Goal: Ask a question

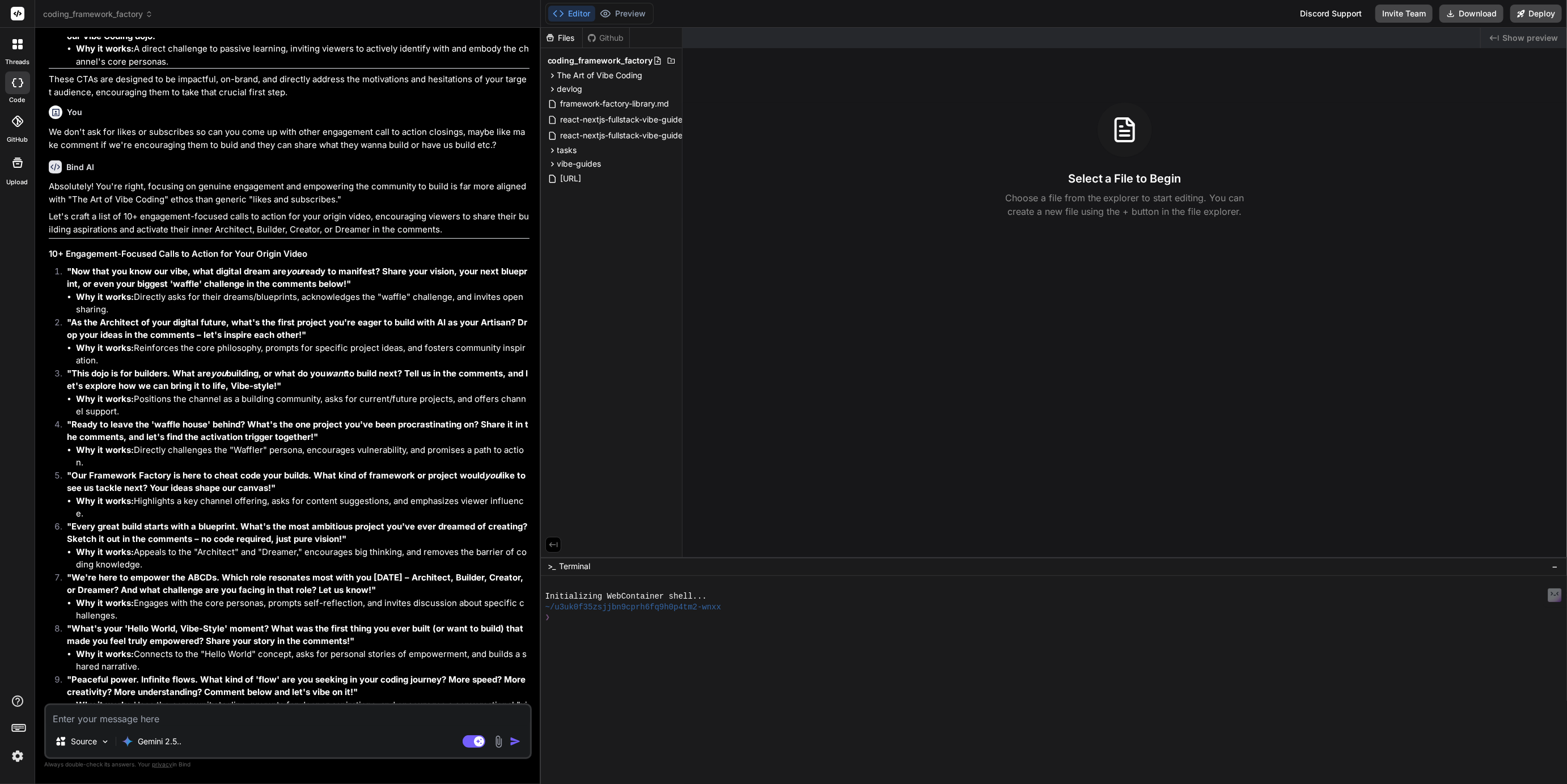
scroll to position [2692, 0]
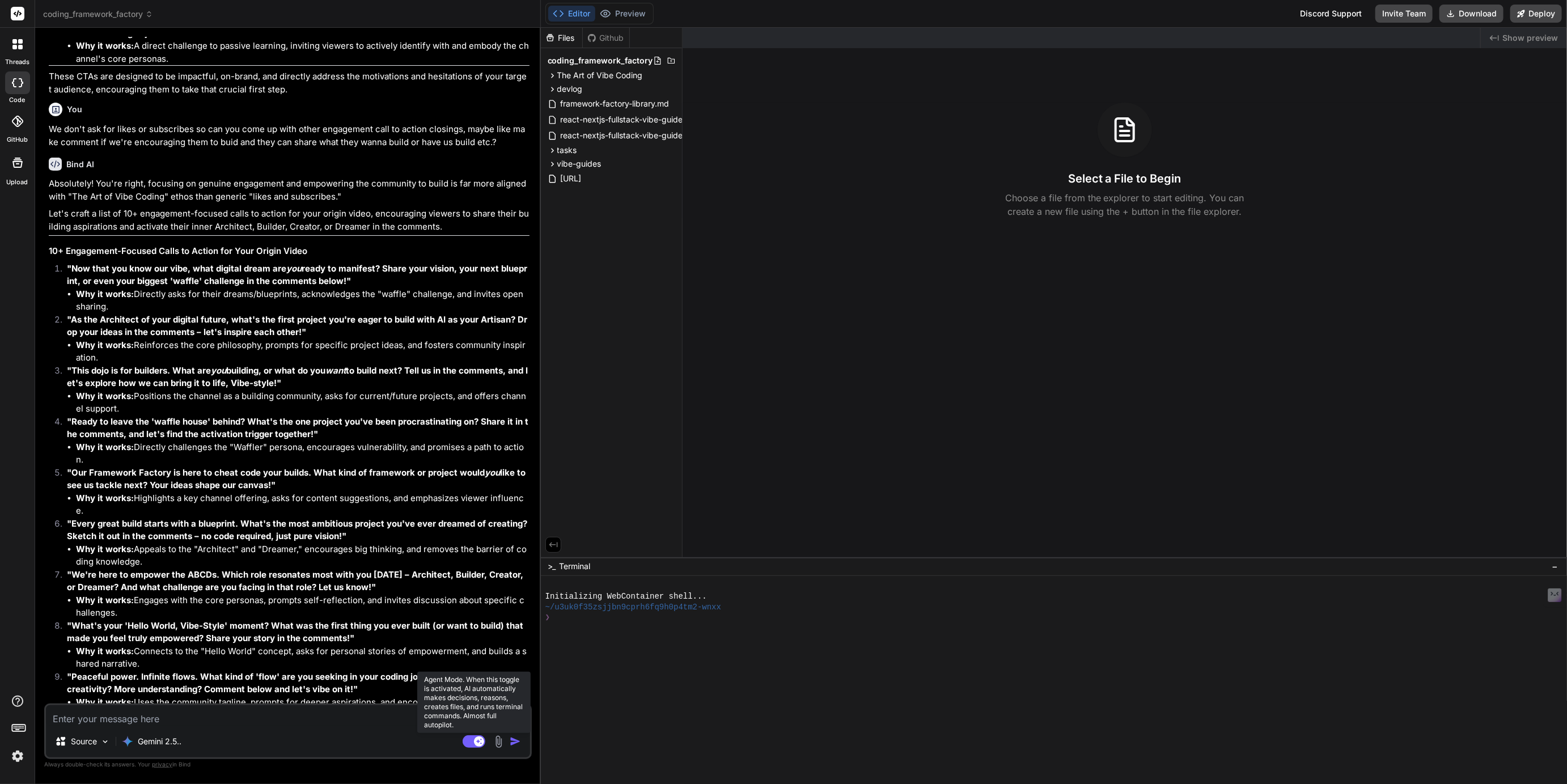
click at [471, 739] on rect at bounding box center [474, 741] width 23 height 12
type textarea "x"
click at [13, 756] on img at bounding box center [18, 756] width 20 height 20
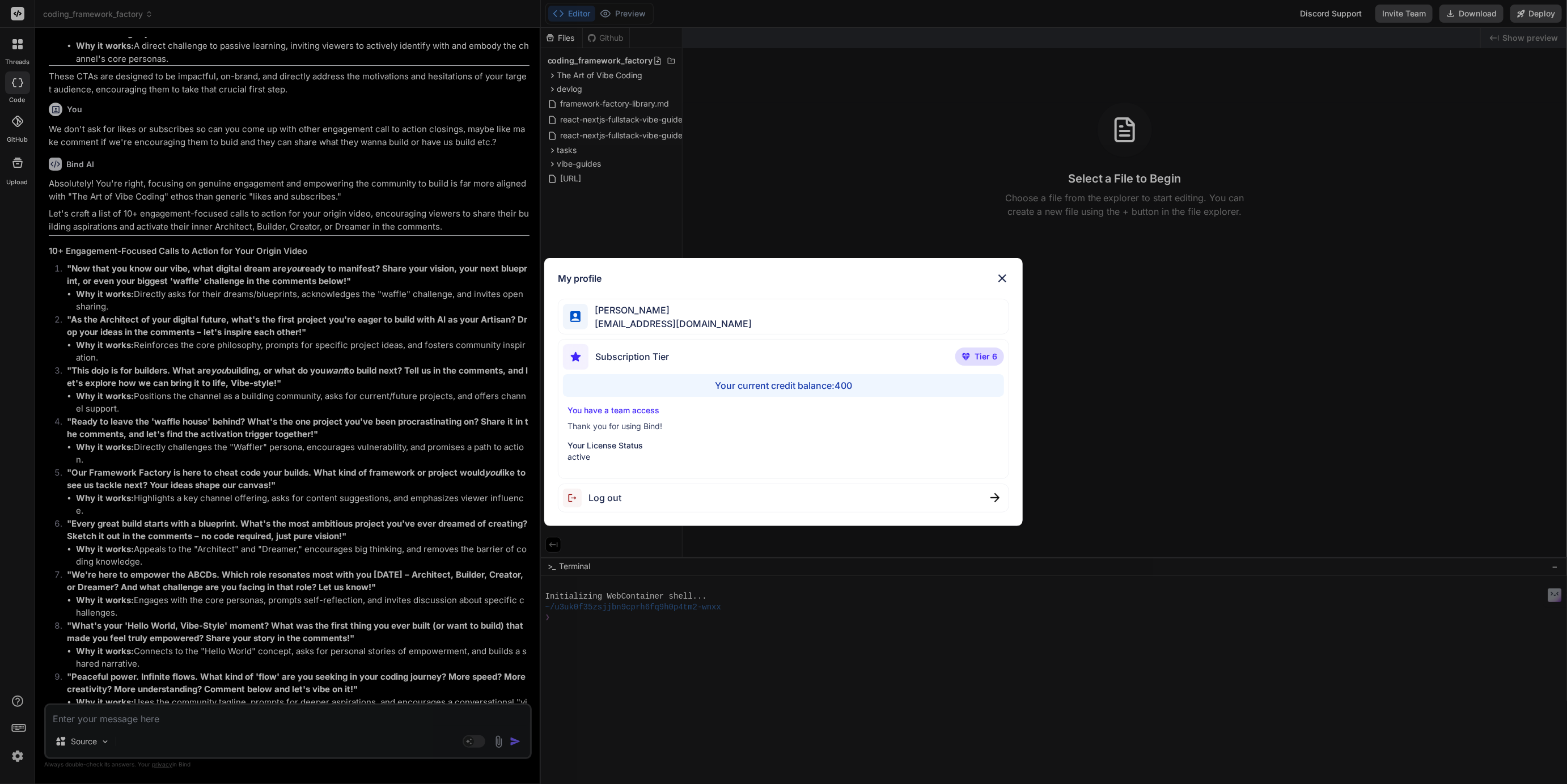
click at [390, 396] on div "My profile Tye Anderson fakewiseco@gmail.com Subscription Tier Tier 6 Your curr…" at bounding box center [784, 392] width 1567 height 784
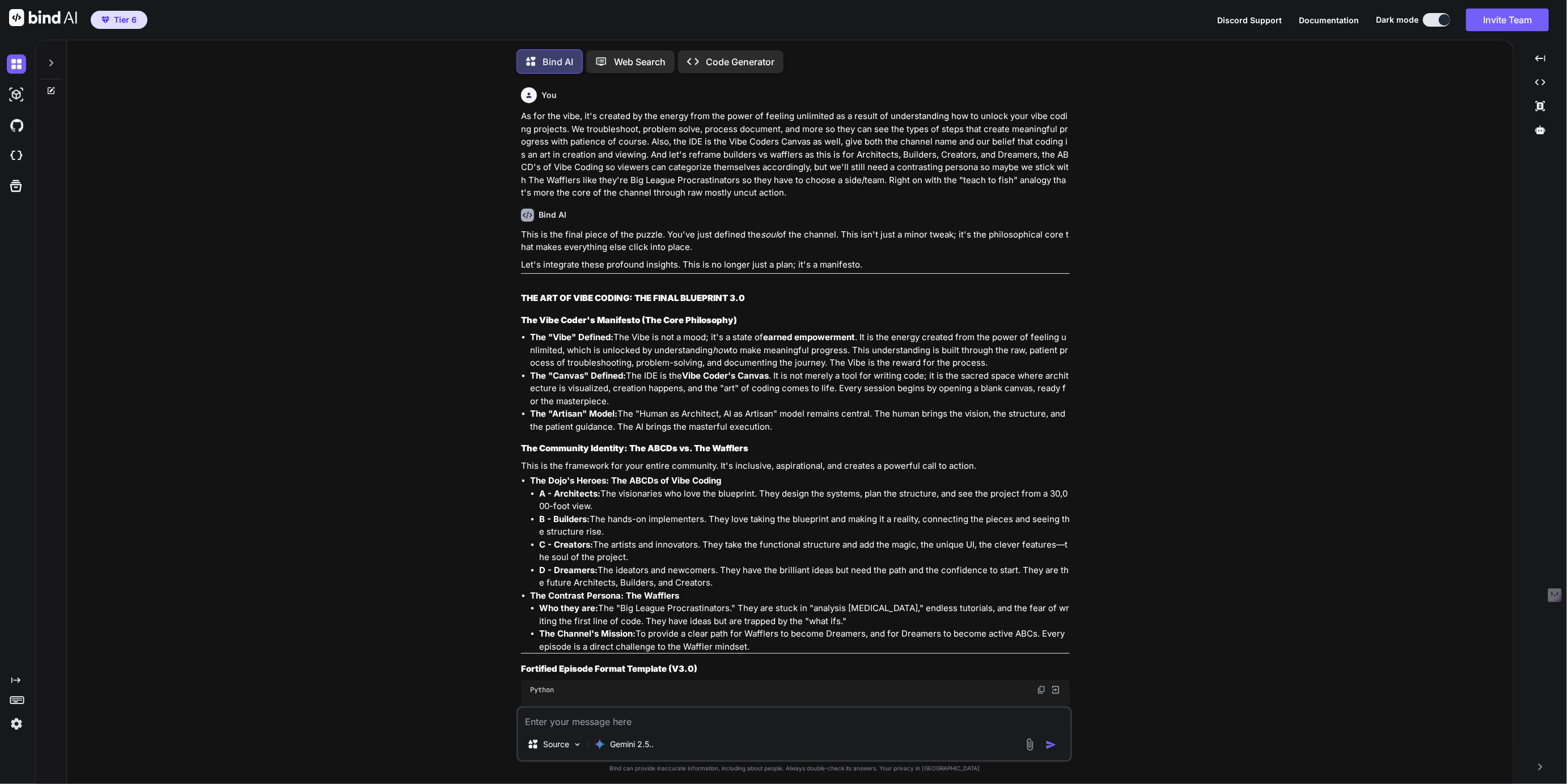
scroll to position [6924, 0]
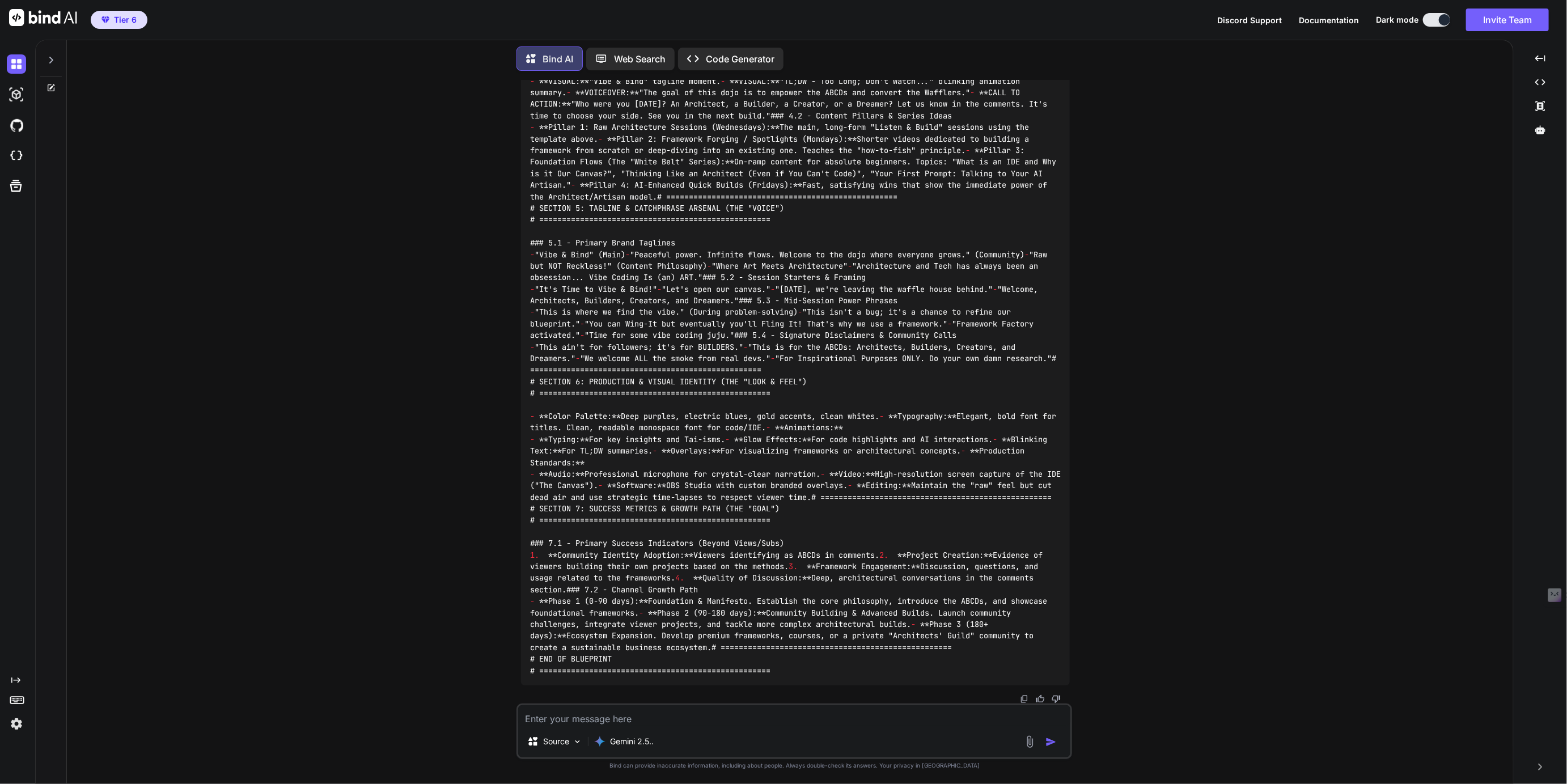
scroll to position [9552, 0]
click at [47, 58] on icon at bounding box center [51, 59] width 9 height 9
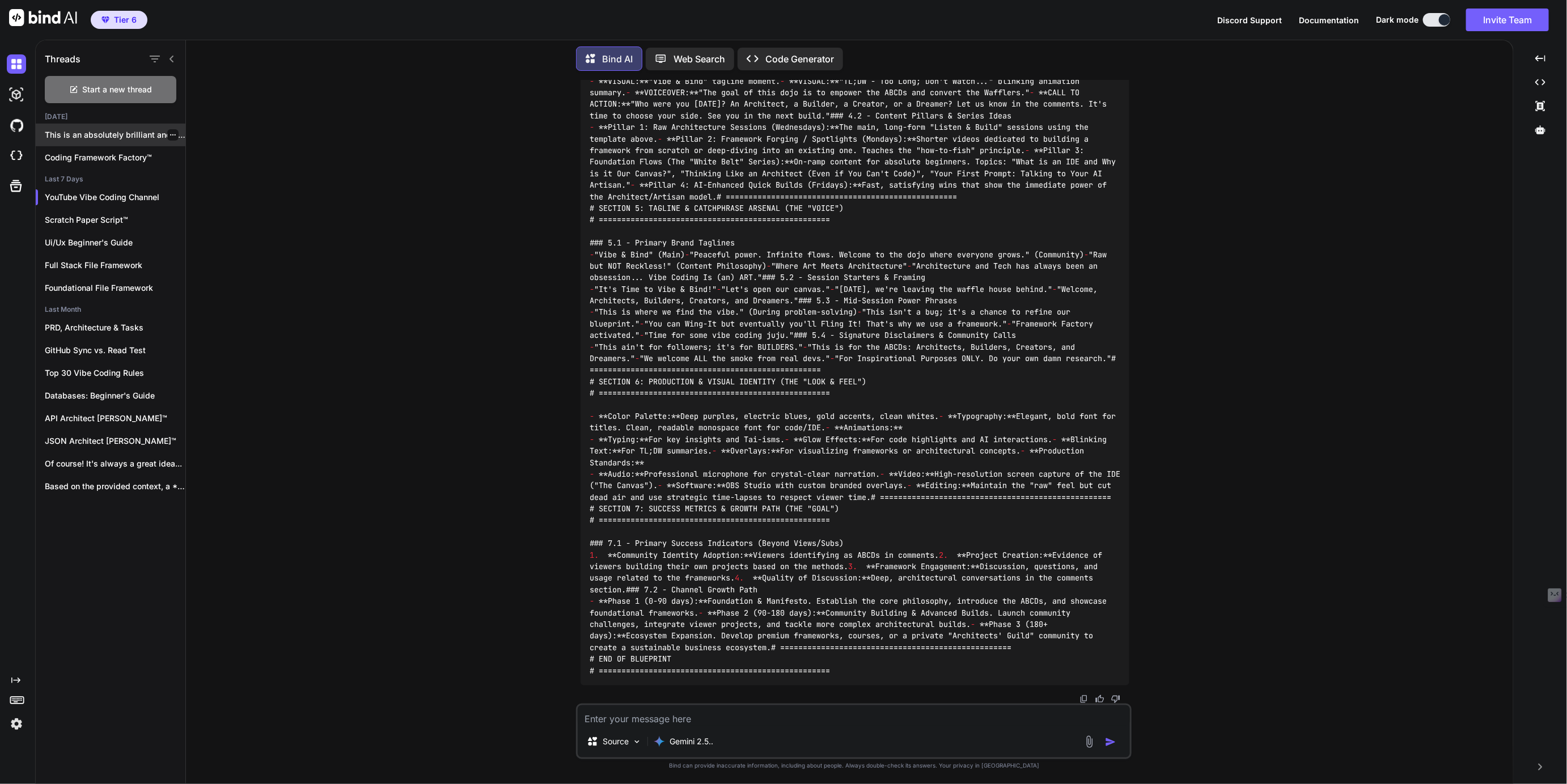
click at [102, 132] on p "This is an absolutely brilliant and essential..." at bounding box center [115, 134] width 140 height 11
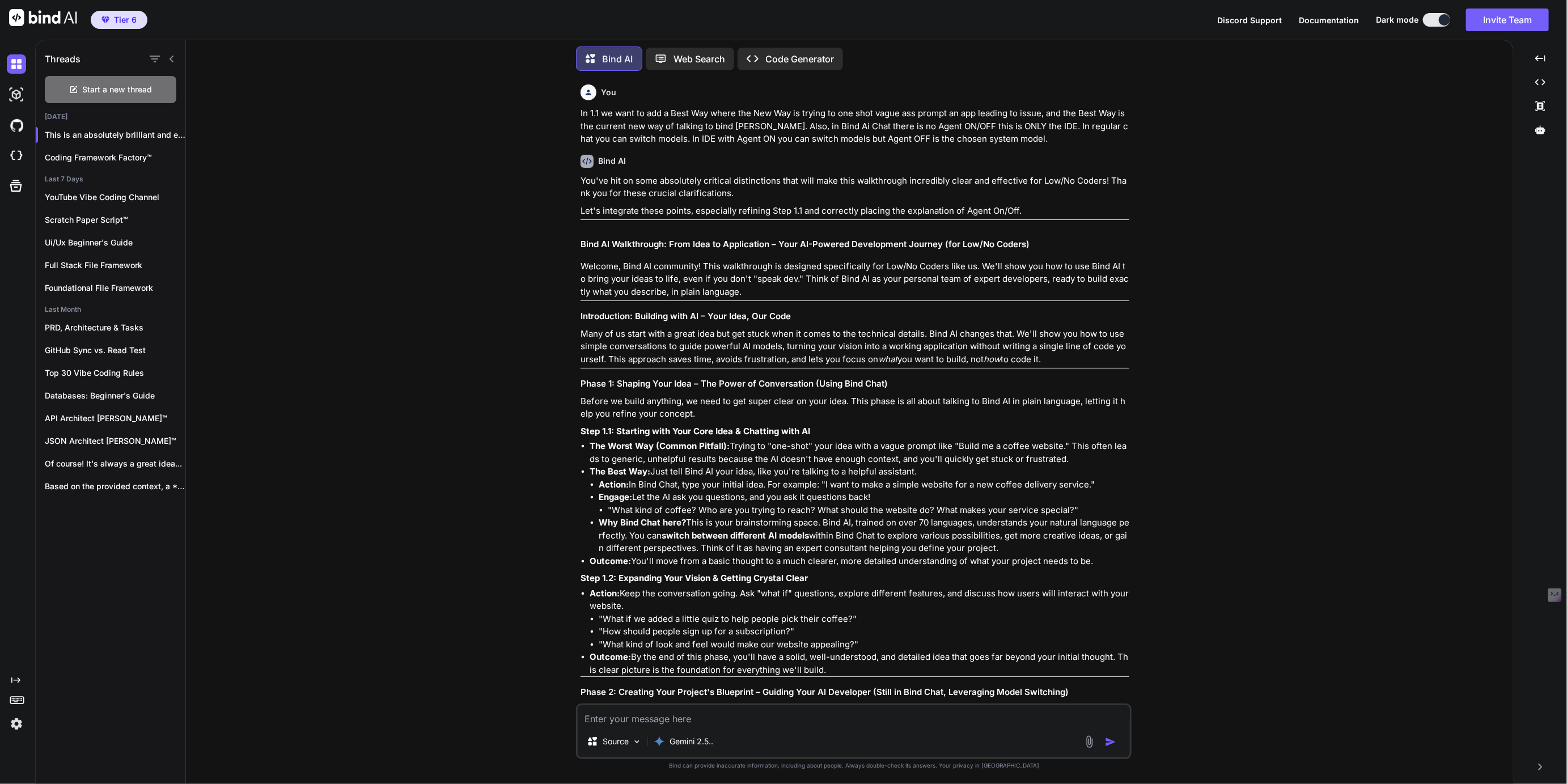
type textarea "x"
click at [170, 134] on icon "button" at bounding box center [173, 135] width 7 height 7
click at [191, 156] on span "Rename and Save" at bounding box center [220, 155] width 68 height 11
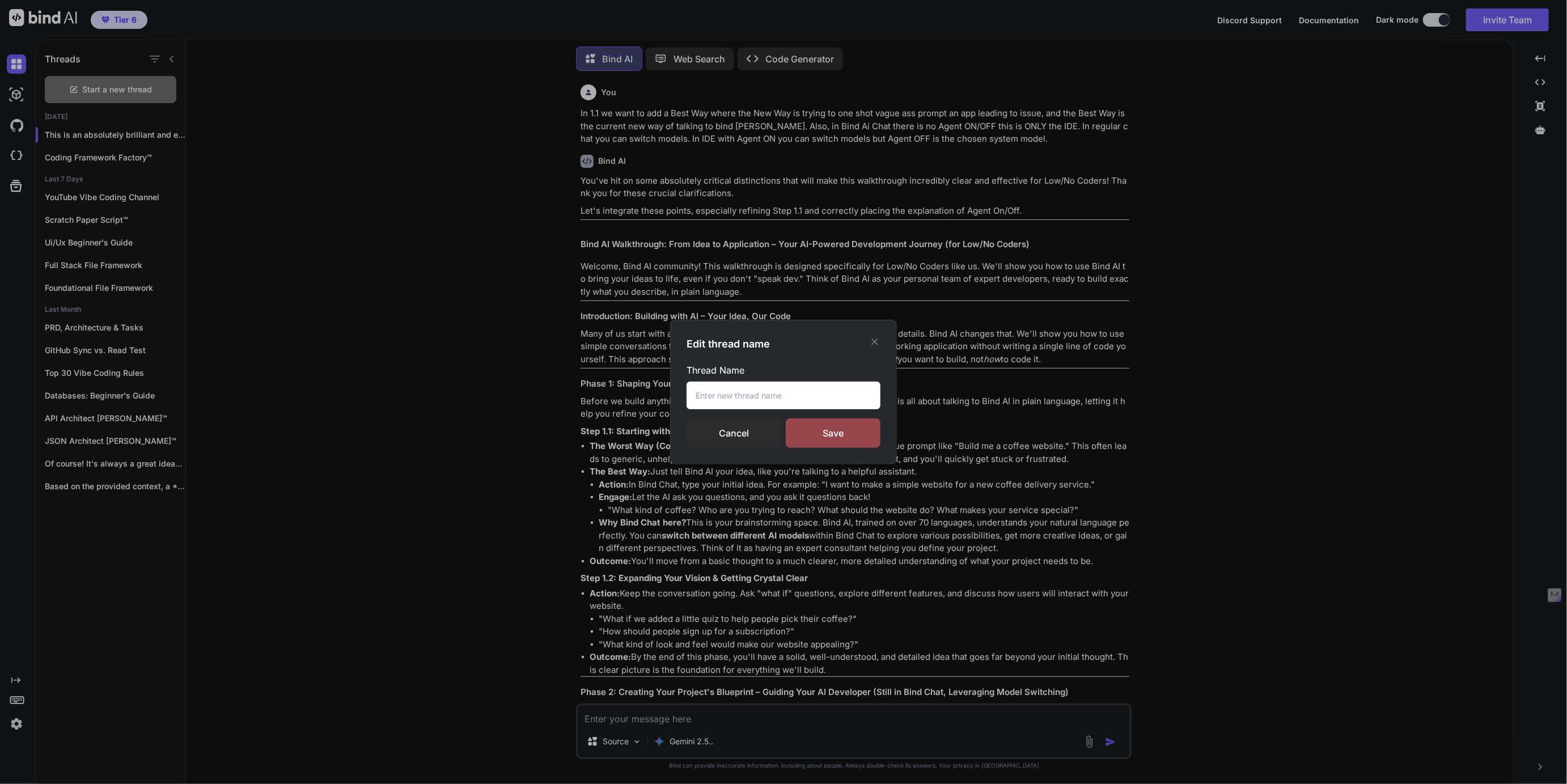
click at [721, 400] on input "text" at bounding box center [783, 395] width 194 height 28
type input "Bind Ai Low/No Coder Demo"
click at [826, 430] on div "Save" at bounding box center [833, 433] width 95 height 30
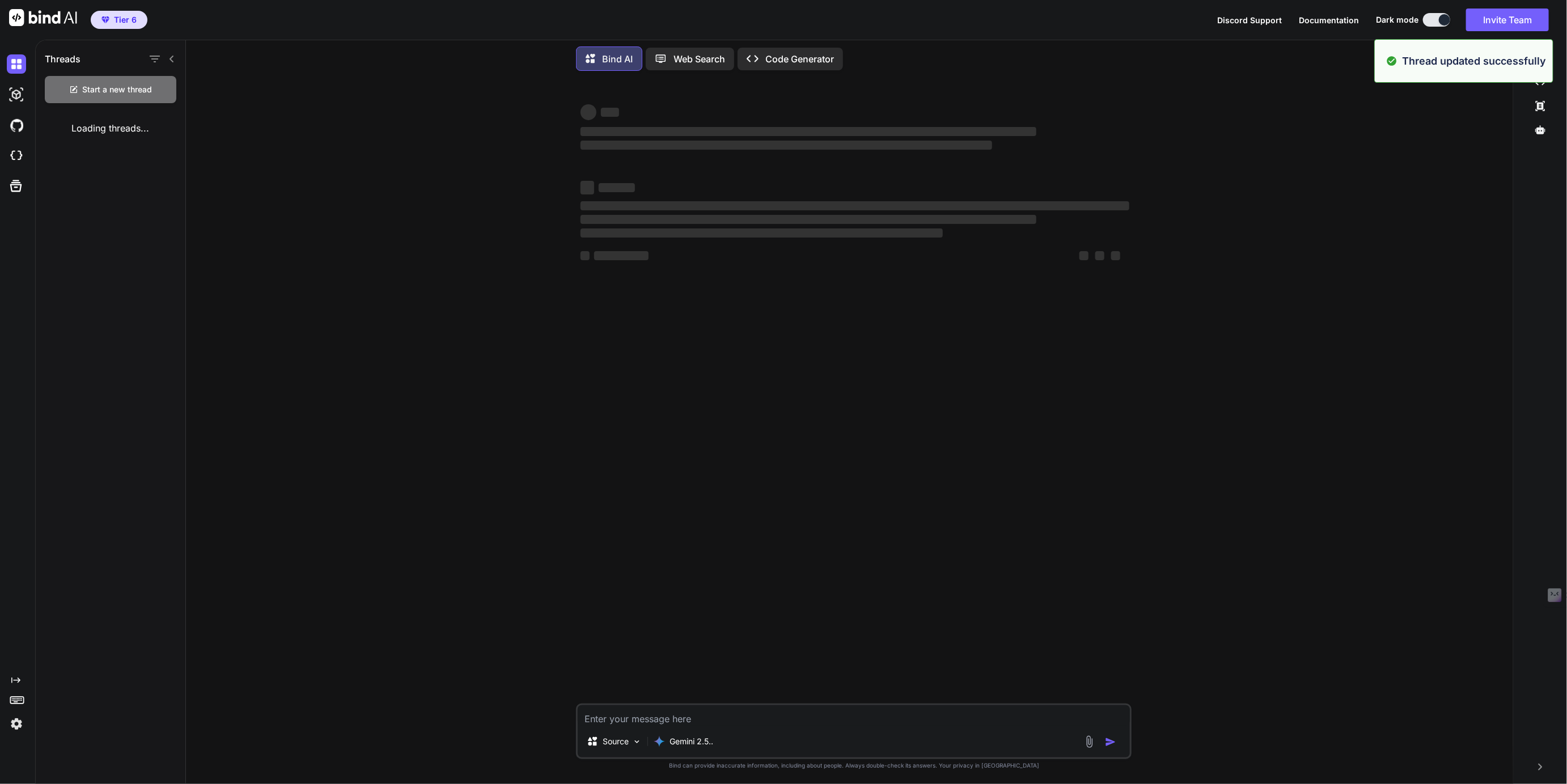
type textarea "x"
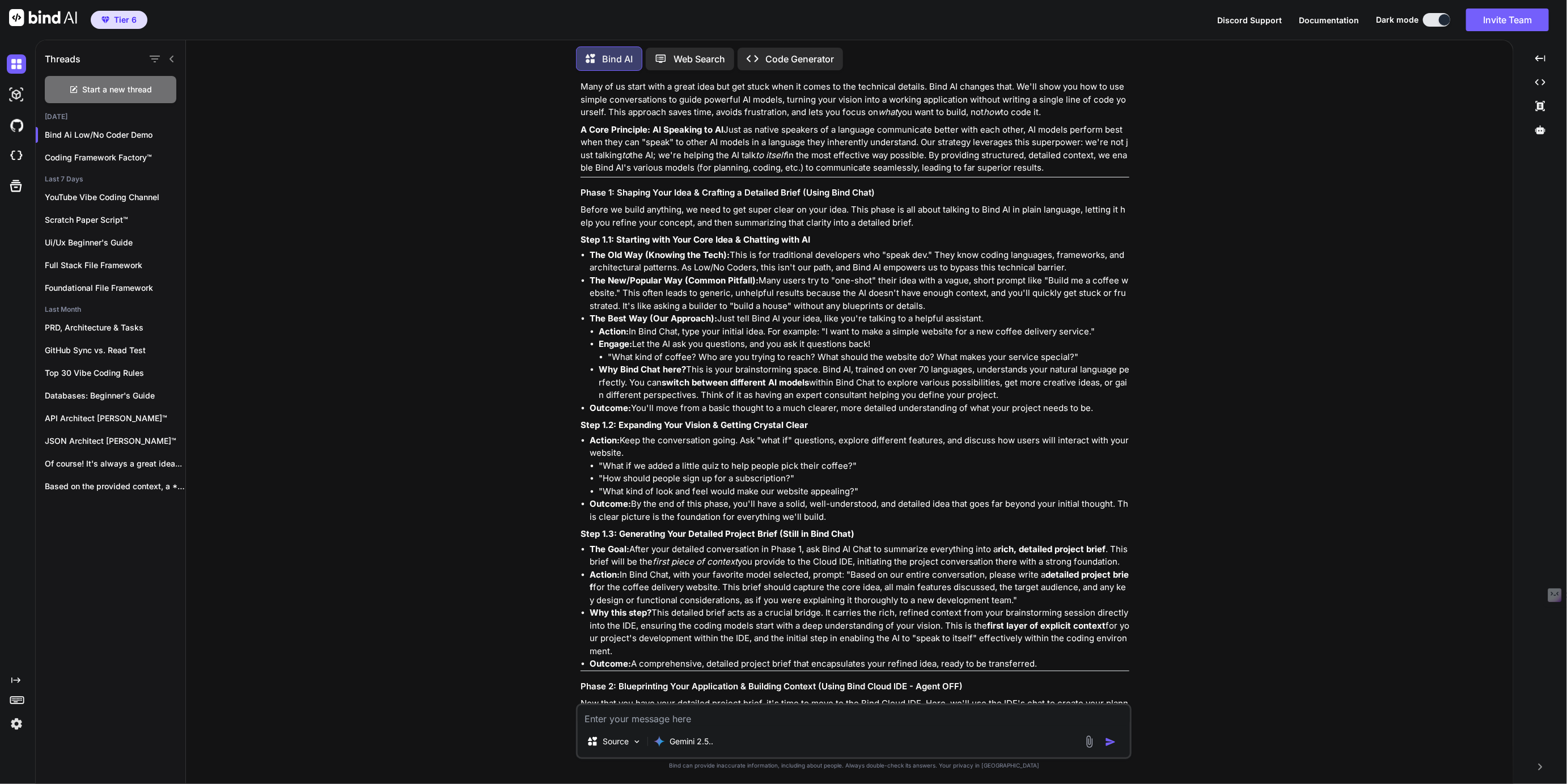
scroll to position [9502, 0]
click at [16, 725] on img at bounding box center [16, 724] width 20 height 20
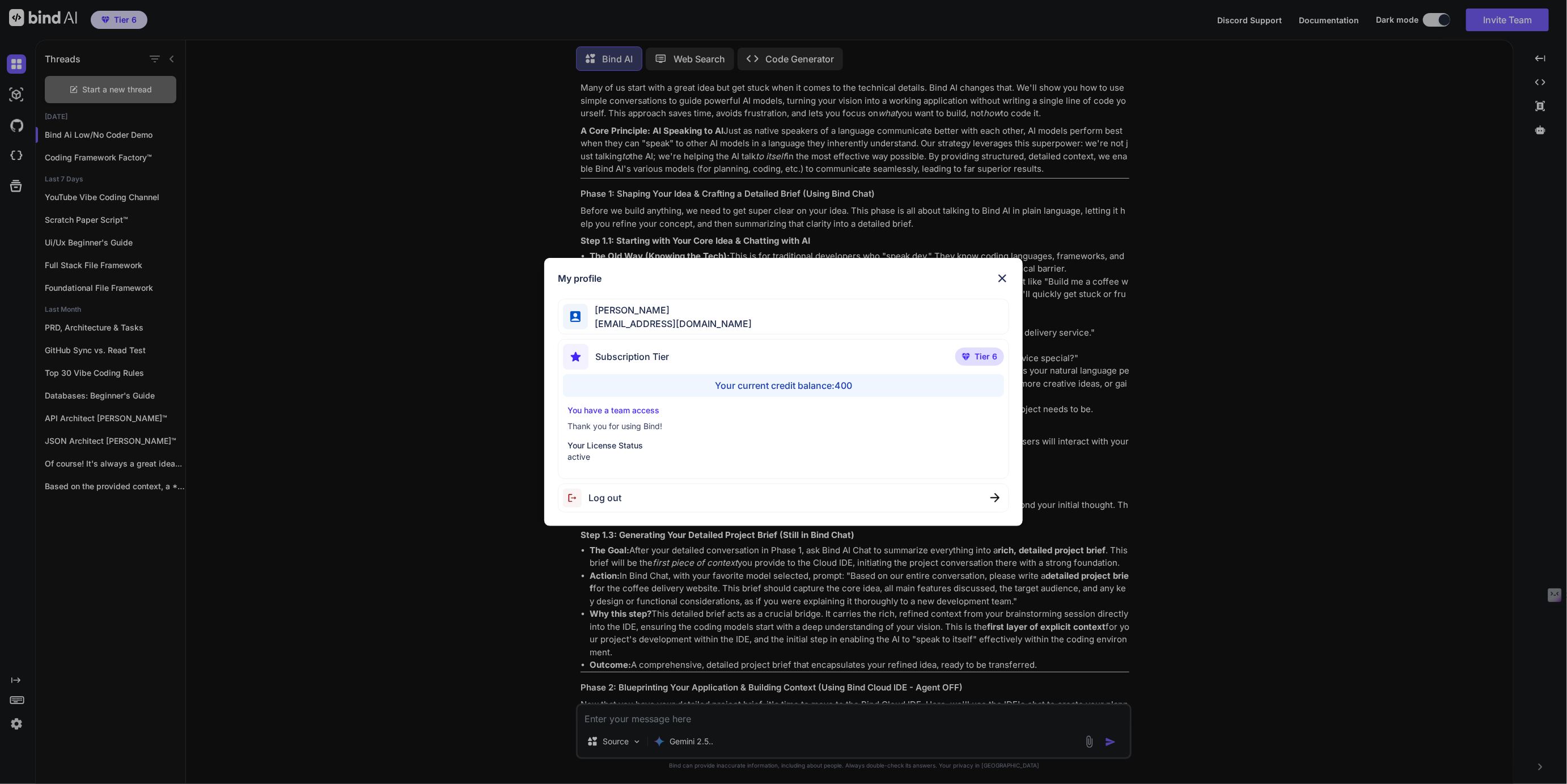
click at [16, 725] on div "My profile [PERSON_NAME] [EMAIL_ADDRESS][DOMAIN_NAME] Subscription Tier Tier 6 …" at bounding box center [784, 392] width 1567 height 784
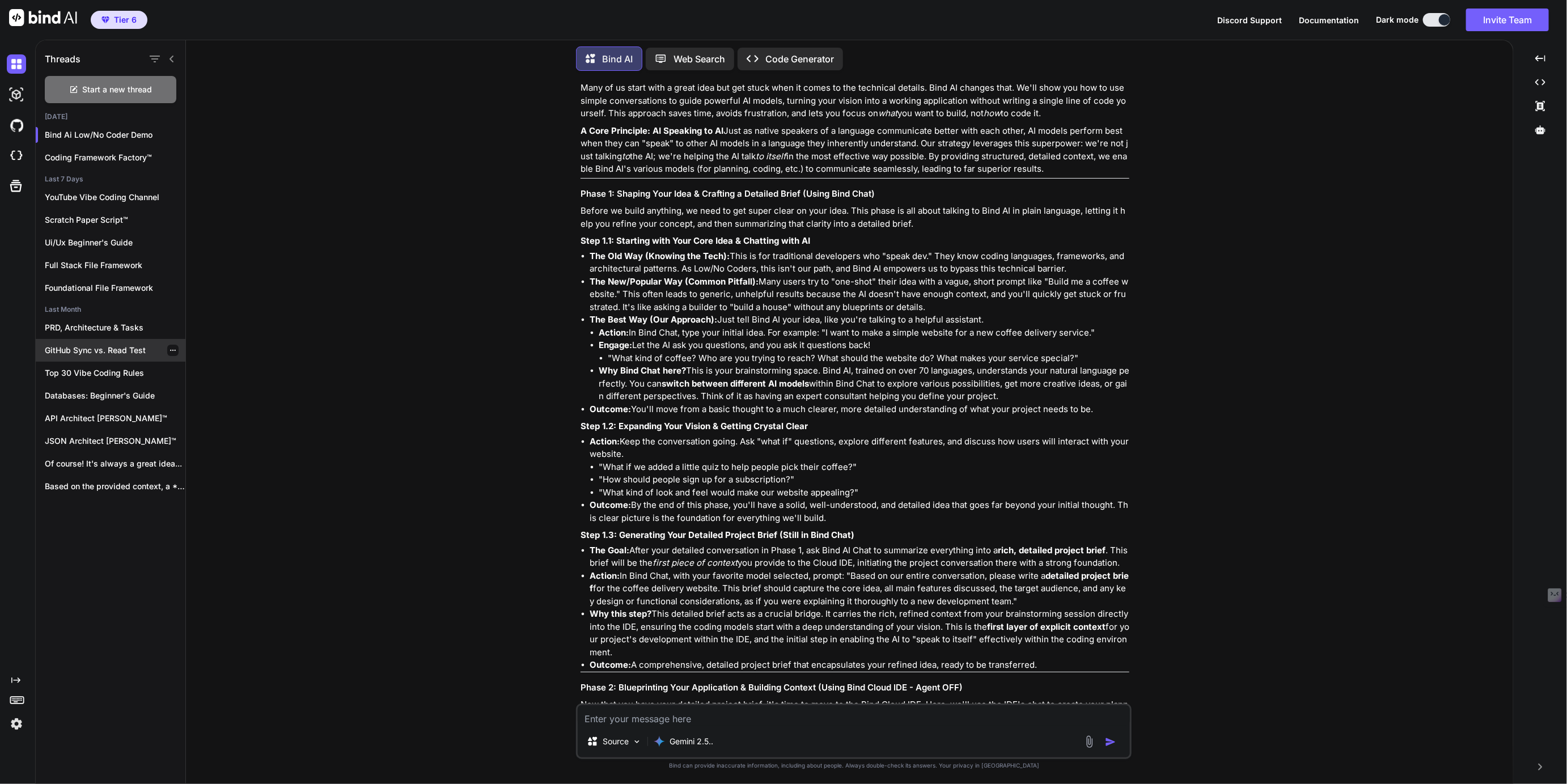
click at [170, 350] on icon "button" at bounding box center [173, 350] width 7 height 7
click at [195, 365] on span "Rename and Save" at bounding box center [220, 371] width 68 height 11
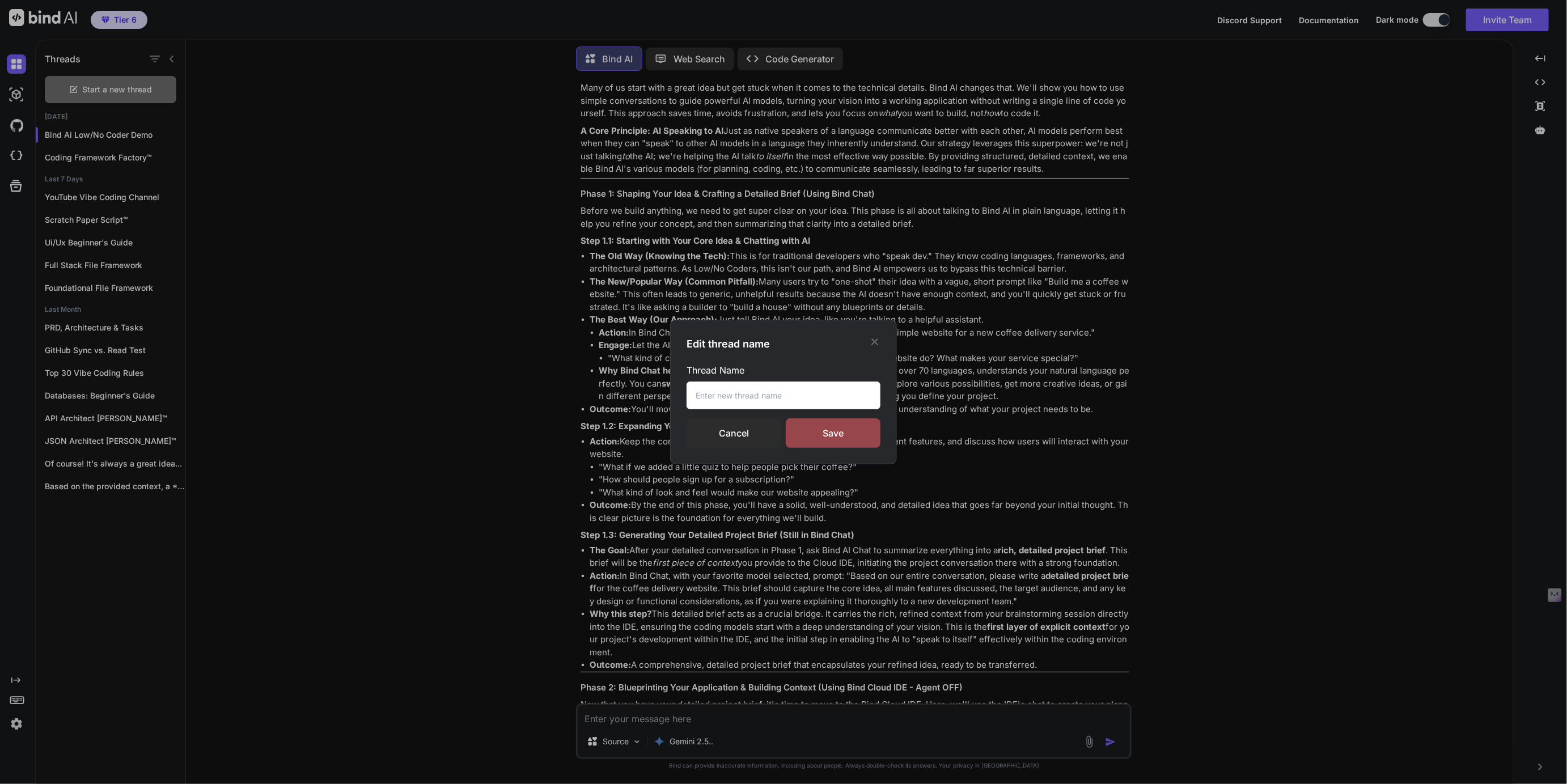
click at [723, 394] on input "text" at bounding box center [783, 395] width 194 height 28
click at [746, 397] on input "GitHub Sync Read ONLY Test" at bounding box center [783, 395] width 194 height 28
type input "GitHub Sync & Read ONLY Test"
click at [833, 439] on div "Save" at bounding box center [833, 433] width 95 height 30
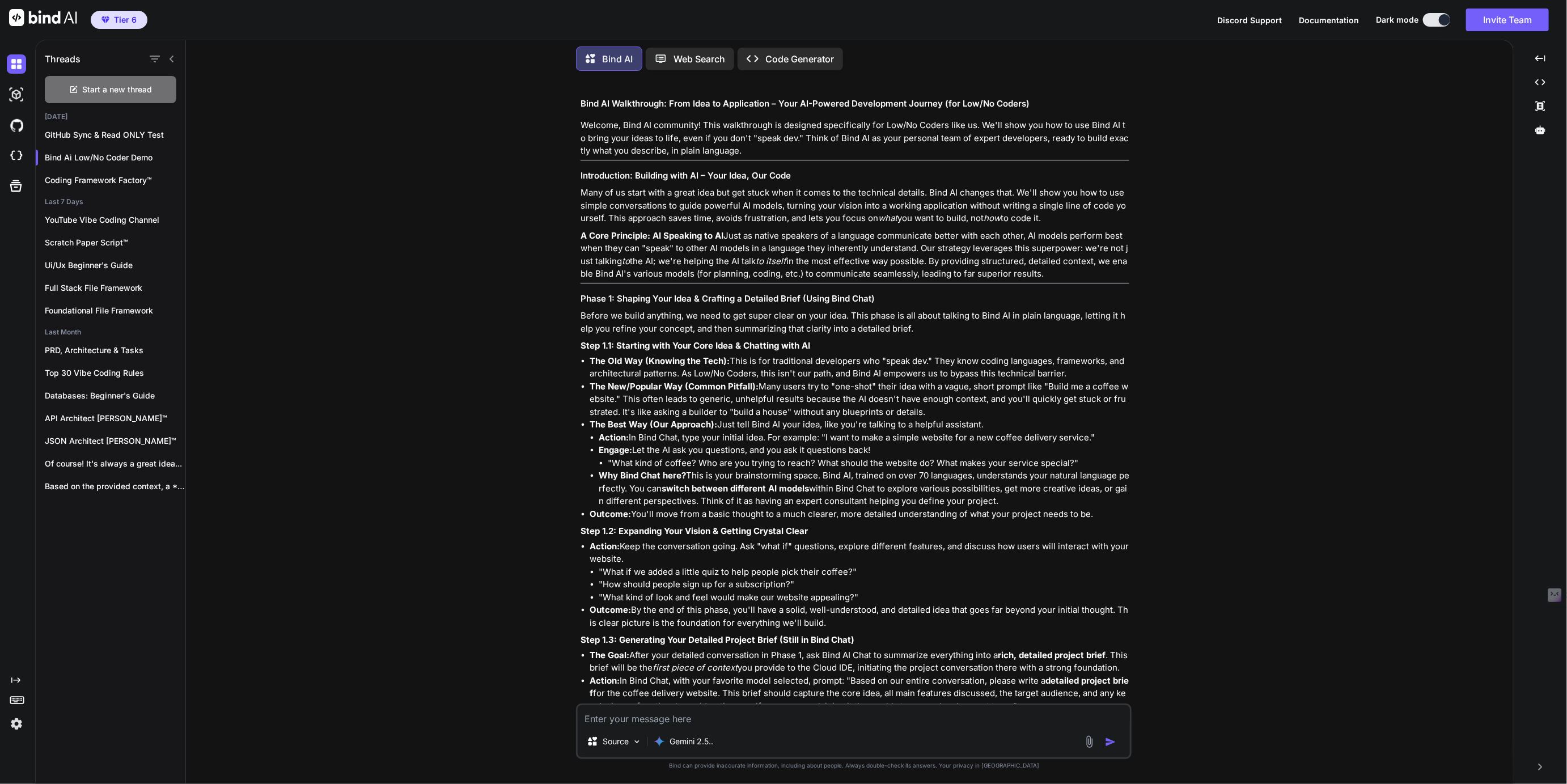
scroll to position [9400, 0]
click at [1540, 131] on icon at bounding box center [1540, 129] width 10 height 9
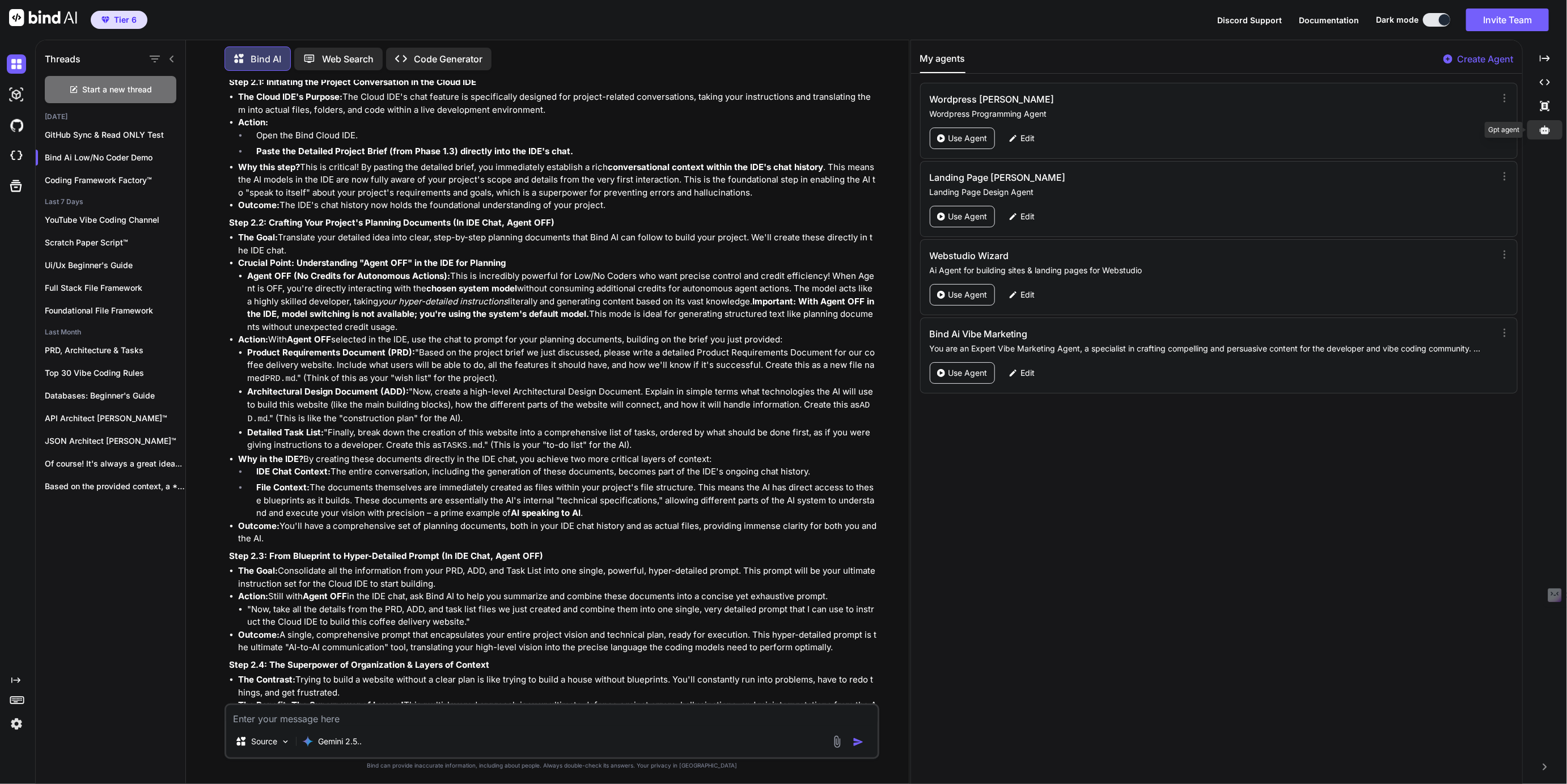
scroll to position [8667, 0]
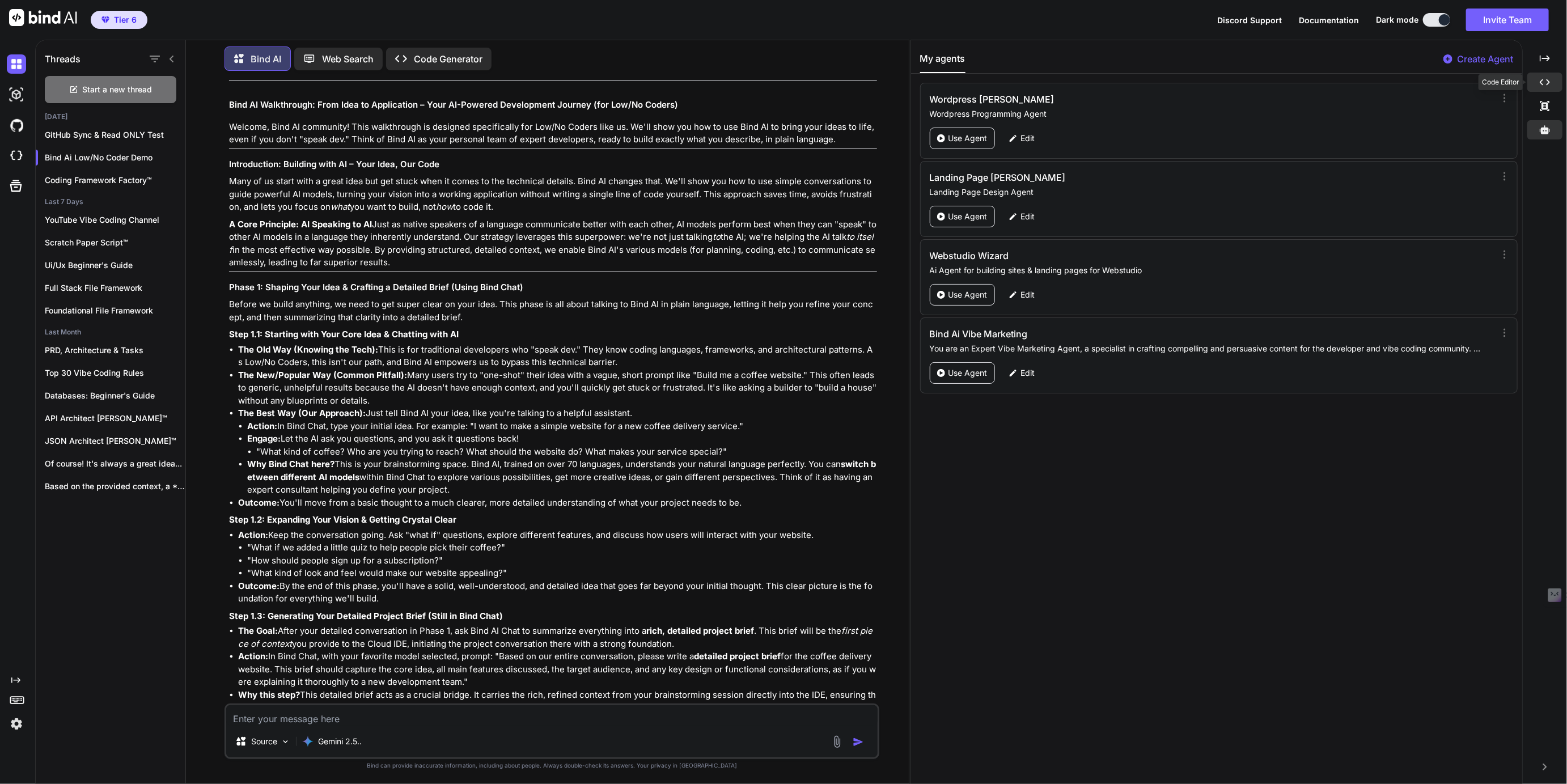
click at [1550, 85] on div "Created with Pixso." at bounding box center [1545, 82] width 35 height 20
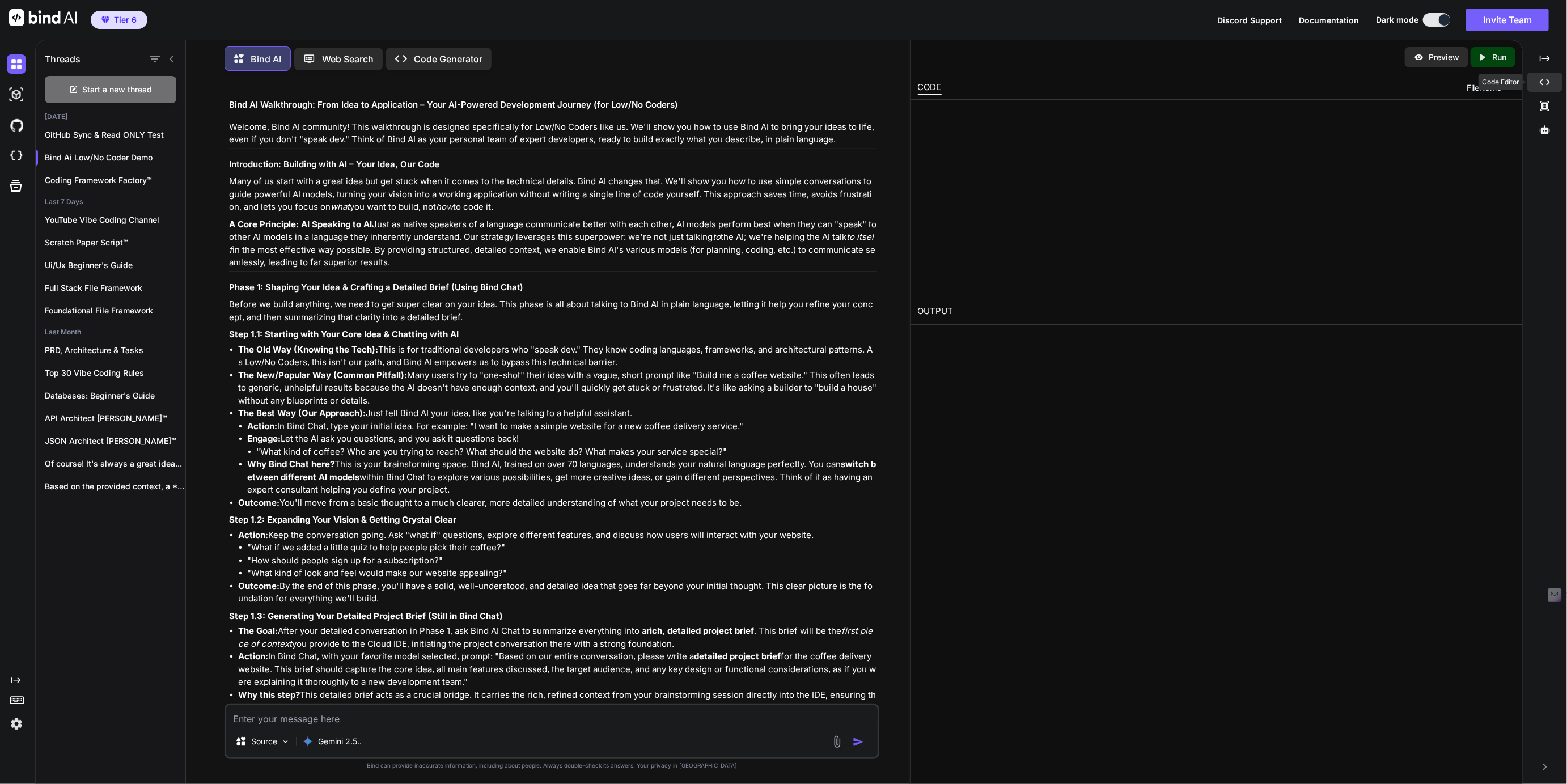
type textarea "x"
click at [1545, 60] on icon "Created with Pixso." at bounding box center [1545, 58] width 10 height 10
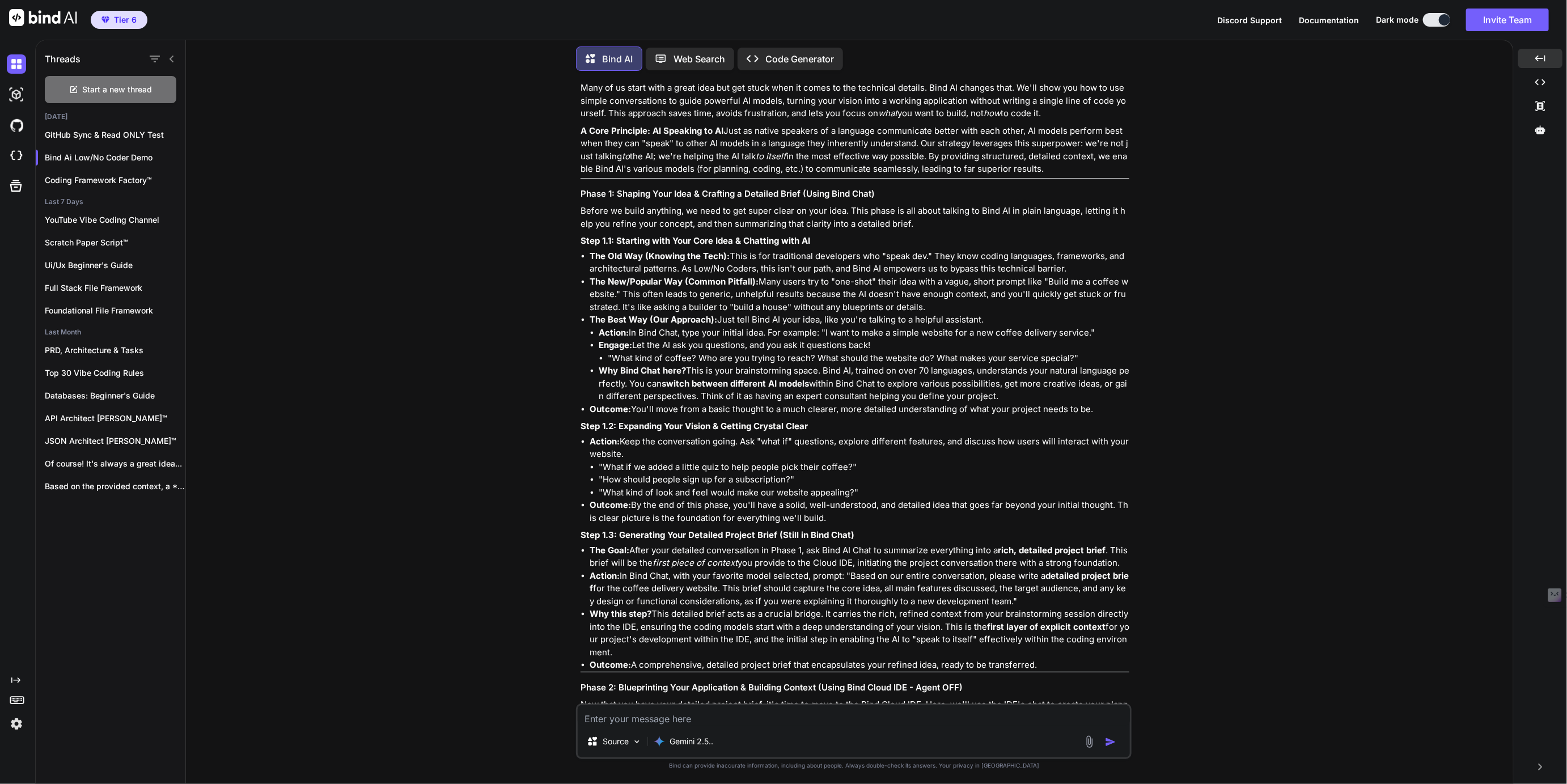
scroll to position [9505, 0]
click at [655, 721] on textarea at bounding box center [853, 715] width 552 height 20
type textarea "M"
type textarea "x"
type textarea "Mo"
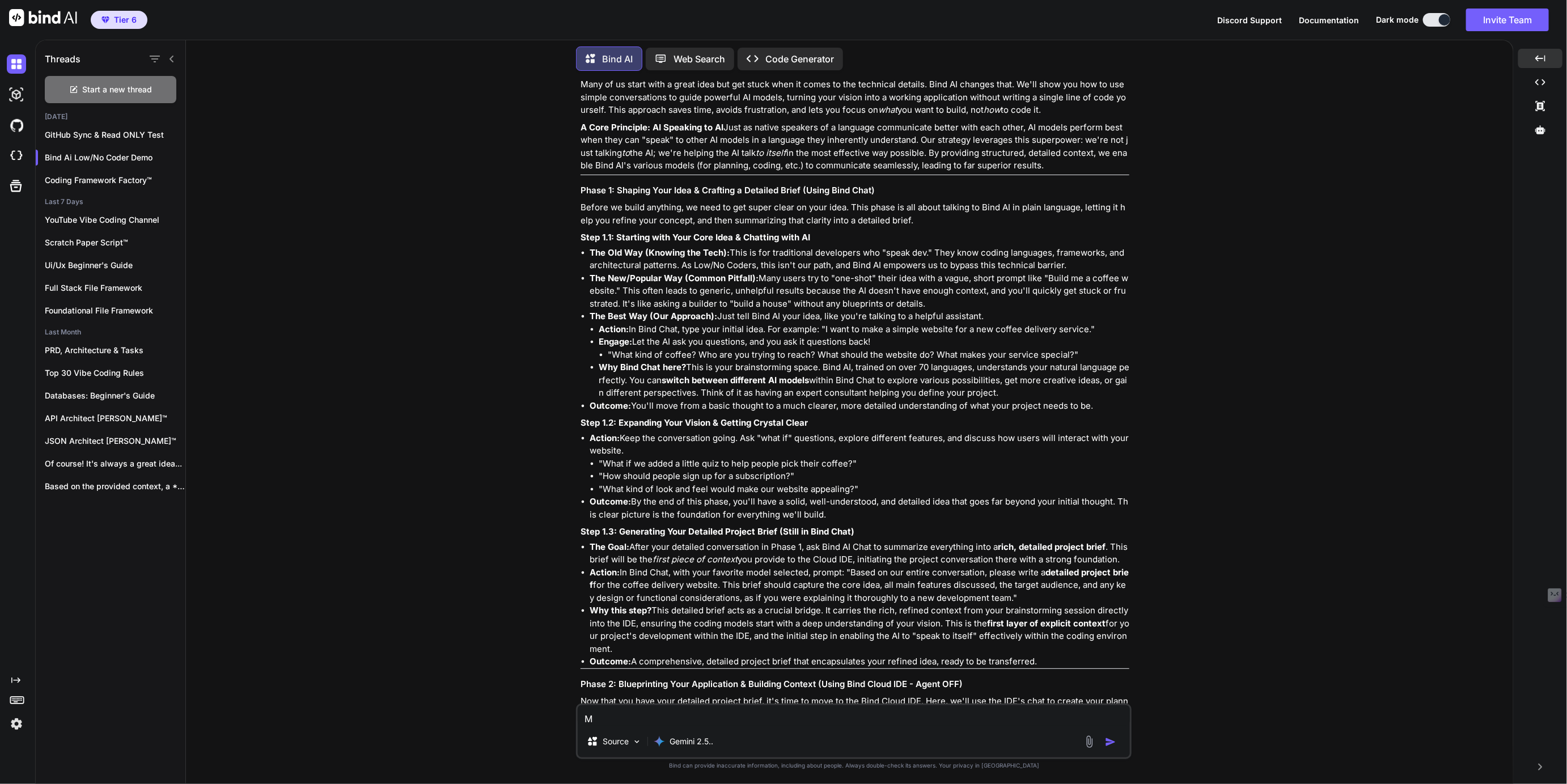
type textarea "x"
type textarea "Mor"
type textarea "x"
type textarea "More"
type textarea "x"
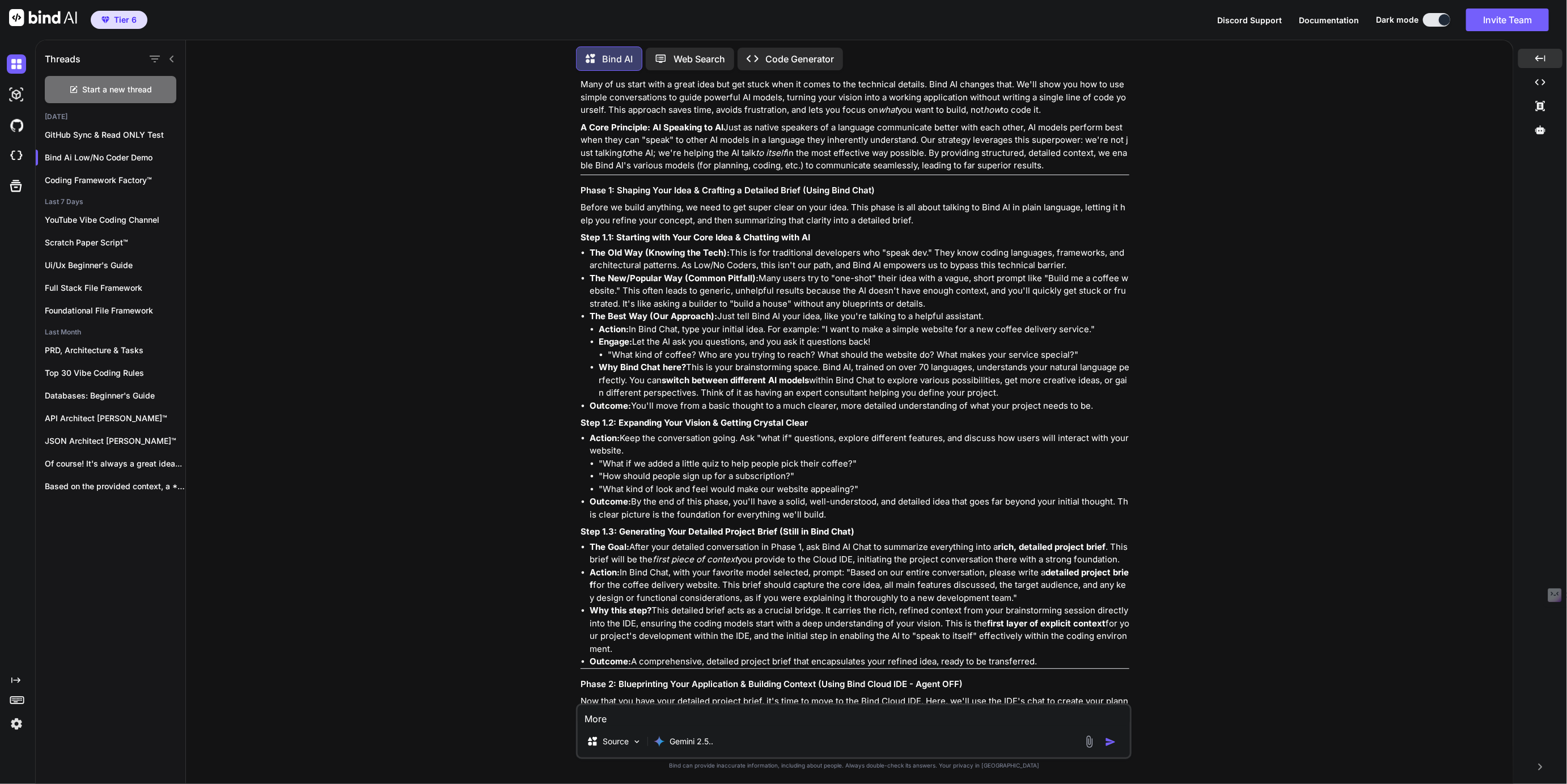
type textarea "More"
type textarea "x"
type textarea "More a"
type textarea "x"
type textarea "More ab"
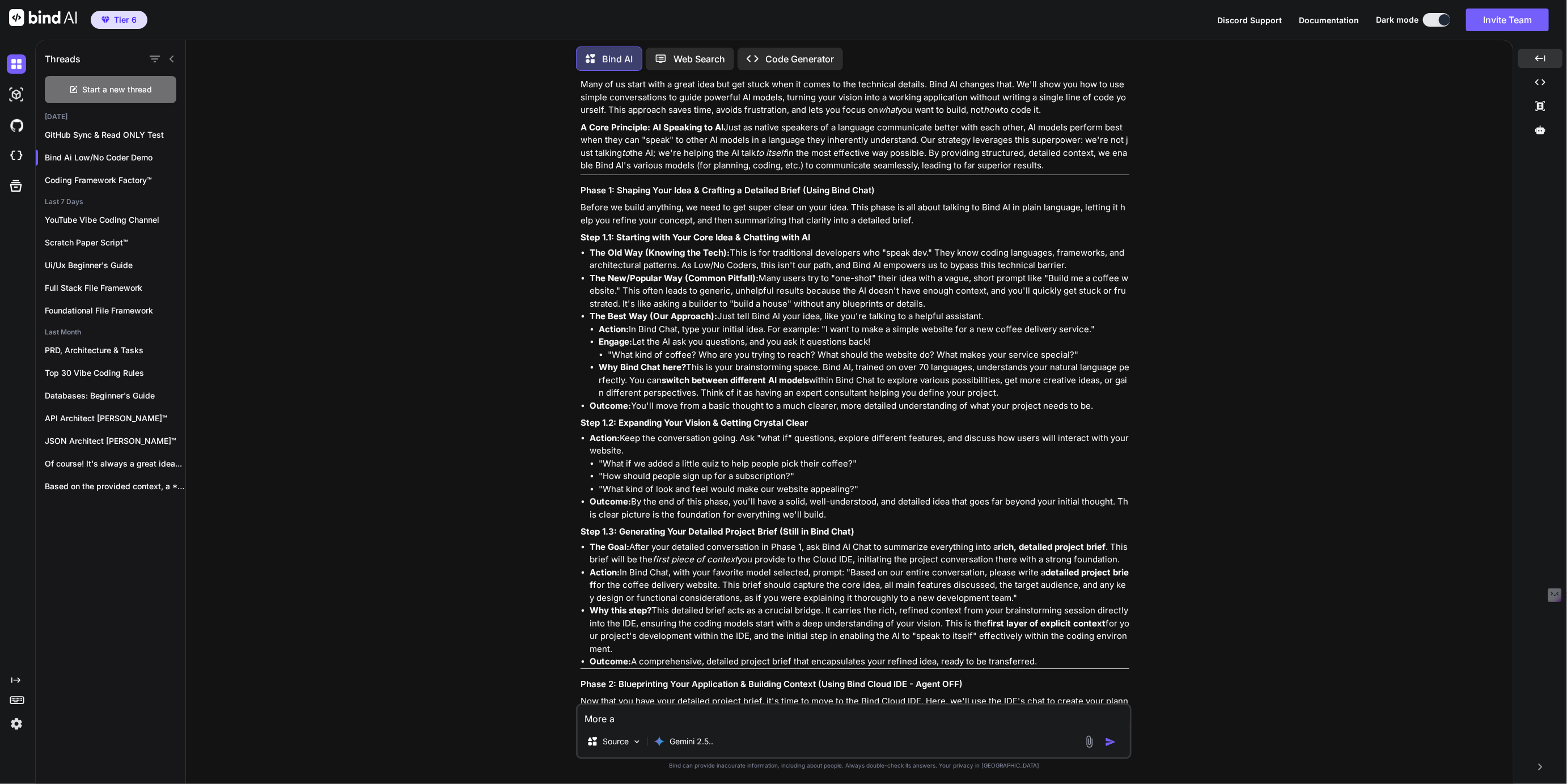
type textarea "x"
type textarea "More abs"
type textarea "x"
type textarea "More abso"
type textarea "x"
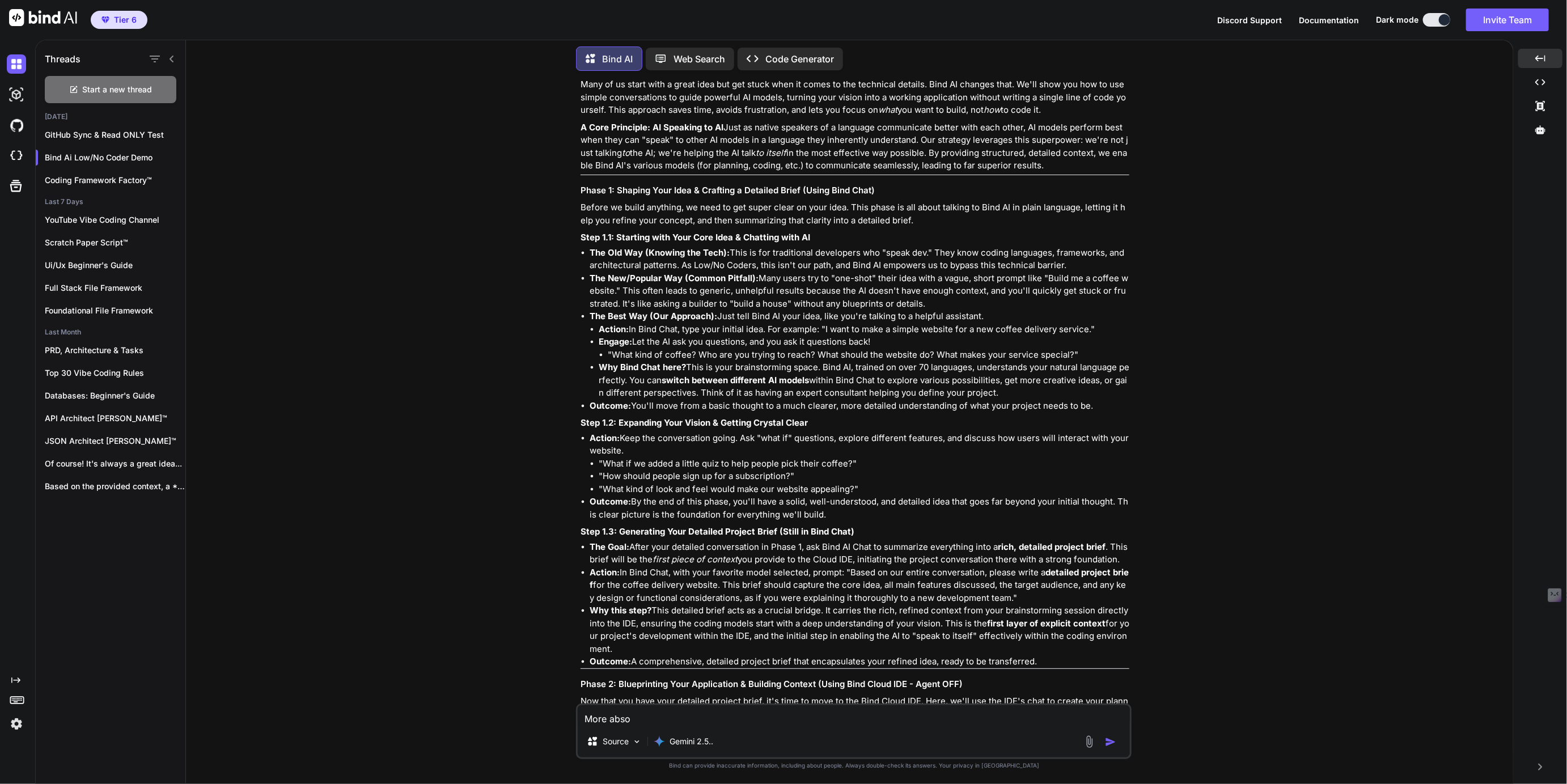
type textarea "More absol"
type textarea "x"
type textarea "More absolu"
type textarea "x"
type textarea "More absolut"
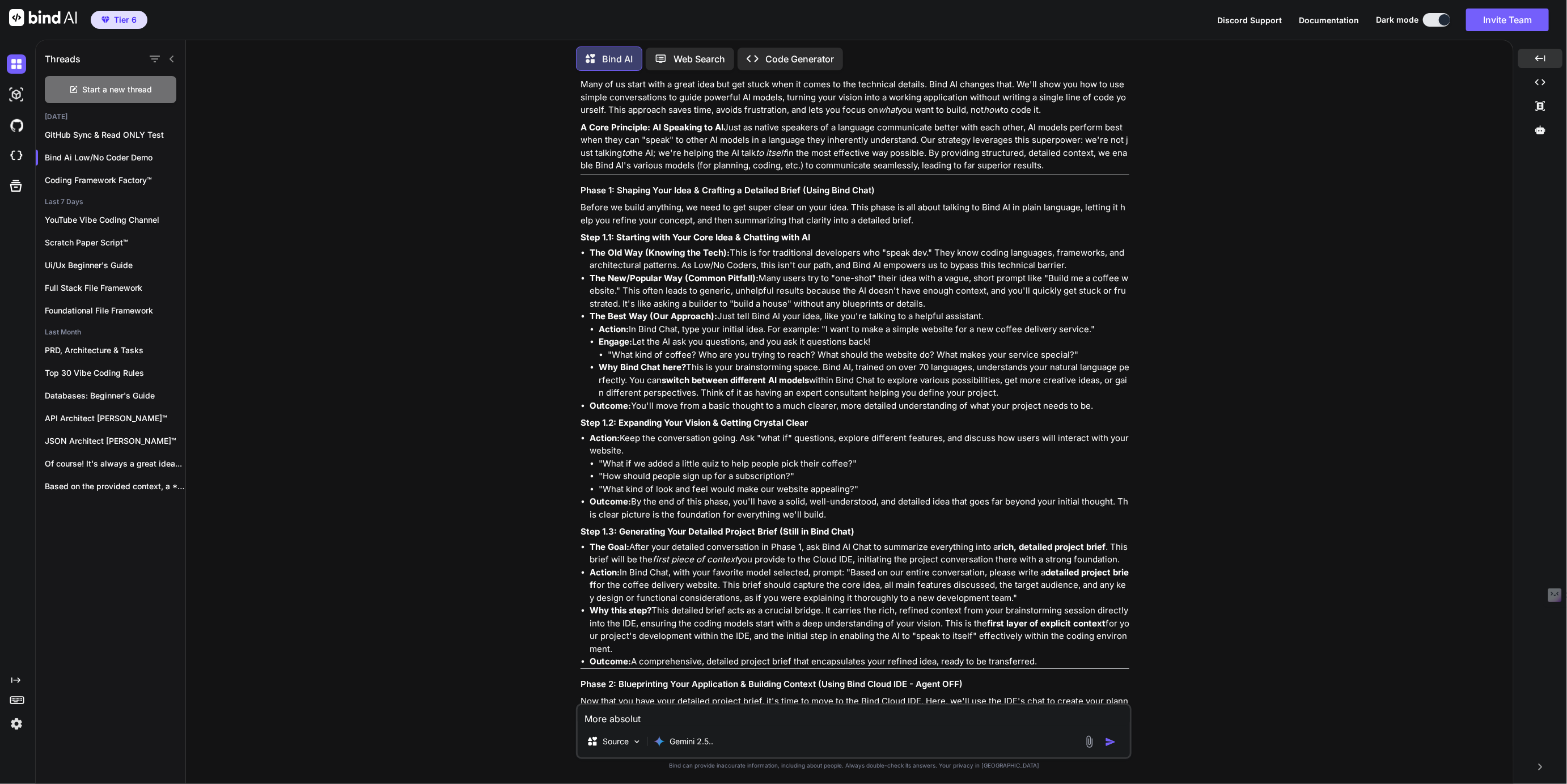
type textarea "x"
type textarea "More absolute"
type textarea "x"
type textarea "More absolutel"
type textarea "x"
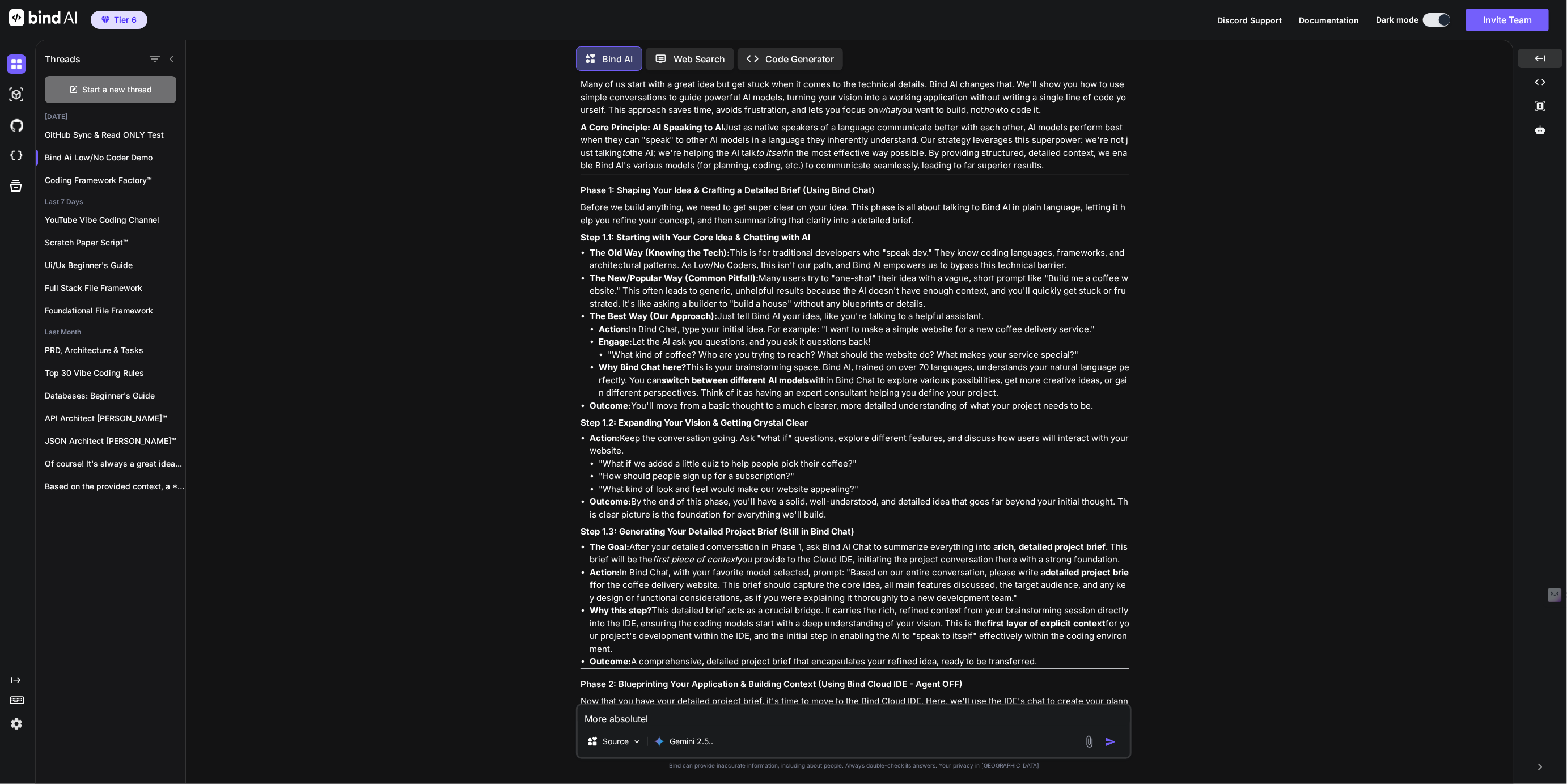
type textarea "More absolutely"
type textarea "x"
type textarea "More absolutely"
type textarea "x"
type textarea "More absolutely b"
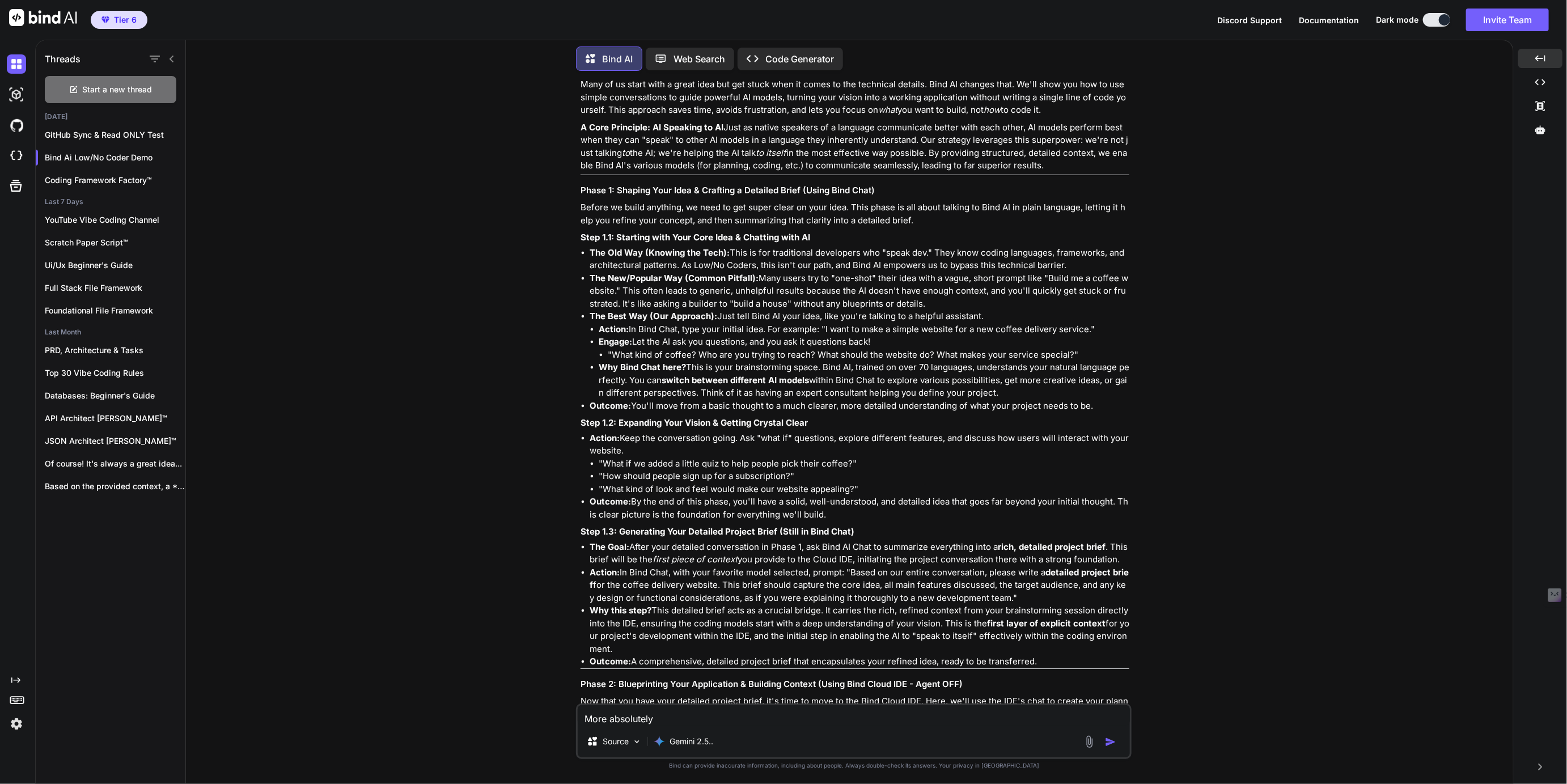
type textarea "x"
type textarea "More absolutely br"
type textarea "x"
type textarea "More absolutely bri"
type textarea "x"
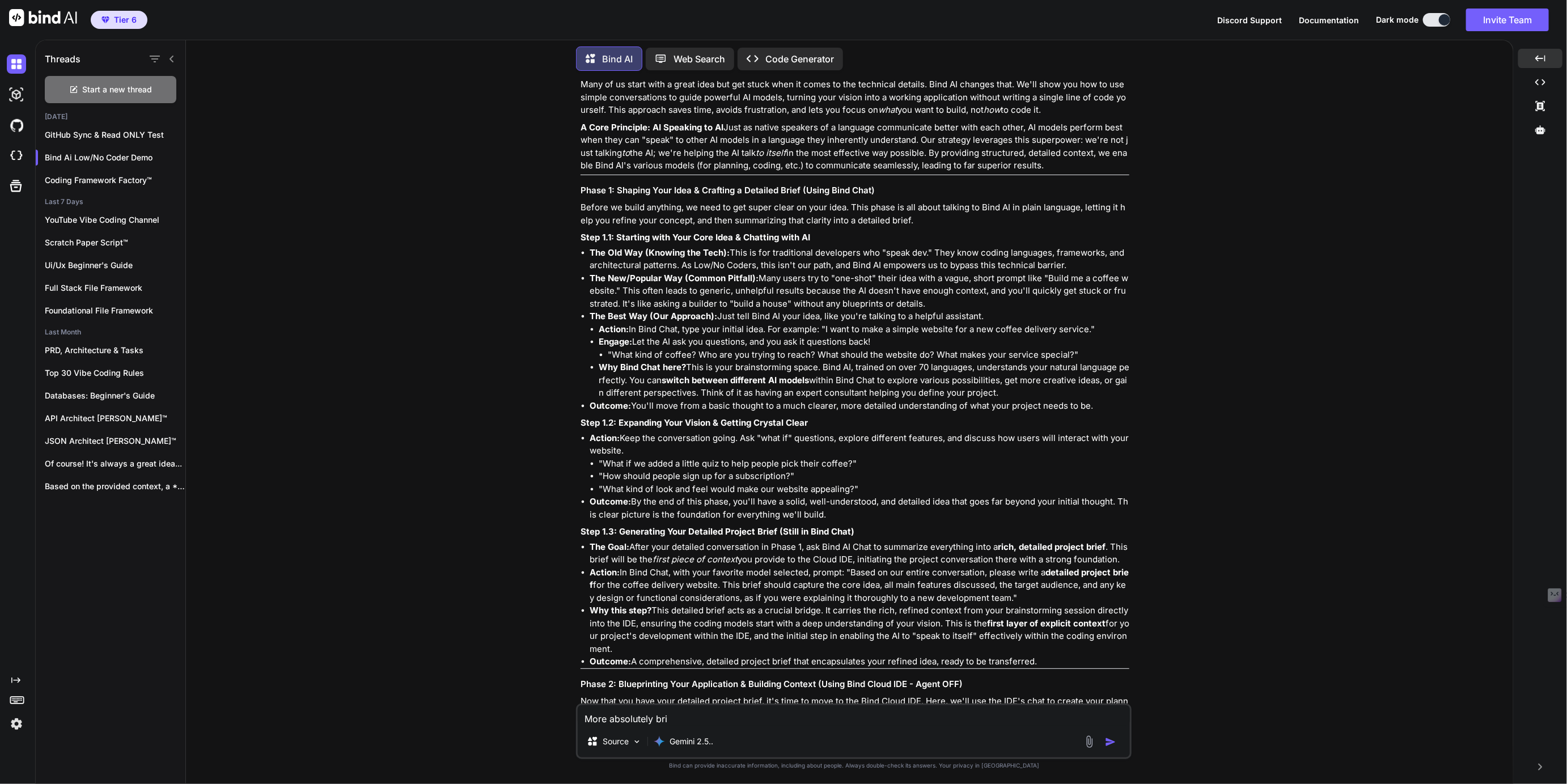
type textarea "More absolutely bril"
type textarea "x"
type textarea "More absolutely [PERSON_NAME]"
type textarea "x"
type textarea "More absolutely brilli"
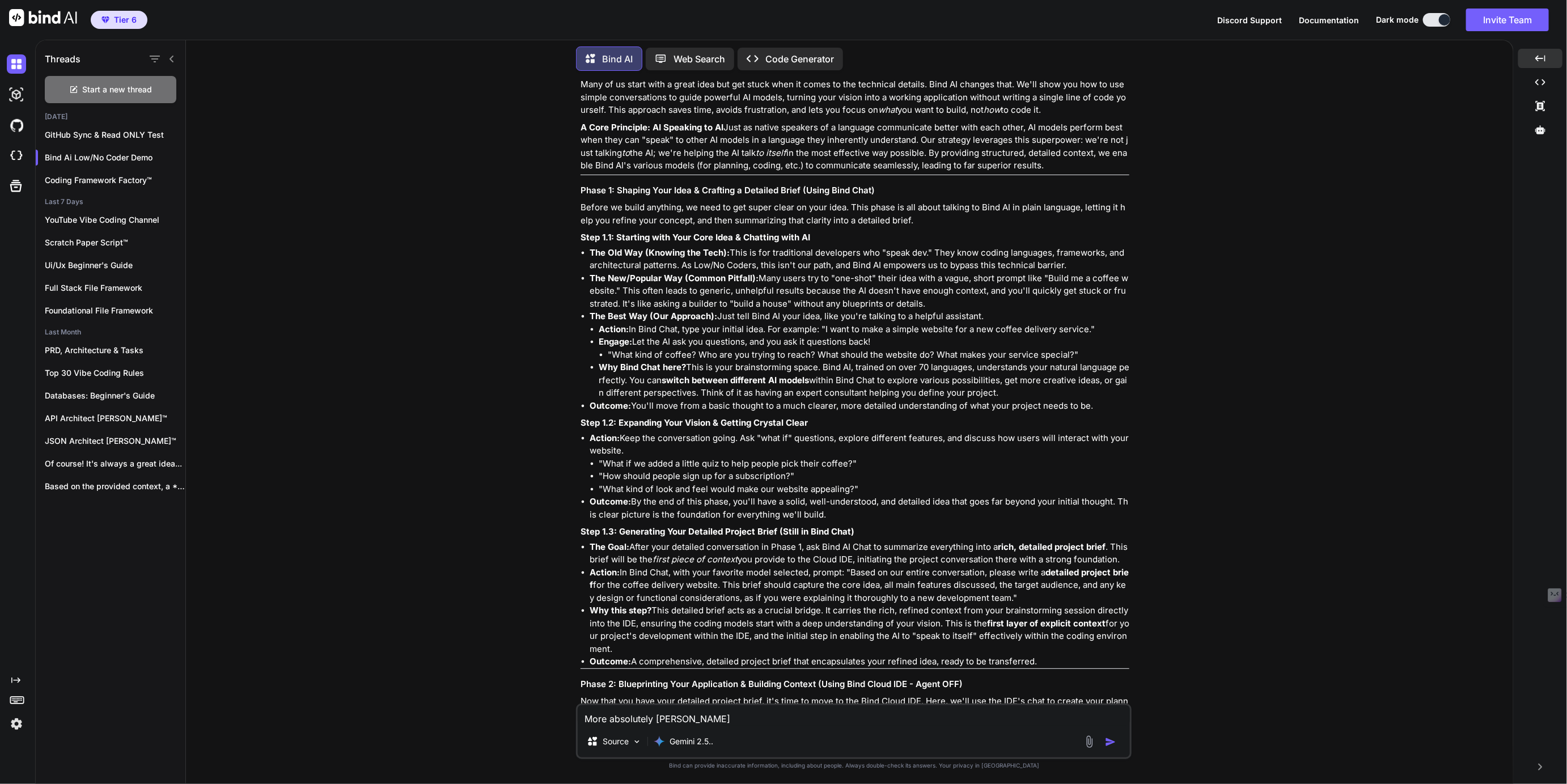
type textarea "x"
type textarea "More absolutely brillia"
type textarea "x"
type textarea "More absolutely brillian"
type textarea "x"
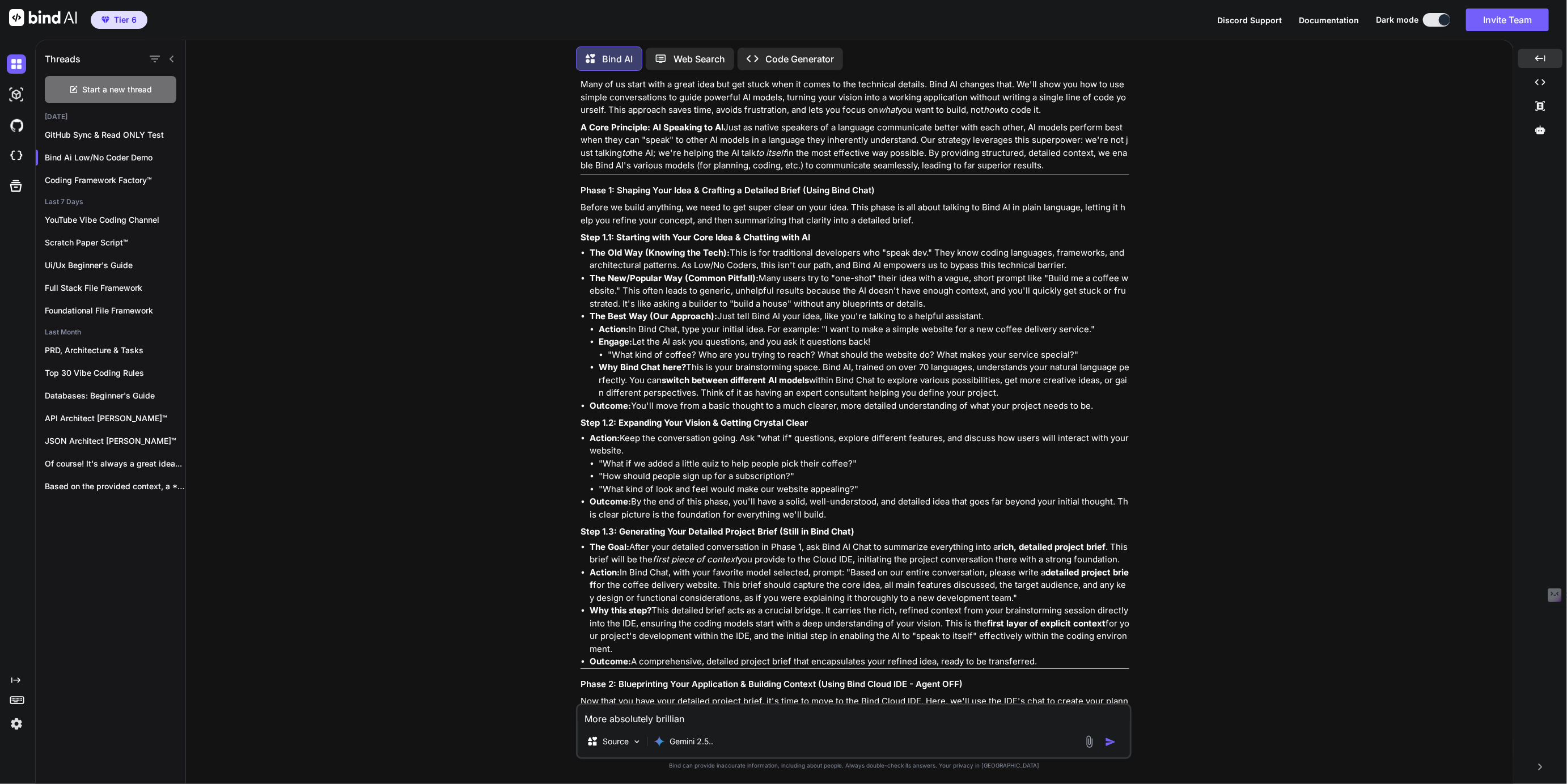
type textarea "More absolutely brilliant"
type textarea "x"
type textarea "More absolutely brilliant"
type textarea "x"
type textarea "More absolutely brilliant c"
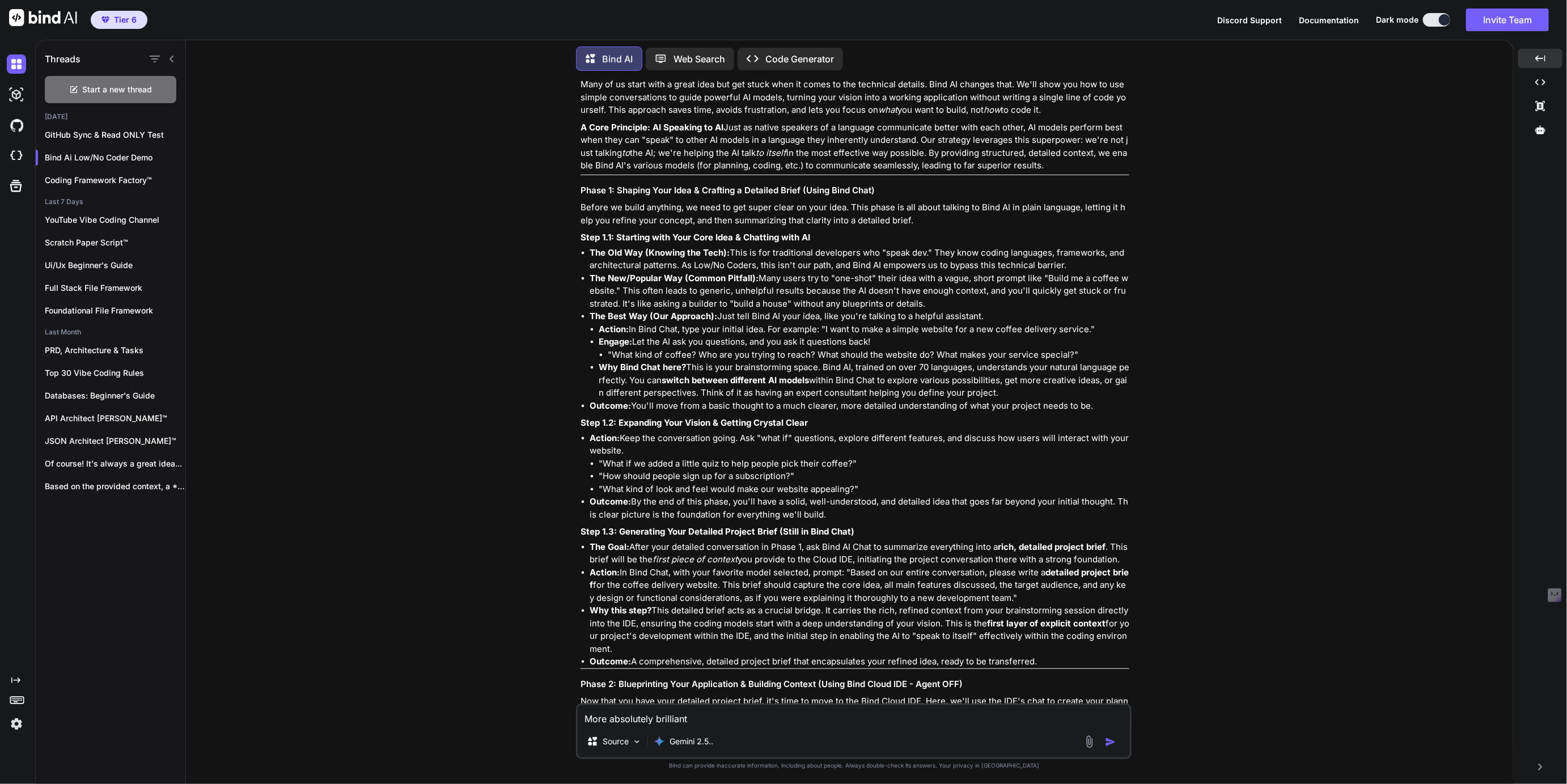
type textarea "x"
type textarea "More absolutely brilliant co"
type textarea "x"
type textarea "More absolutely brilliant con"
type textarea "x"
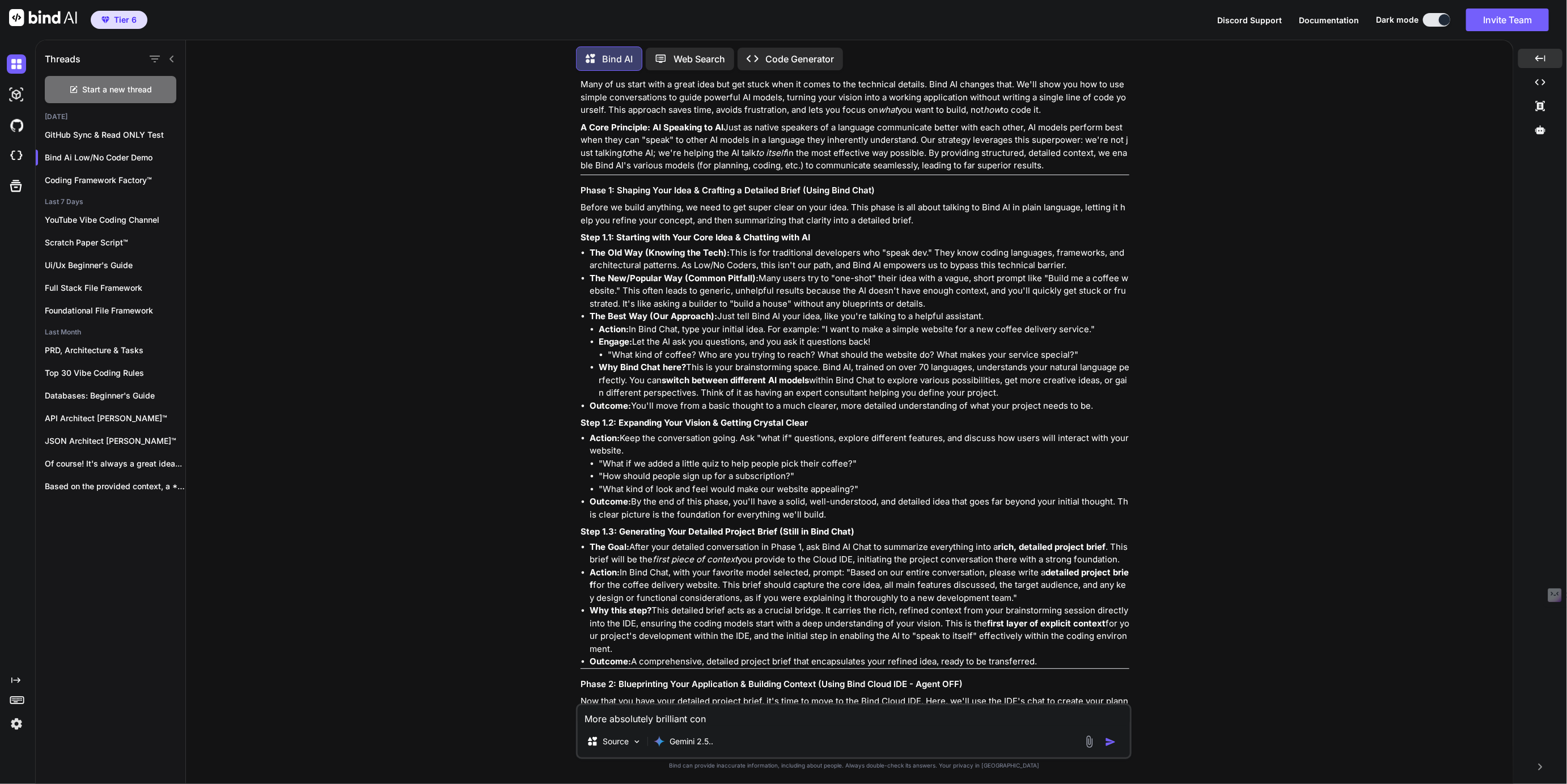
type textarea "More absolutely brilliant cont"
type textarea "x"
type textarea "More absolutely brilliant [PERSON_NAME]"
type textarea "x"
type textarea "More absolutely brilliant contex"
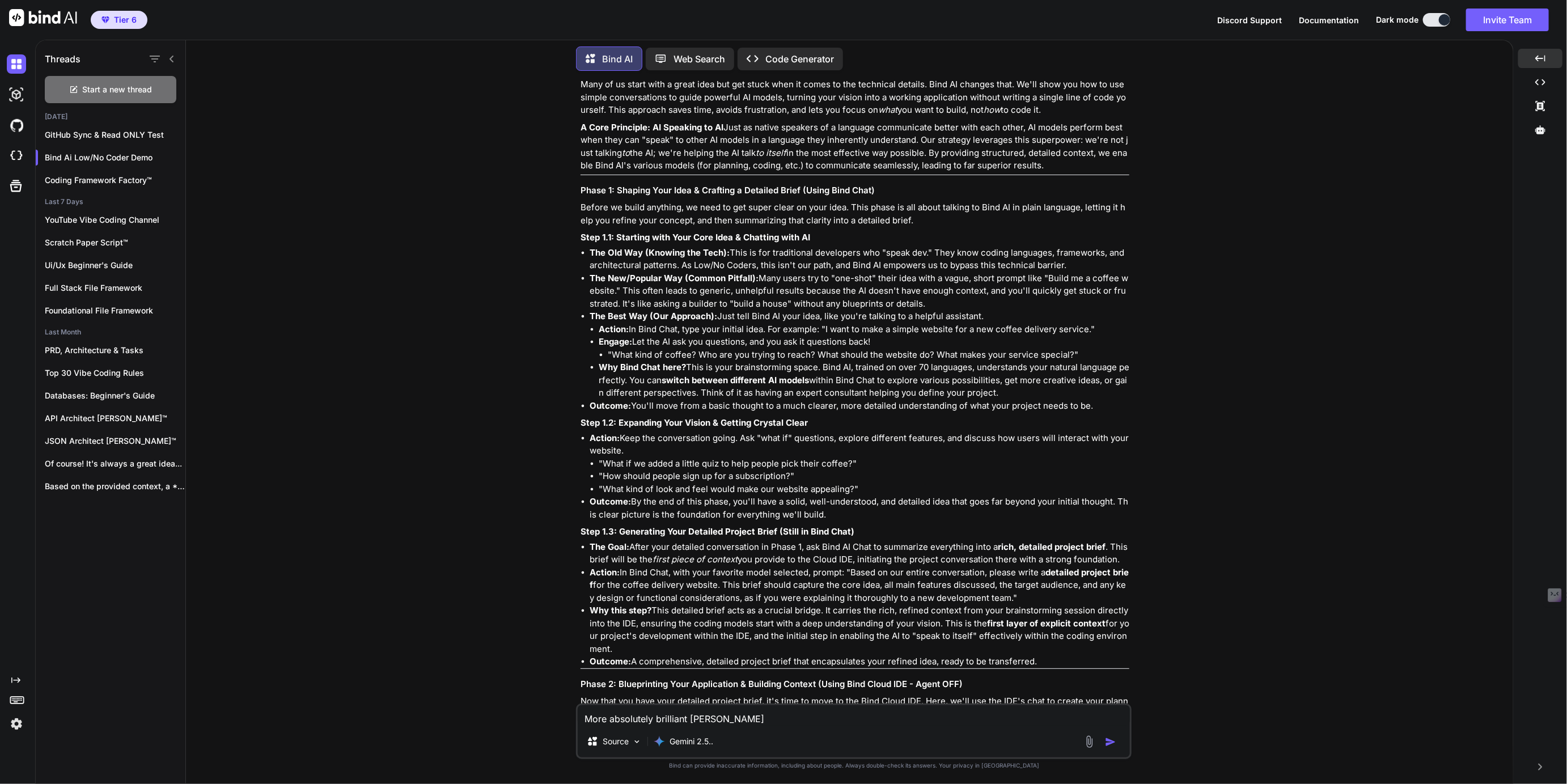
type textarea "x"
type textarea "More absolutely brilliant context"
type textarea "x"
type textarea "More absolutely brilliant context:"
type textarea "x"
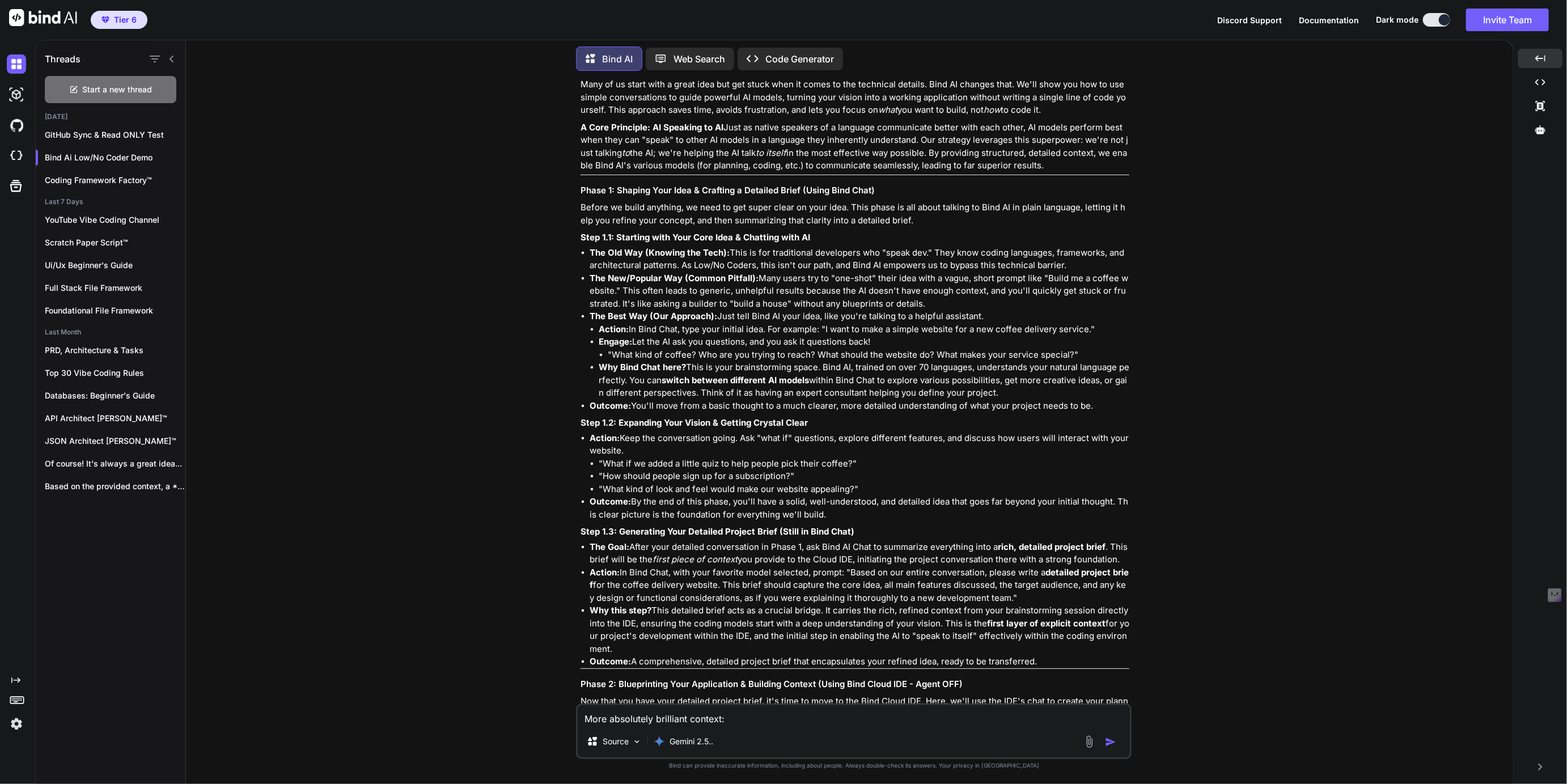
type textarea "More absolutely brilliant context"
type textarea "x"
type textarea "More absolutely brilliant context"
type textarea "x"
type textarea "More absolutely brilliant context t"
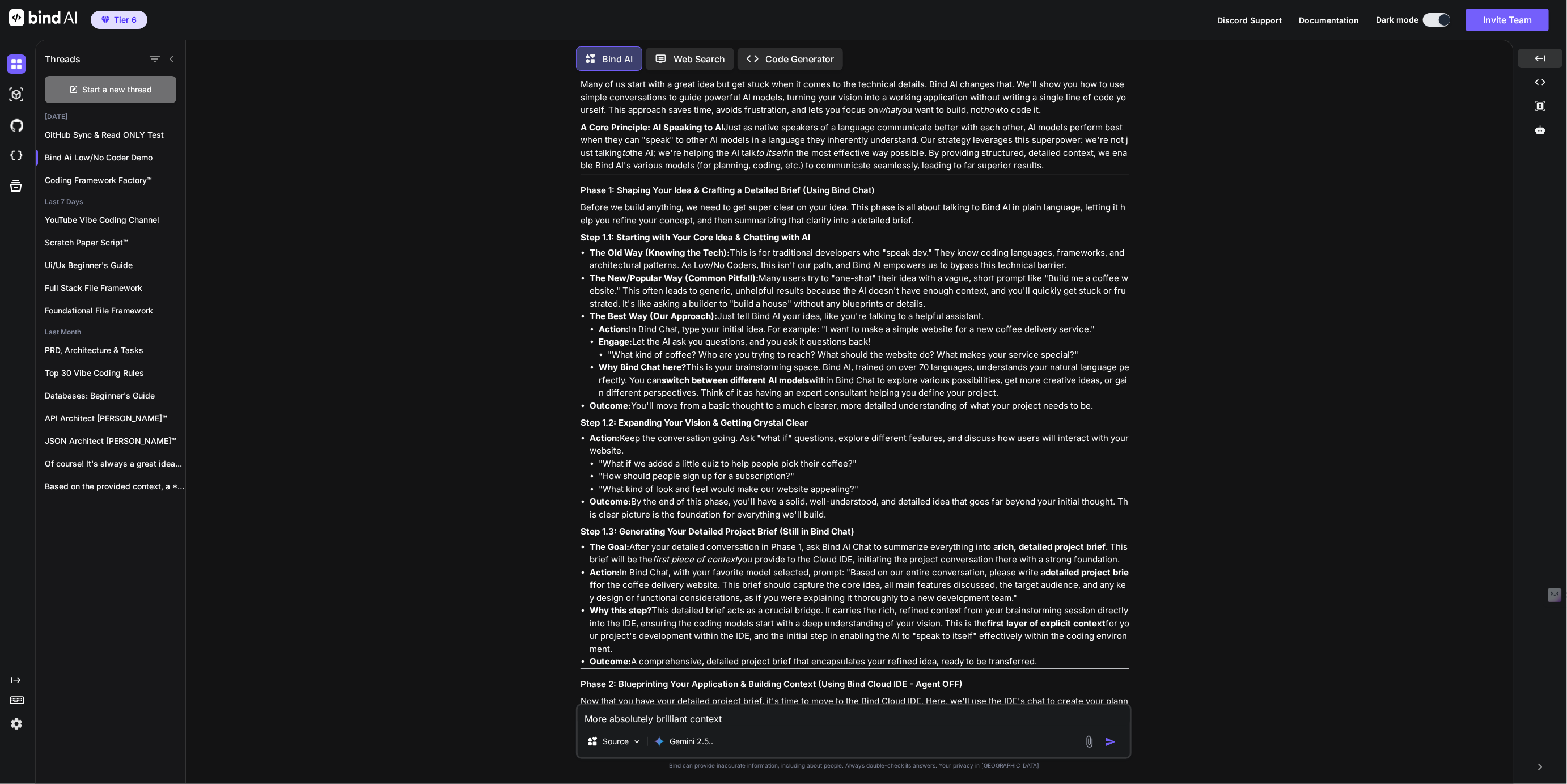
type textarea "x"
type textarea "More absolutely brilliant context th"
type textarea "x"
type textarea "More absolutely brilliant context tha"
type textarea "x"
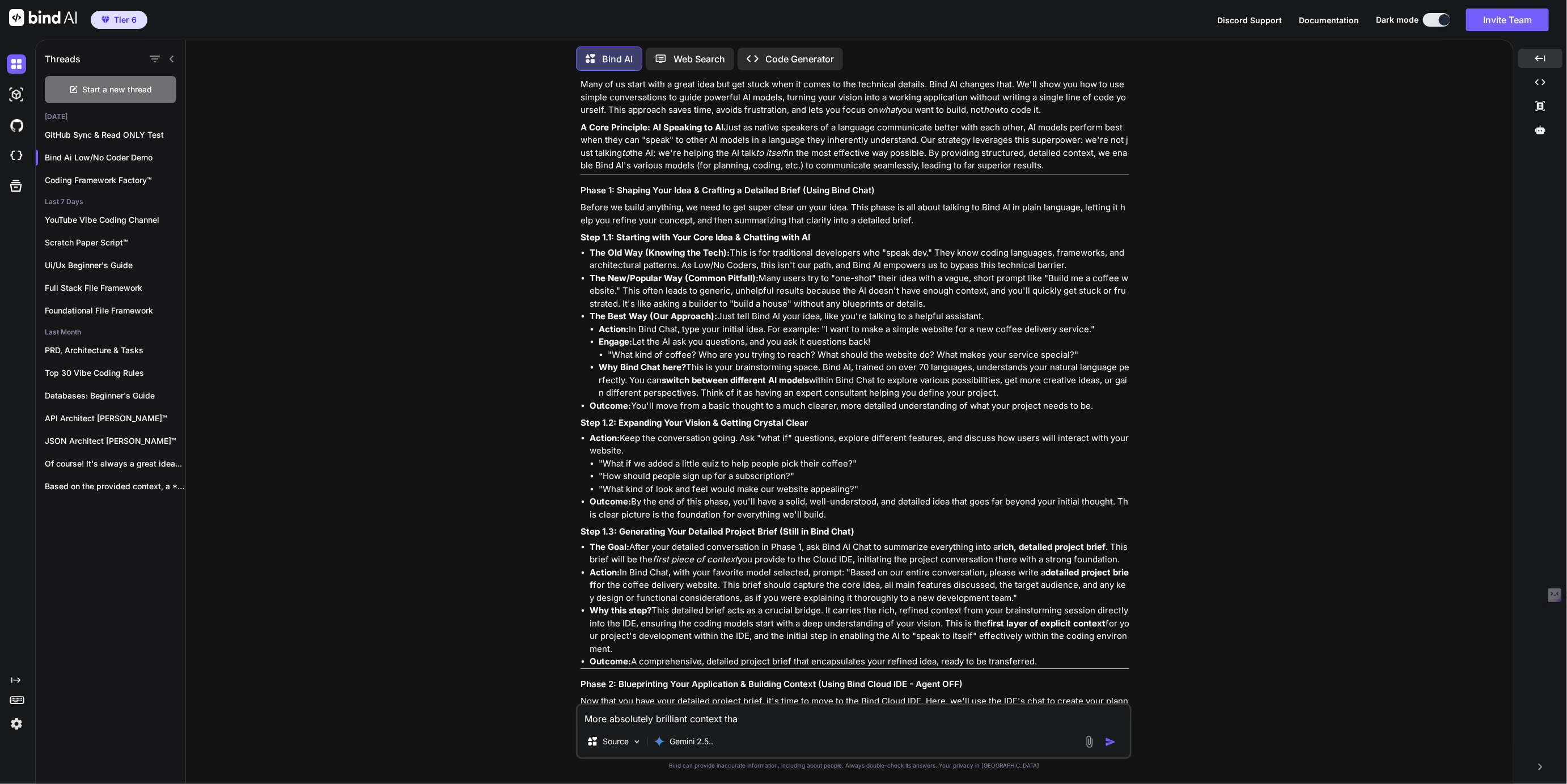
type textarea "More absolutely brilliant context that"
type textarea "x"
type textarea "More absolutely brilliant context that"
type textarea "x"
type textarea "More absolutely brilliant context that s"
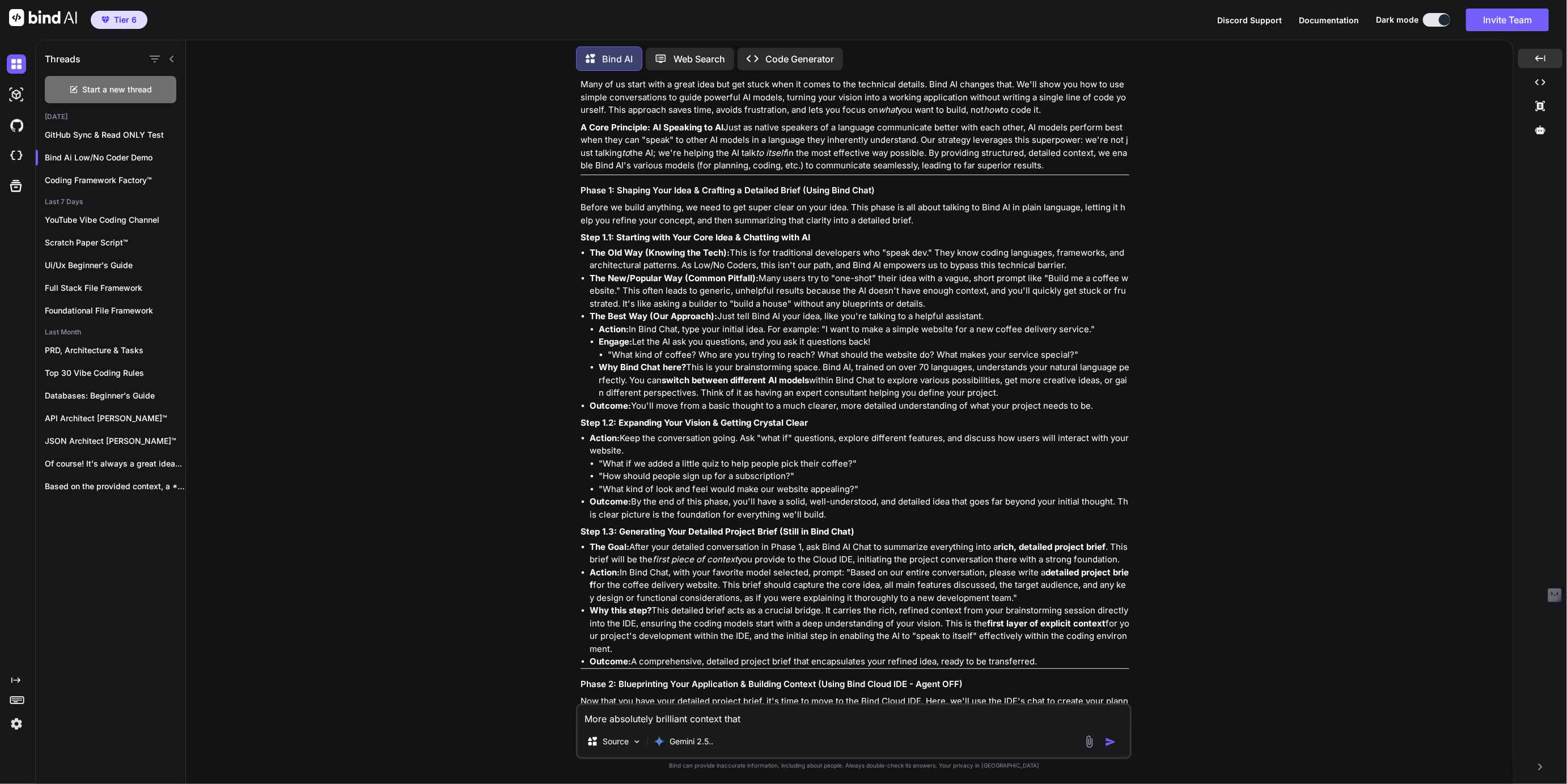
type textarea "x"
type textarea "More absolutely brilliant context that sp"
type textarea "x"
type textarea "More absolutely brilliant context that spe"
type textarea "x"
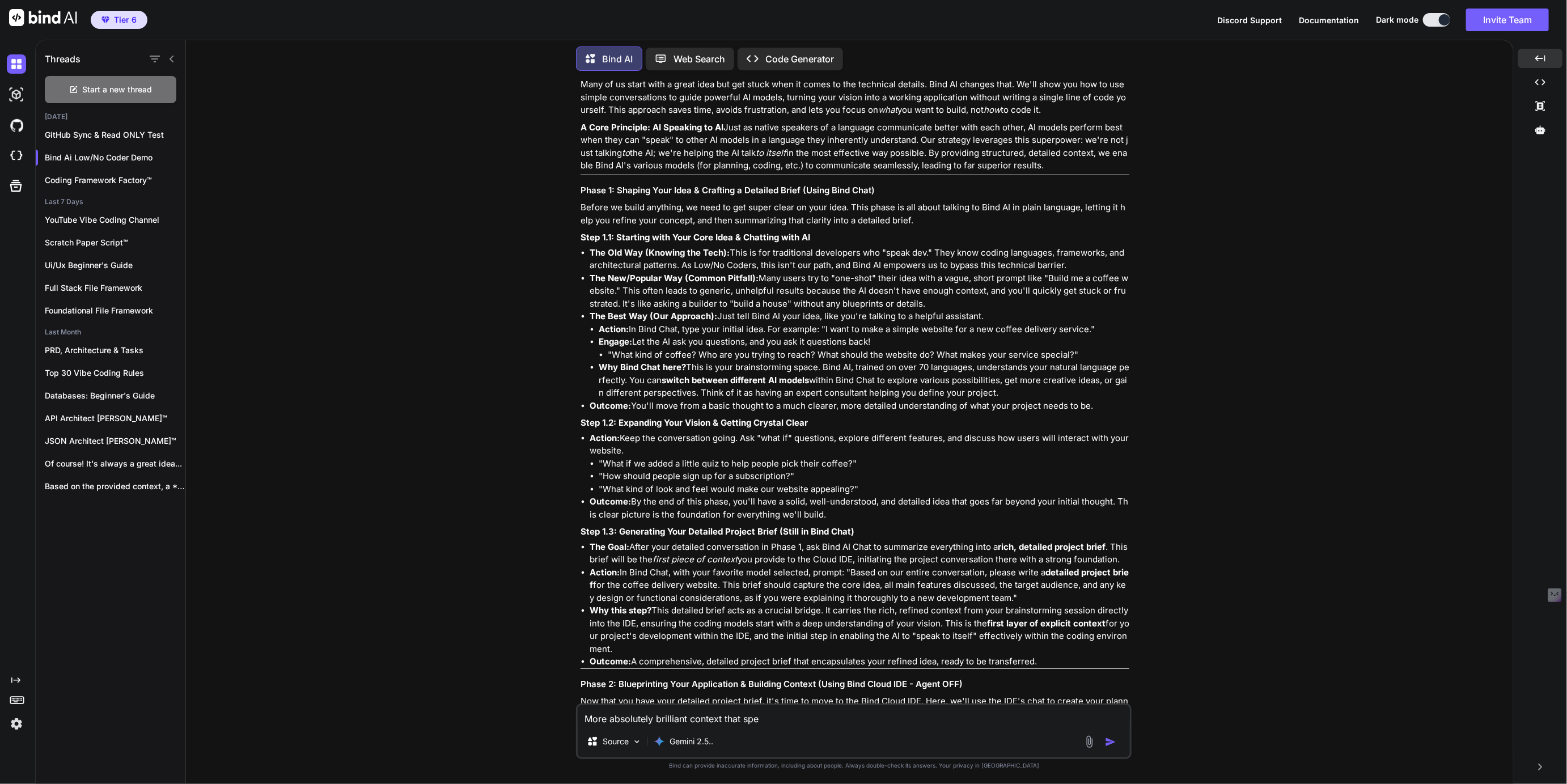
type textarea "More absolutely brilliant context that spea"
type textarea "x"
type textarea "More absolutely brilliant context that speak"
type textarea "x"
type textarea "More absolutely brilliant context that speaks"
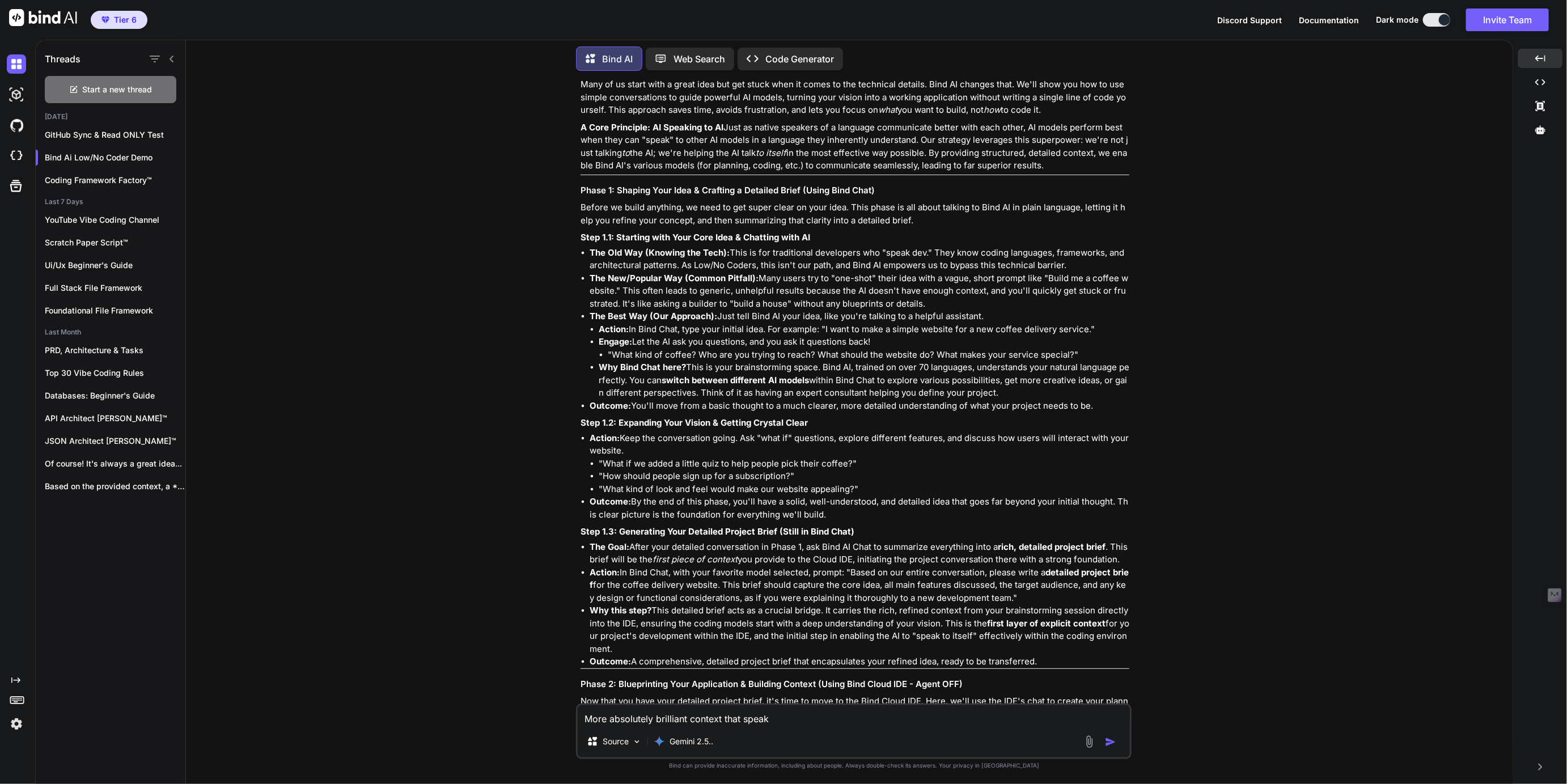
type textarea "x"
type textarea "More absolutely brilliant context that speaks"
type textarea "x"
type textarea "More absolutely brilliant context that speaks t"
type textarea "x"
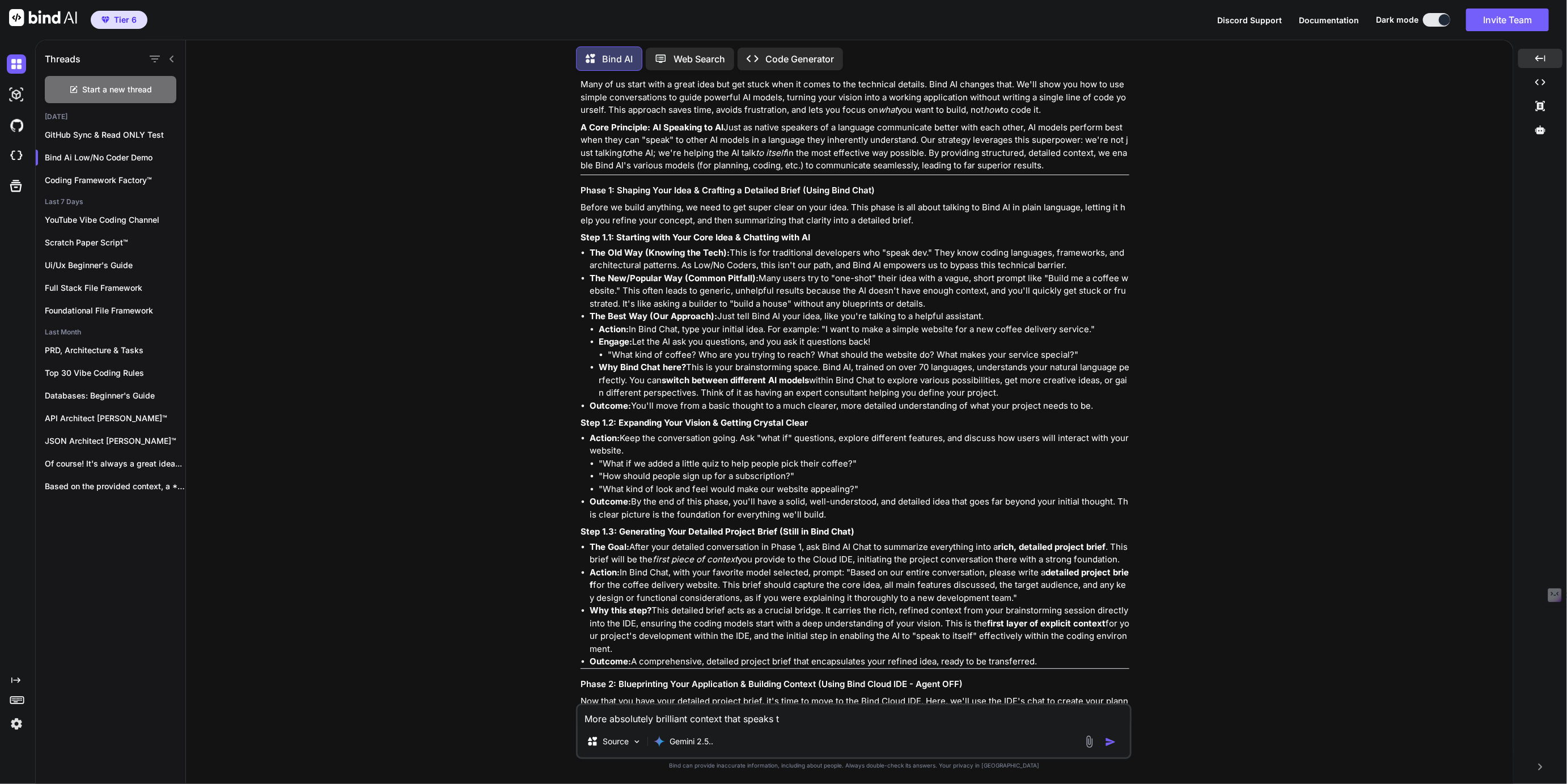
type textarea "More absolutely brilliant context that speaks to"
type textarea "x"
type textarea "More absolutely brilliant context that speaks tot"
type textarea "x"
type textarea "More absolutely brilliant context that speaks [PERSON_NAME]"
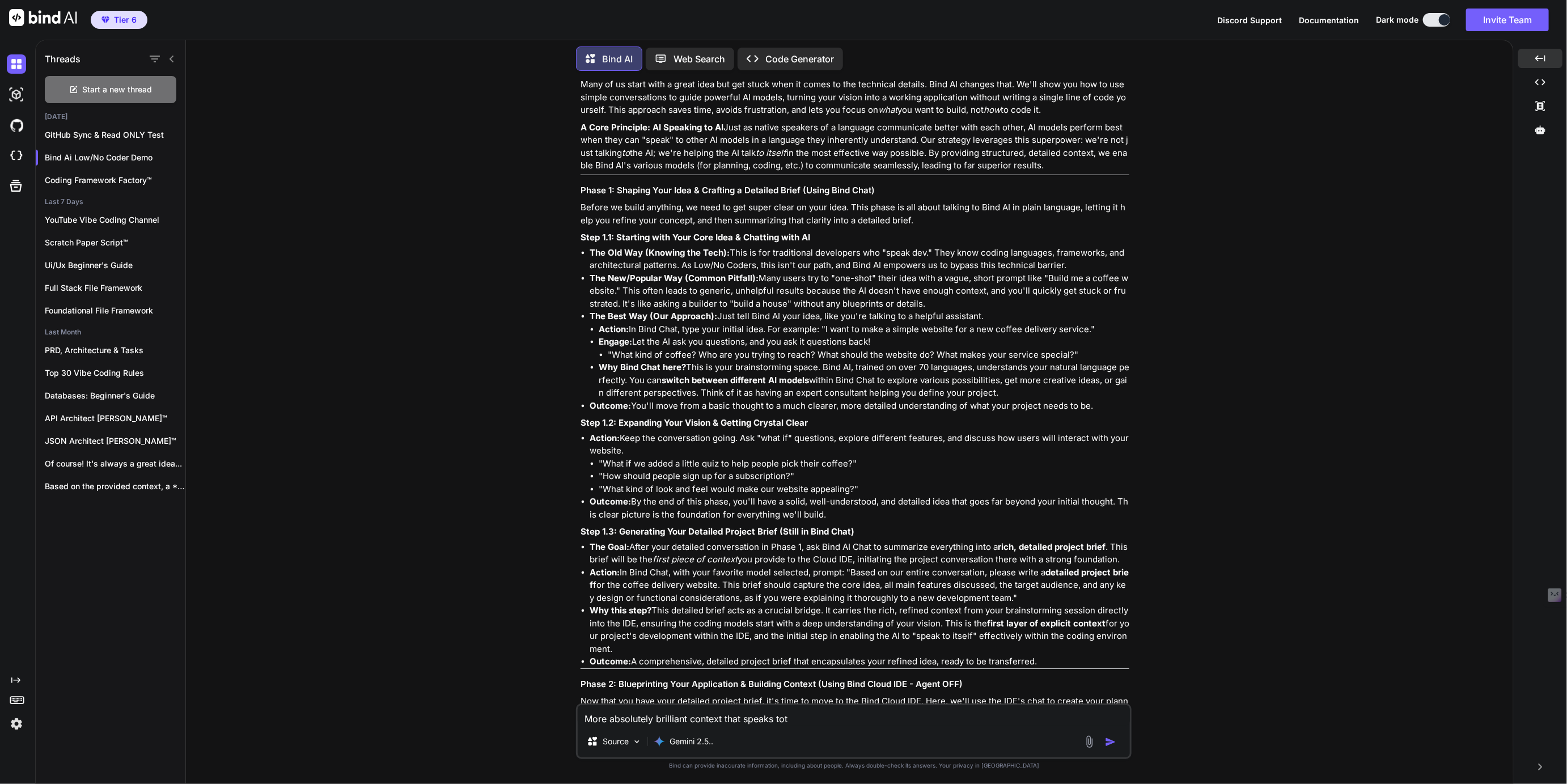
type textarea "x"
type textarea "More absolutely brilliant context that speaks tothe"
type textarea "x"
type textarea "More absolutely brilliant context that speaks tothe"
type textarea "x"
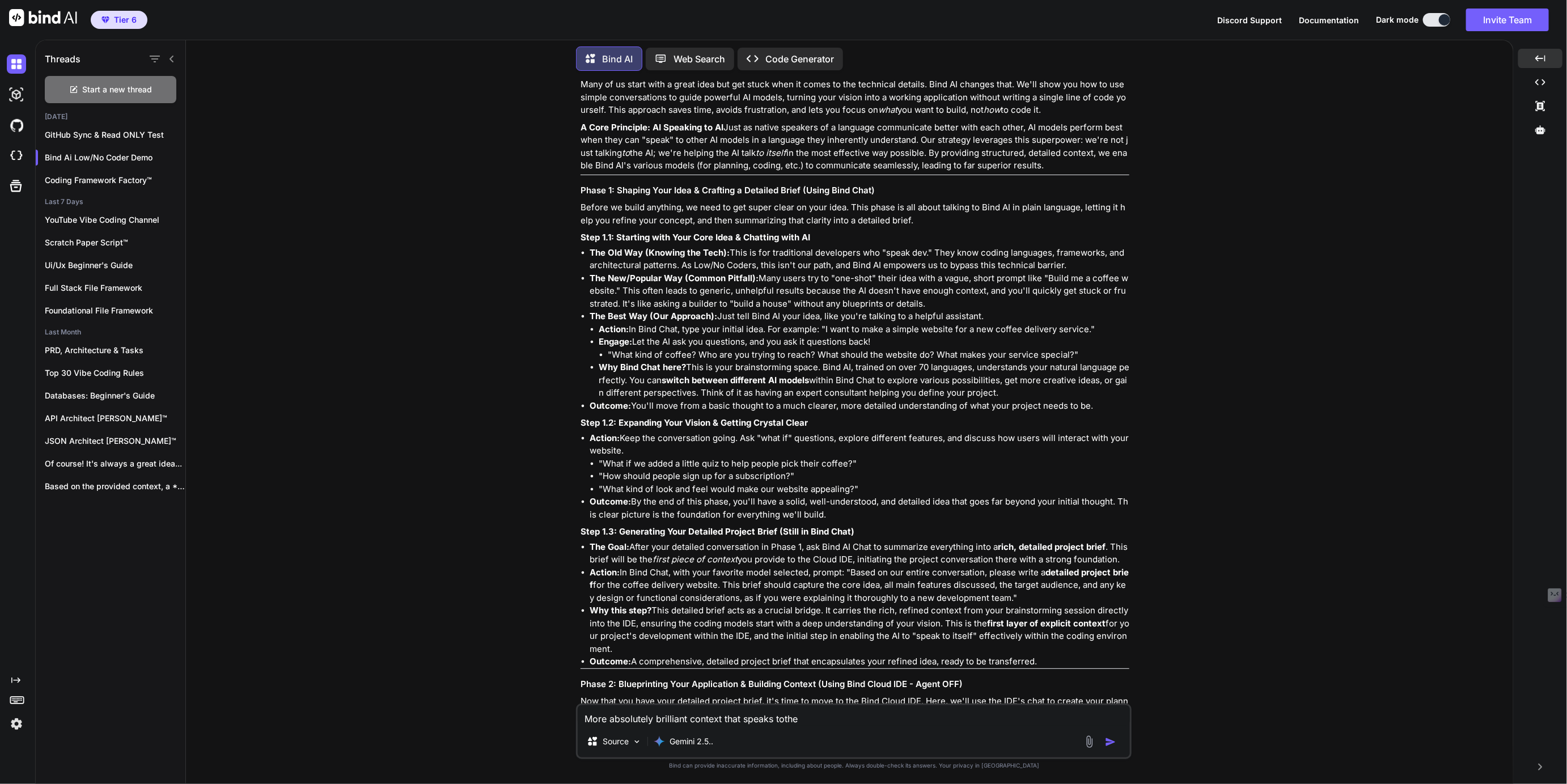
type textarea "More absolutely brilliant context that speaks tothe"
type textarea "x"
type textarea "More absolutely brilliant context that speaks [PERSON_NAME]"
type textarea "x"
type textarea "More absolutely brilliant context that speaks tot"
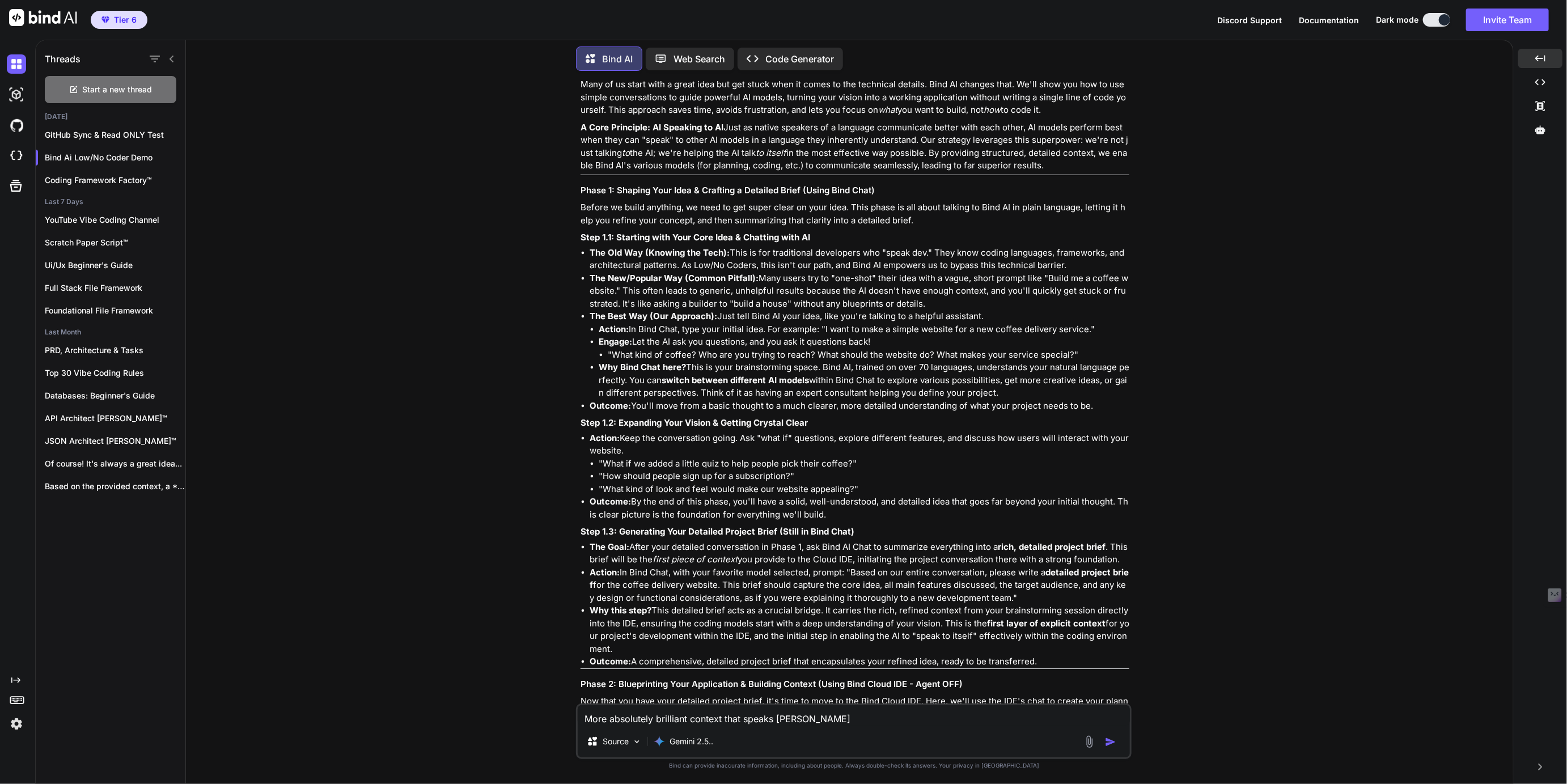
type textarea "x"
type textarea "More absolutely brilliant context that speaks to"
type textarea "x"
type textarea "More absolutely brilliant context that speaks to"
type textarea "x"
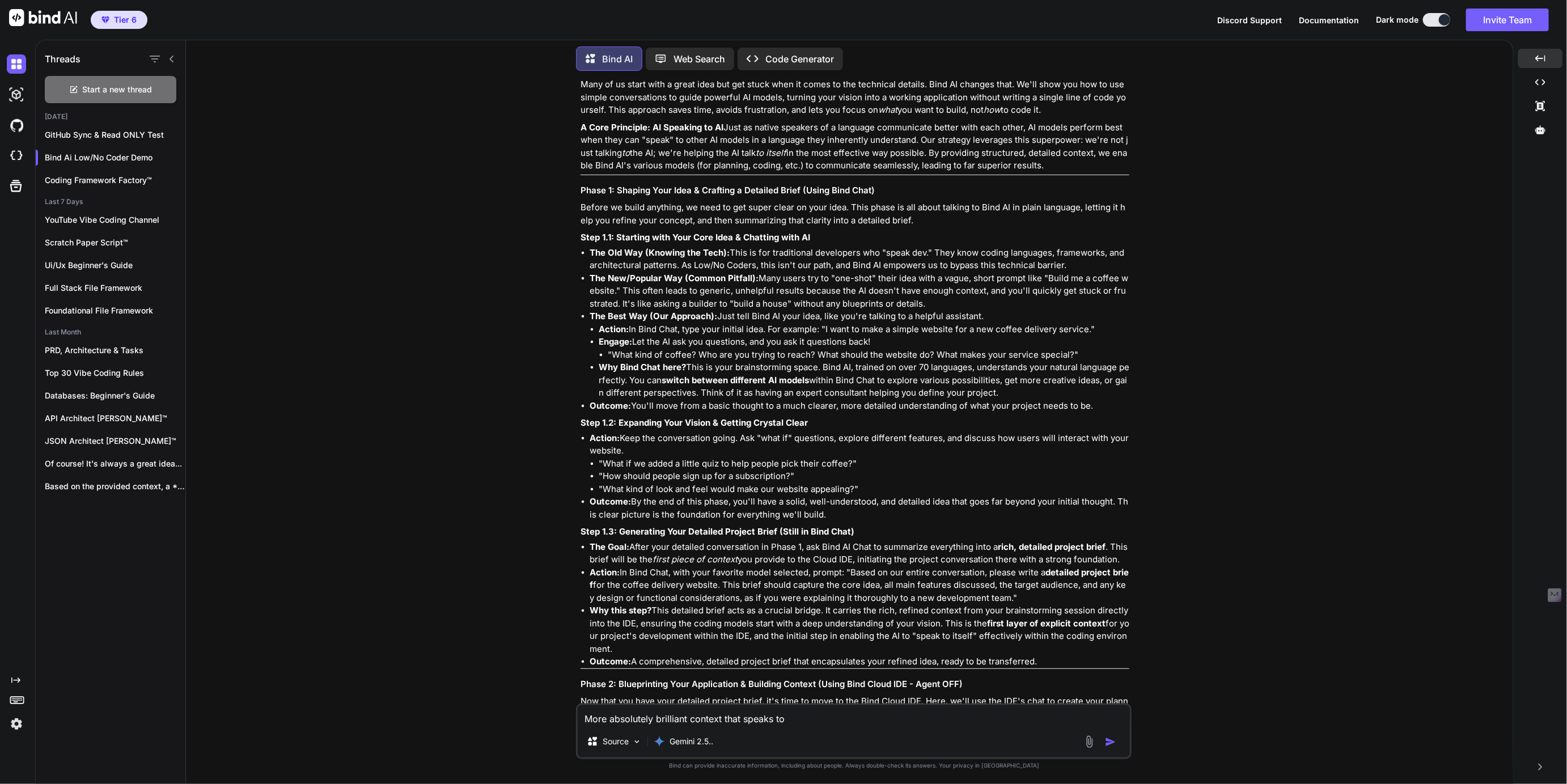
type textarea "More absolutely brilliant context that speaks to t"
type textarea "x"
type textarea "More absolutely brilliant context that speaks to th"
type textarea "x"
type textarea "More absolutely brilliant context that speaks to the"
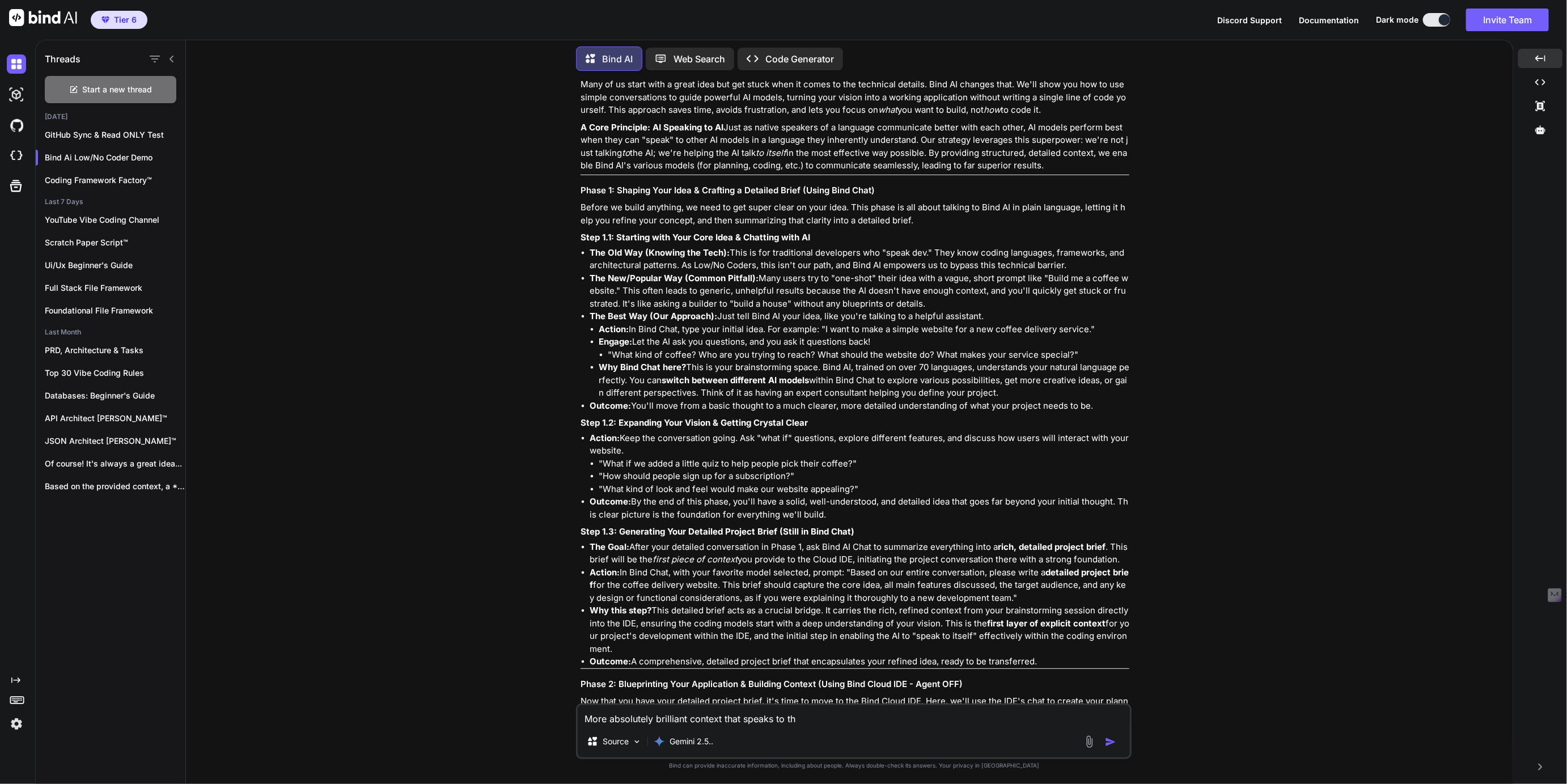
type textarea "x"
type textarea "More absolutely brilliant context that speaks to the"
type textarea "x"
type textarea "More absolutely brilliant context that speaks to the i"
type textarea "x"
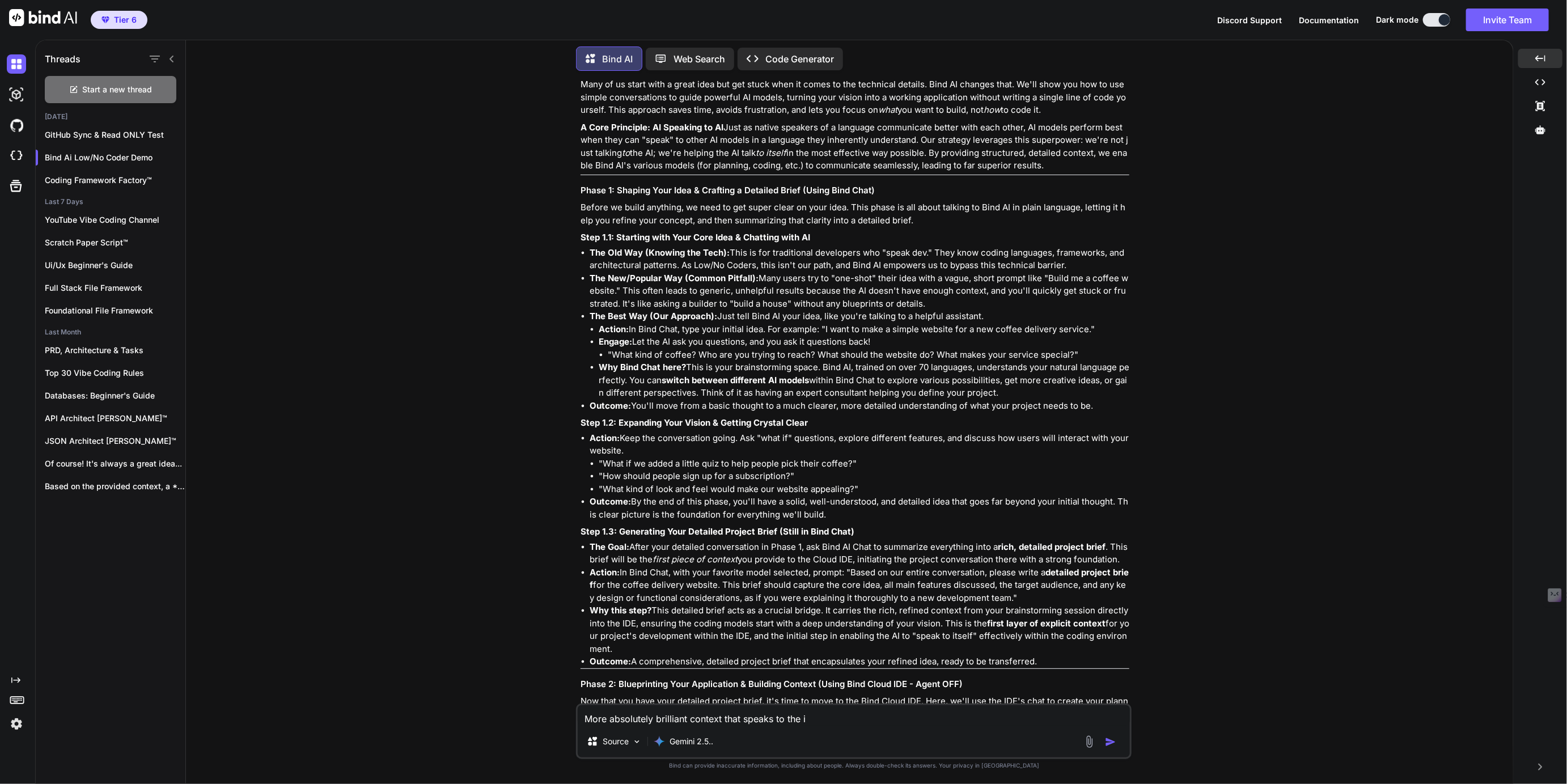
type textarea "More absolutely brilliant context that speaks to the in"
type textarea "x"
type textarea "More absolutely brilliant context that speaks to the [MEDICAL_DATA]"
type textarea "x"
type textarea "More absolutely brilliant context that speaks to the inhe"
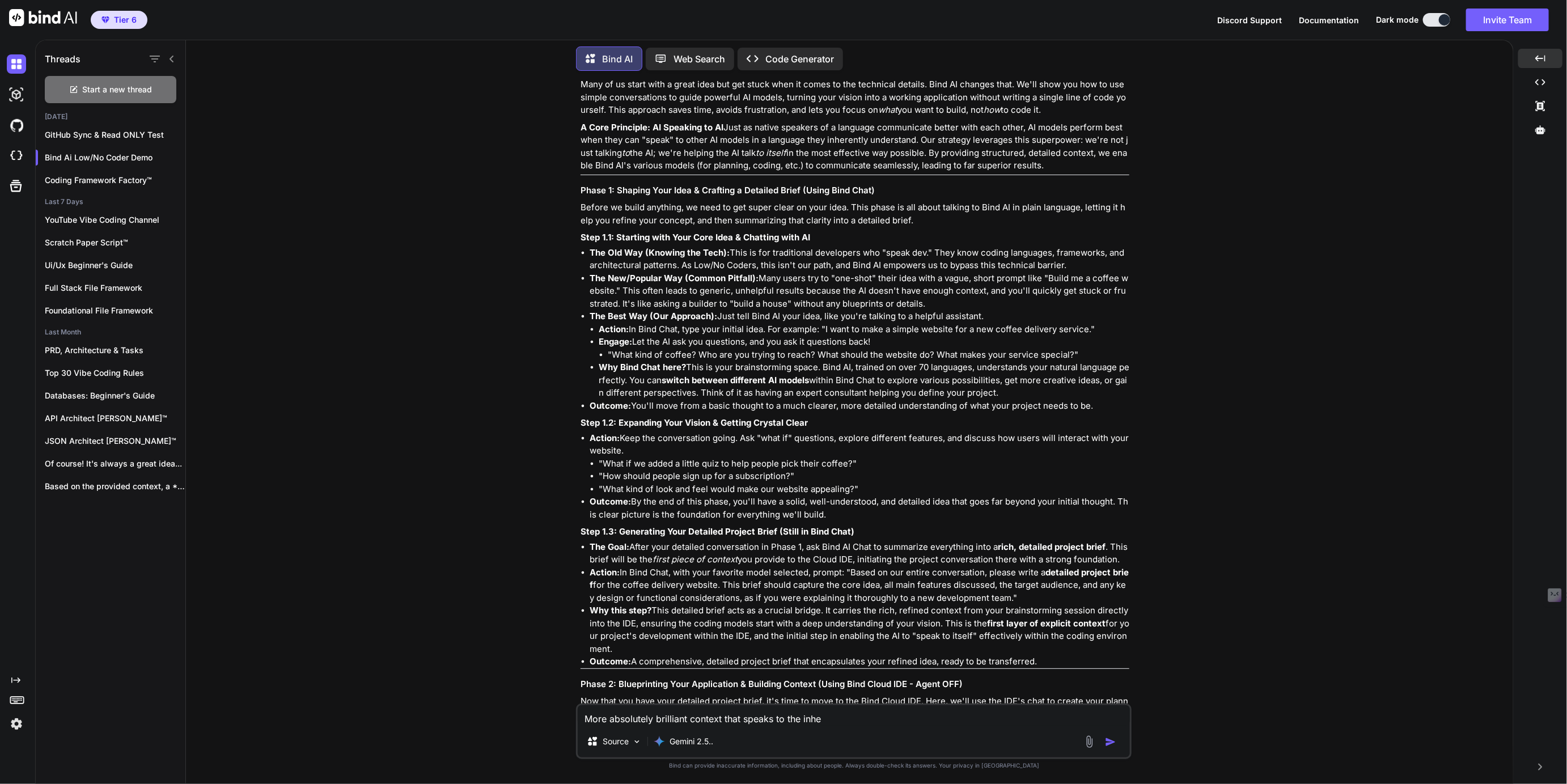
type textarea "x"
type textarea "More absolutely brilliant context that speaks to the inher"
type textarea "x"
type textarea "More absolutely brilliant context that speaks to the inhere"
type textarea "x"
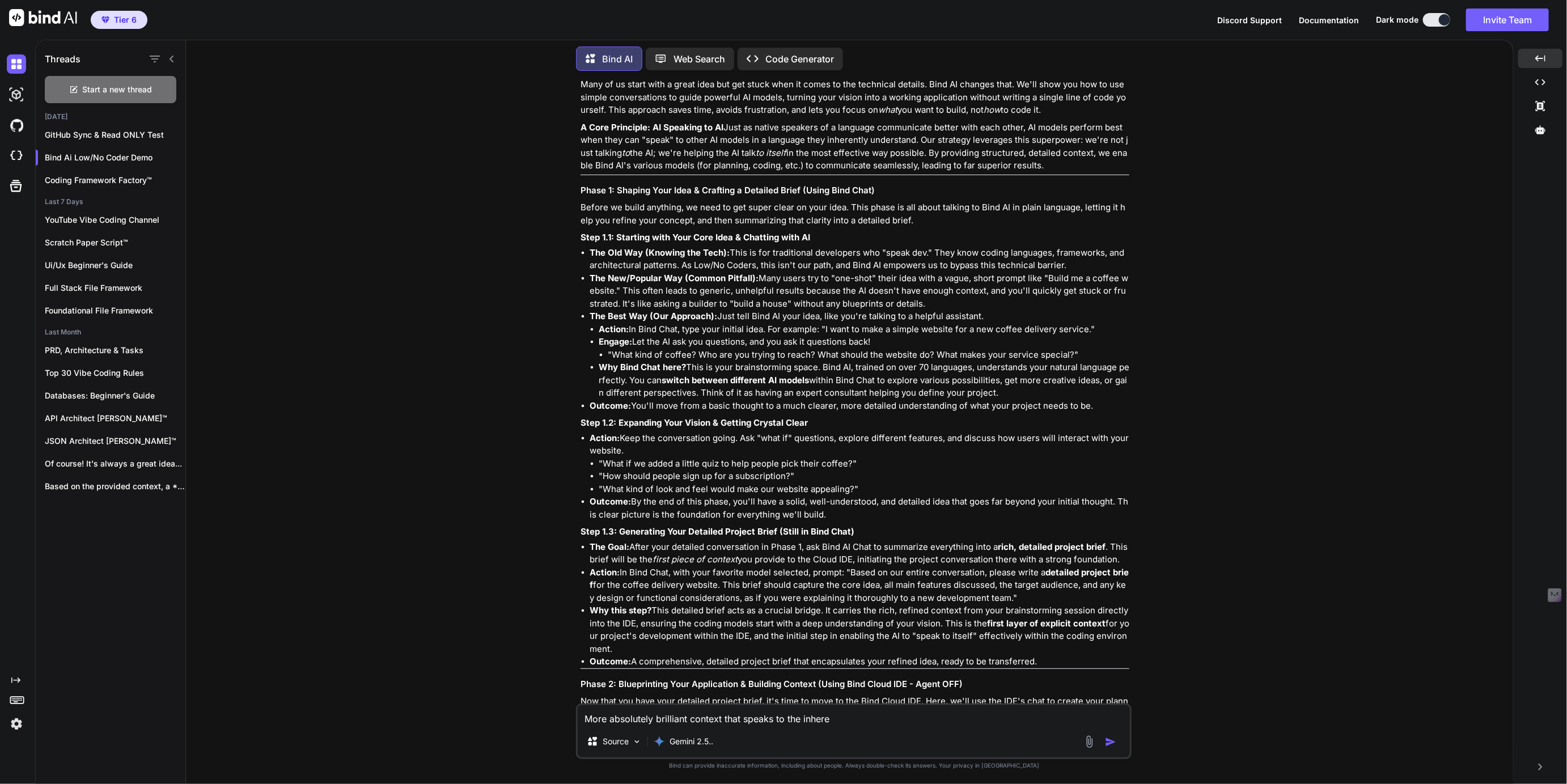
type textarea "More absolutely brilliant context that speaks to the inheren"
type textarea "x"
type textarea "More absolutely brilliant context that speaks to the inherent"
type textarea "x"
click at [823, 719] on textarea "More absolutely brilliant context that speaks to the inherent" at bounding box center [853, 715] width 552 height 20
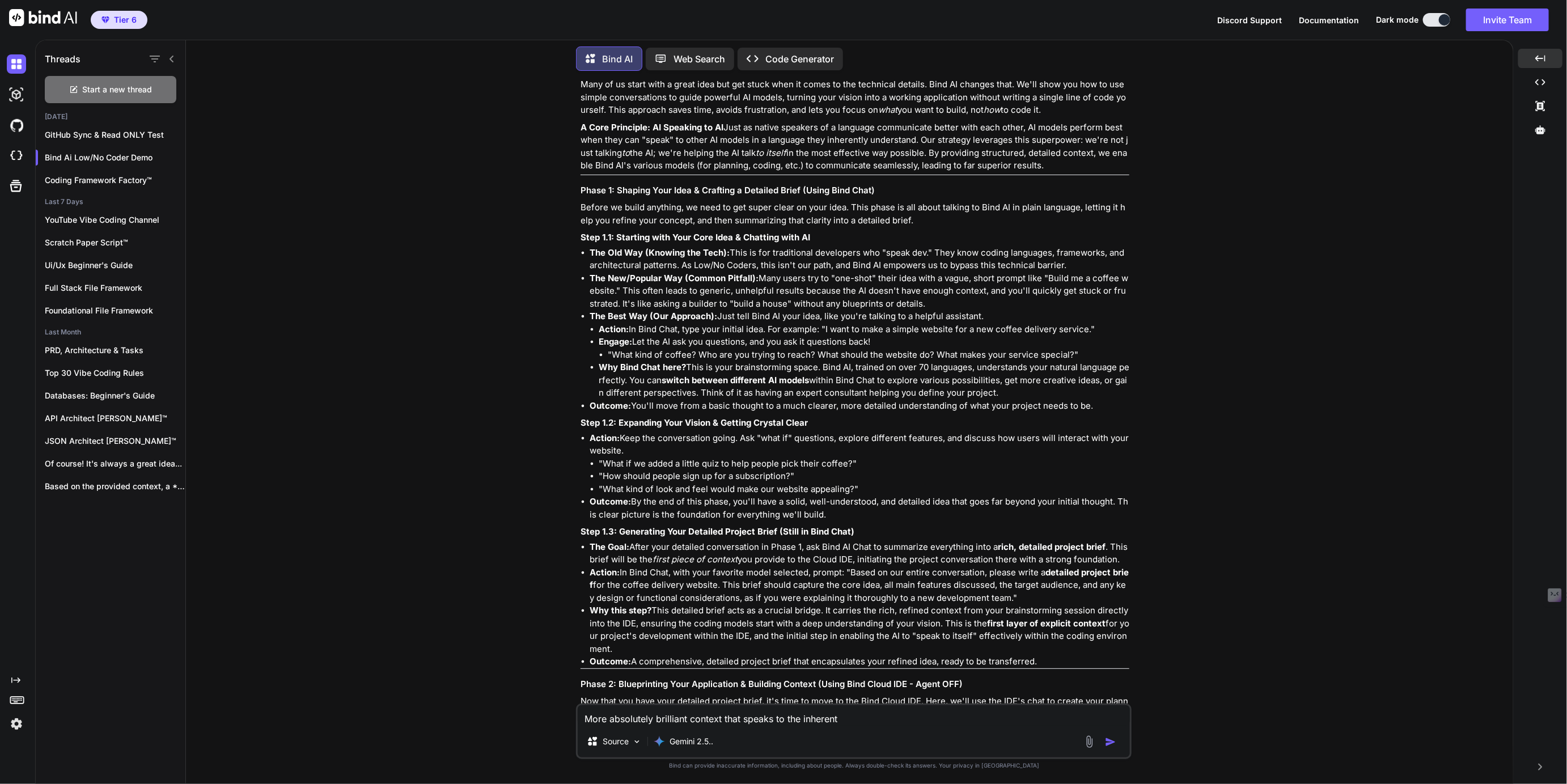
click at [823, 719] on textarea "More absolutely brilliant context that speaks to the inherent" at bounding box center [853, 715] width 552 height 20
type textarea "More absolutely brilliant context that speaks to the p"
type textarea "x"
type textarea "More absolutely brilliant context that speaks to the pr"
type textarea "x"
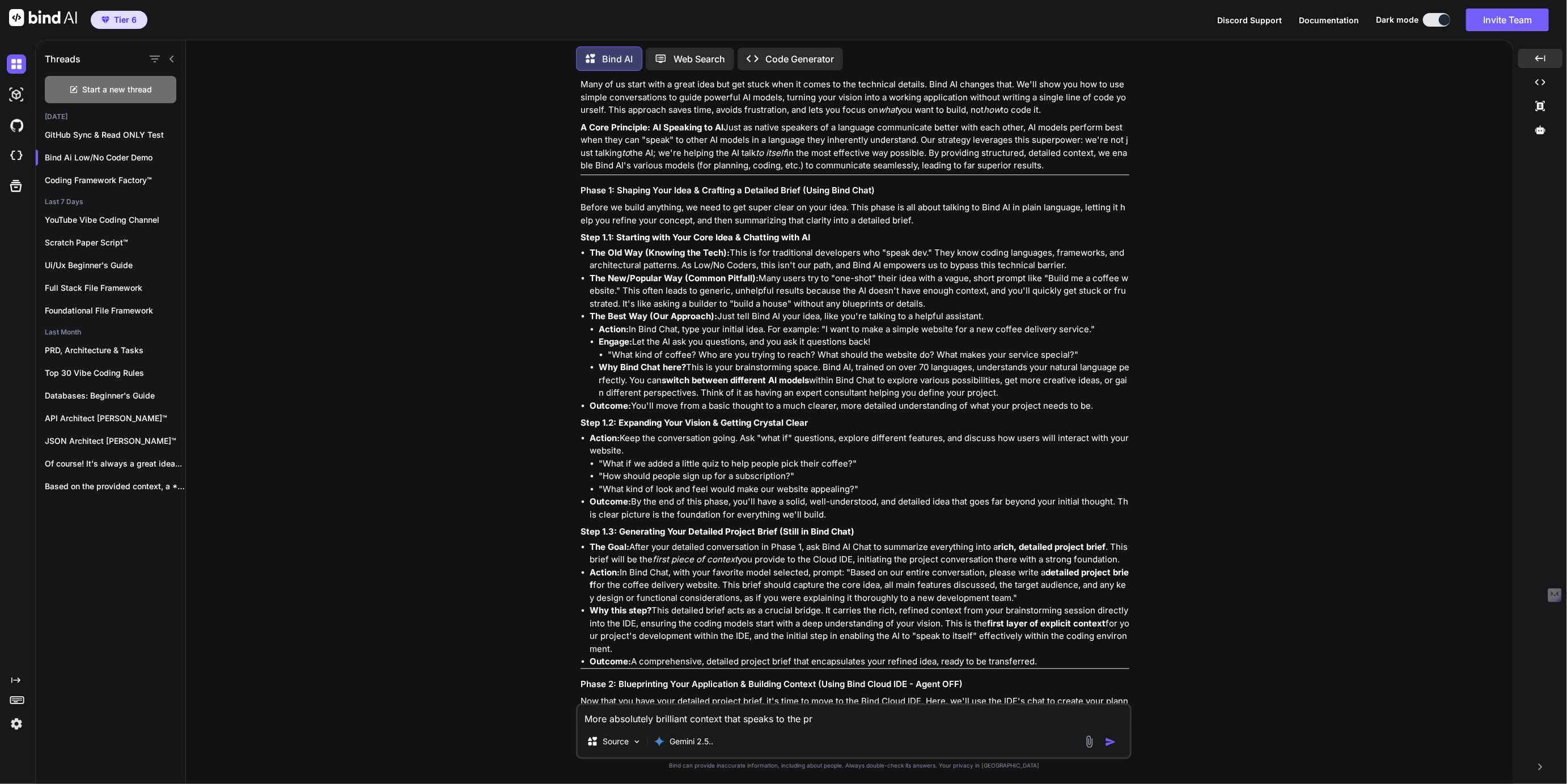
type textarea "More absolutely brilliant context that speaks to the pro"
type textarea "x"
type textarea "More absolutely brilliant context that speaks to the prog"
type textarea "x"
type textarea "More absolutely brilliant context that speaks to the progr"
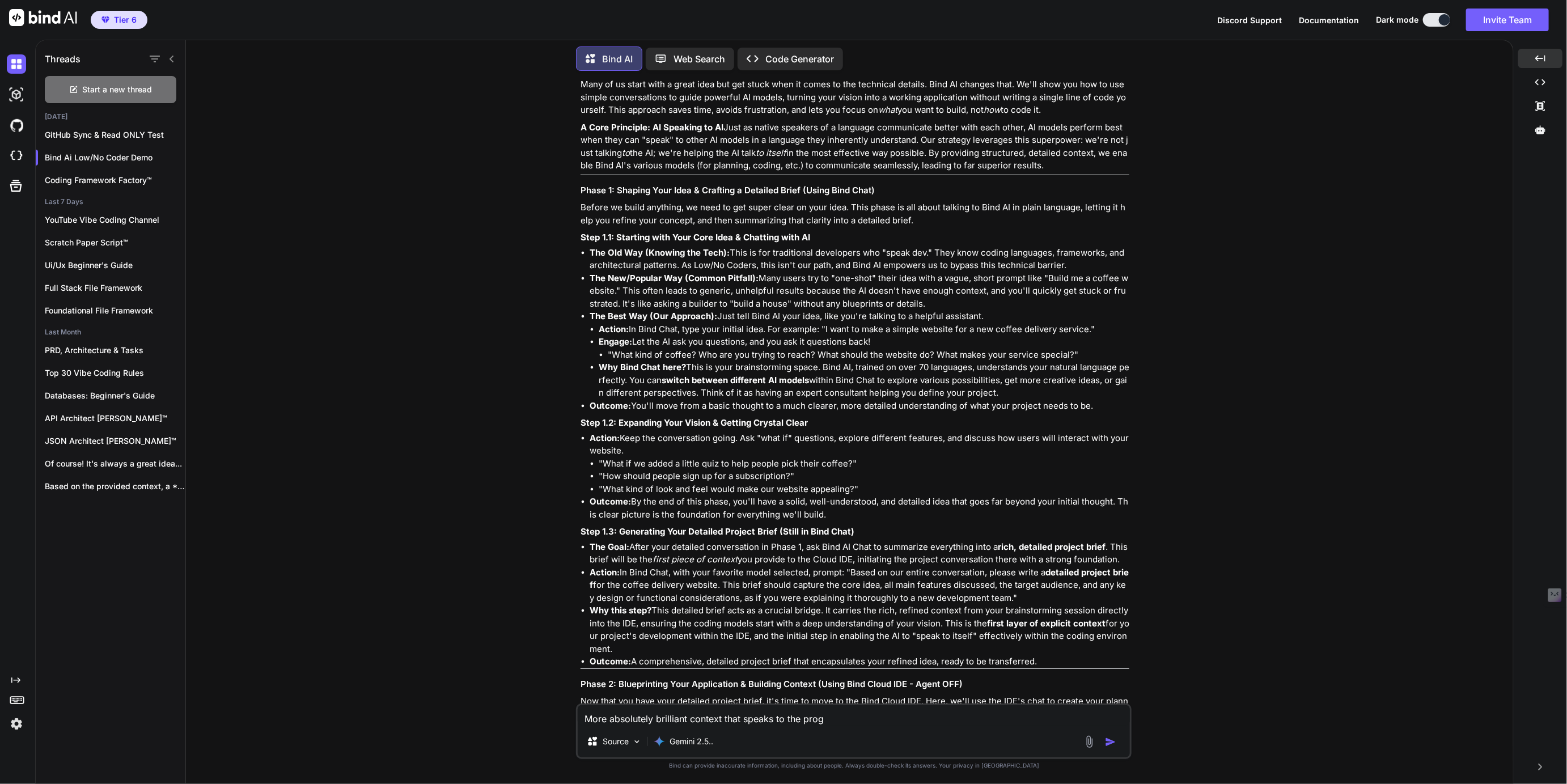
type textarea "x"
type textarea "More absolutely brilliant context that speaks to the progra"
type textarea "x"
type textarea "More absolutely brilliant context that speaks to the program"
type textarea "x"
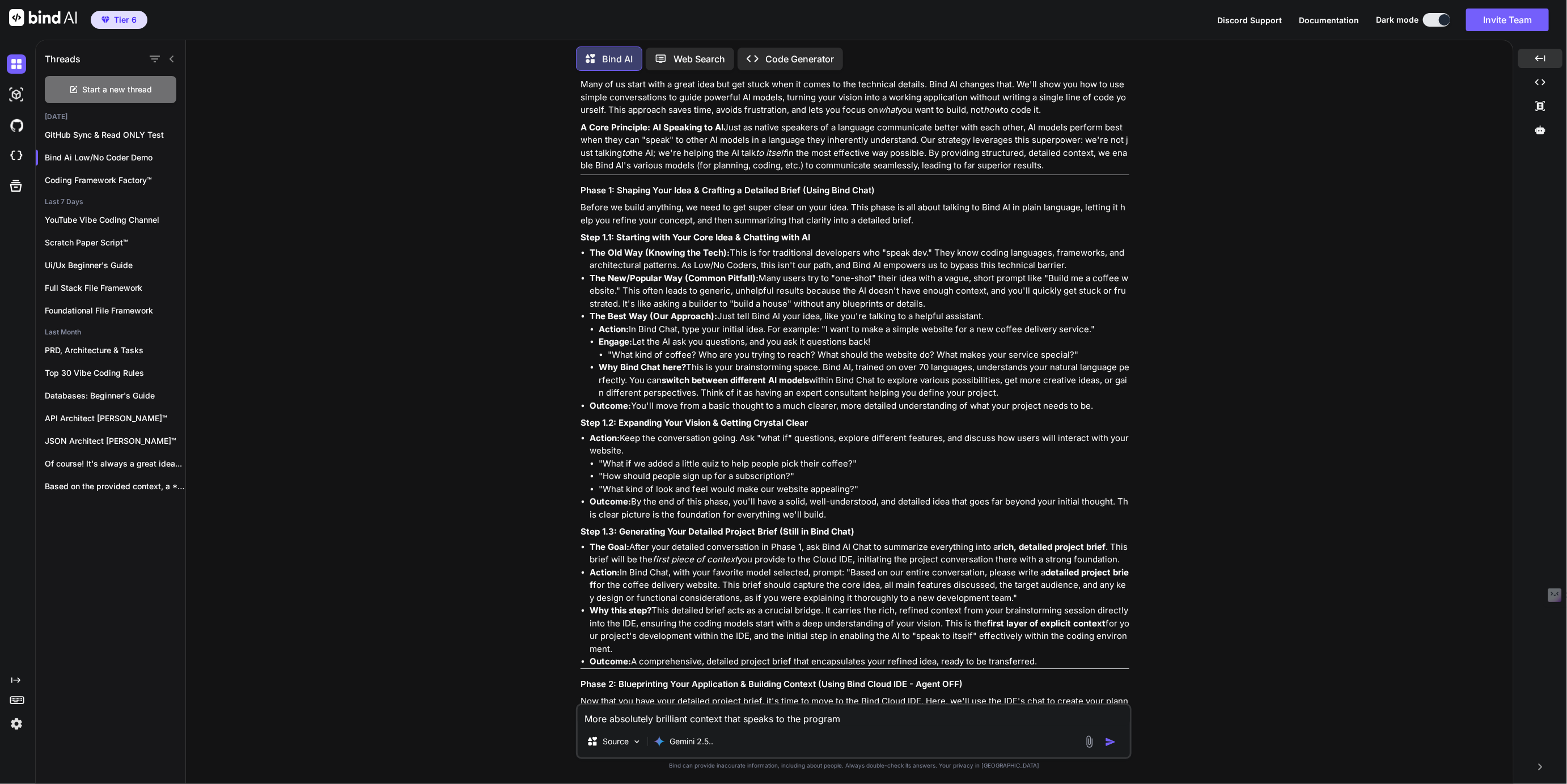
type textarea "More absolutely brilliant context that speaks to the programm"
type textarea "x"
type textarea "More absolutely brilliant context that speaks to the programme"
type textarea "x"
type textarea "More absolutely brilliant context that speaks to the programmed"
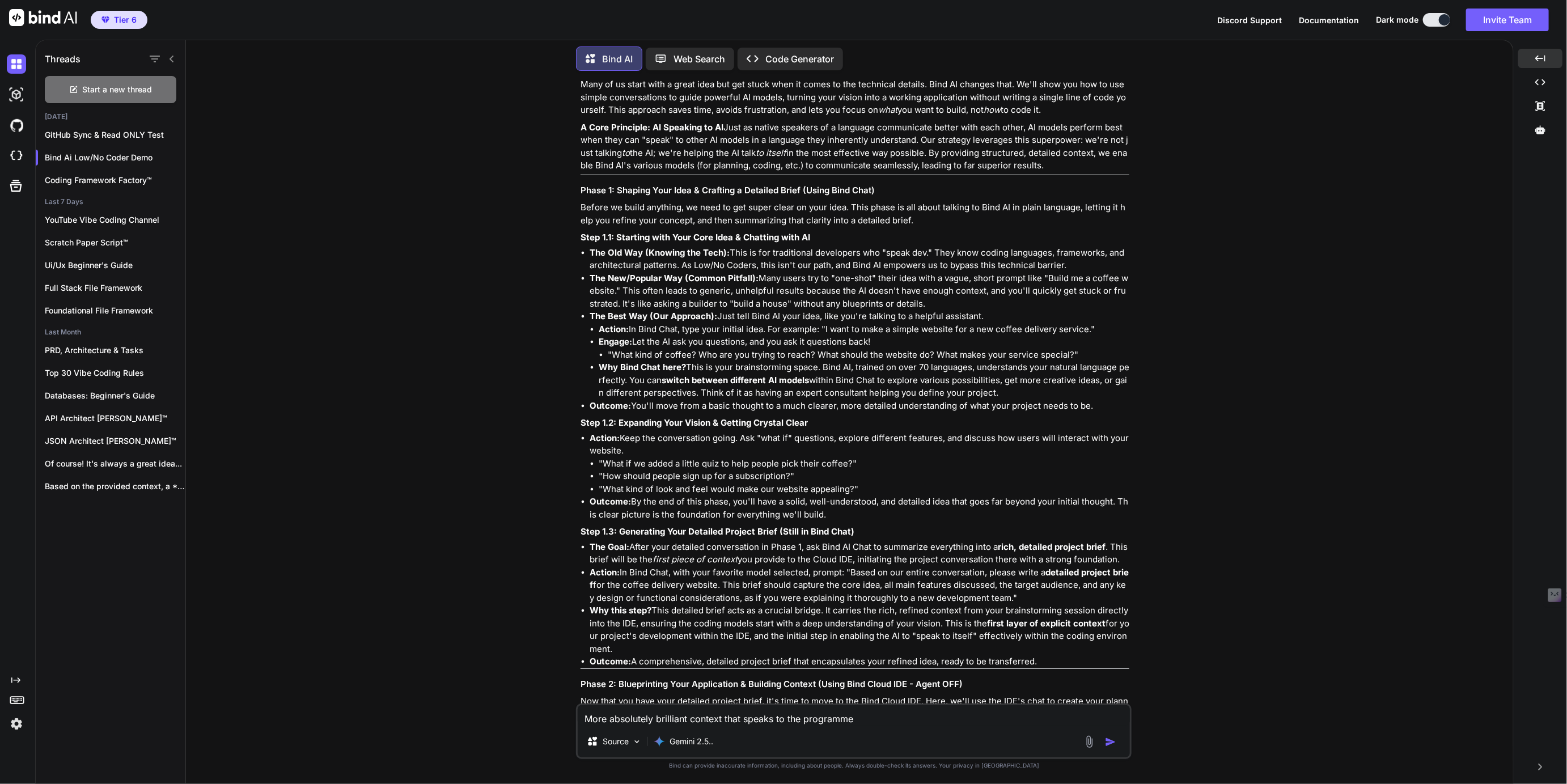
type textarea "x"
type textarea "More absolutely brilliant context that speaks to the programmed"
type textarea "x"
type textarea "More absolutely brilliant context that speaks to the programmed o"
type textarea "x"
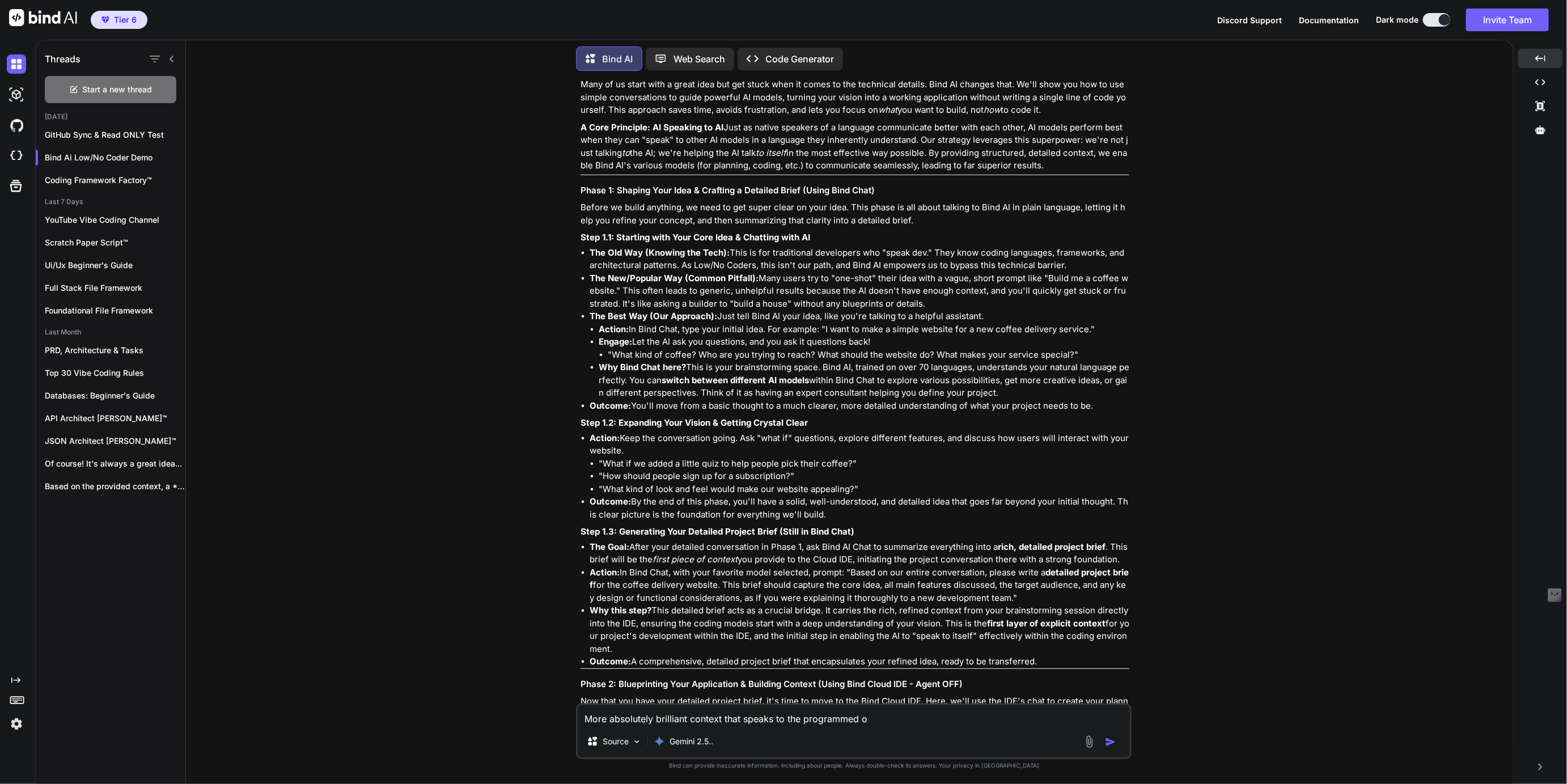
type textarea "More absolutely brilliant context that speaks to the programmed or"
type textarea "x"
type textarea "More absolutely brilliant context that speaks to the programmed or"
type textarea "x"
type textarea "More absolutely brilliant context that speaks to the programmed or c"
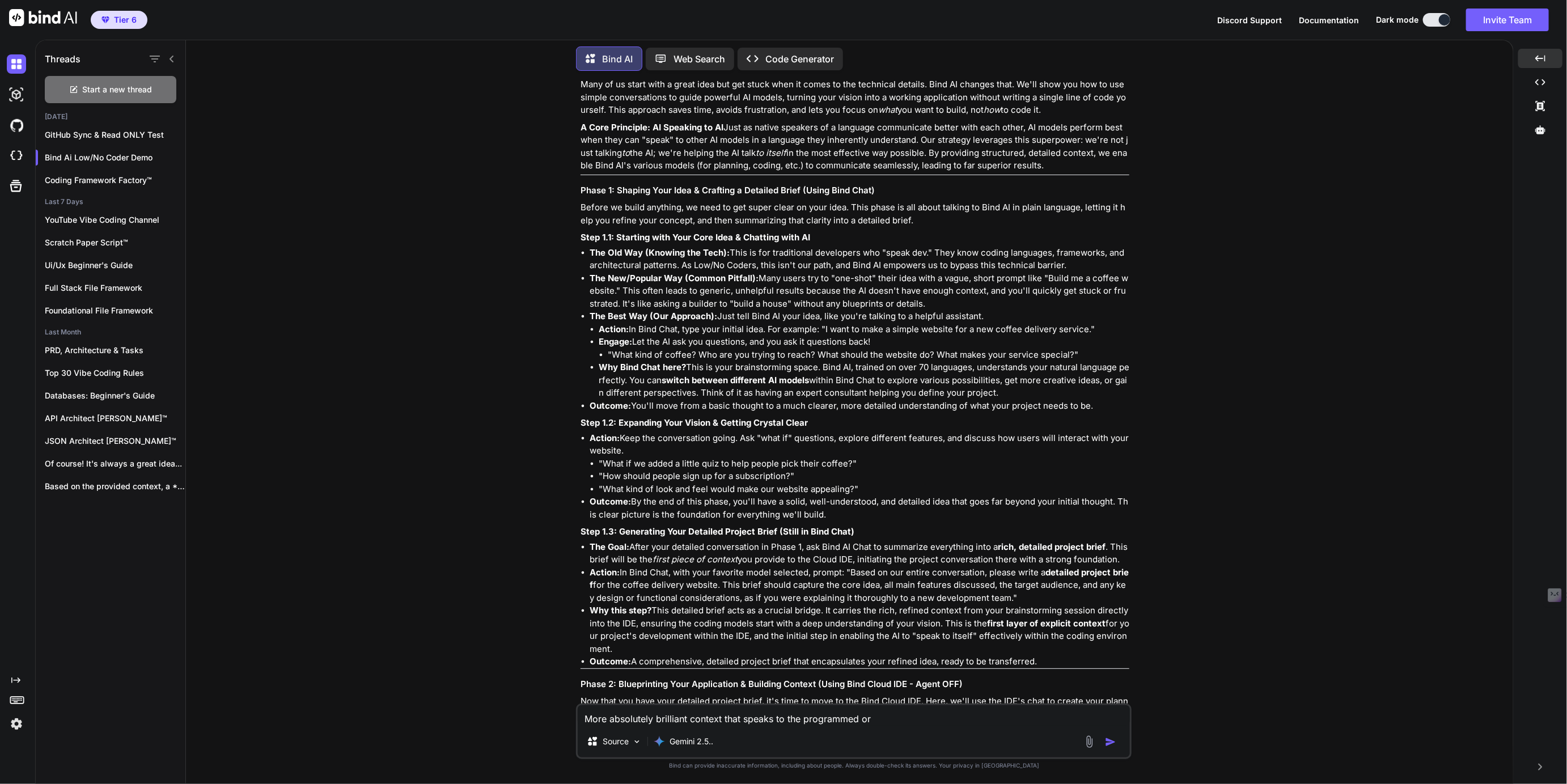
type textarea "x"
type textarea "More absolutely brilliant context that speaks to the programmed or co"
type textarea "x"
type textarea "More absolutely brilliant context that speaks to the programmed or cod"
type textarea "x"
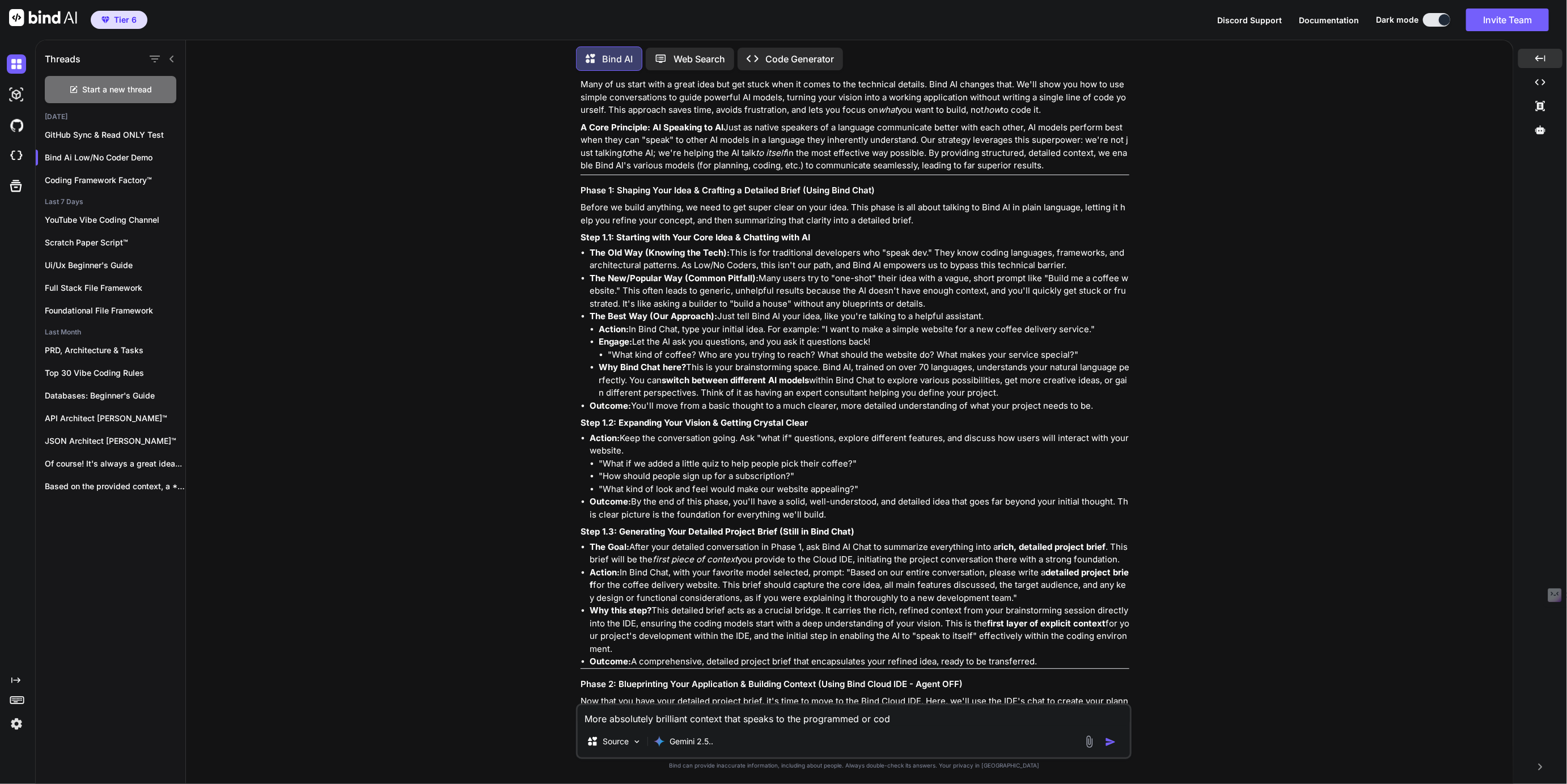
type textarea "More absolutely brilliant context that speaks to the programmed or code"
type textarea "x"
type textarea "More absolutely brilliant context that speaks to the programmed or coded"
type textarea "x"
type textarea "More absolutely brilliant context that speaks to the programmed or coded"
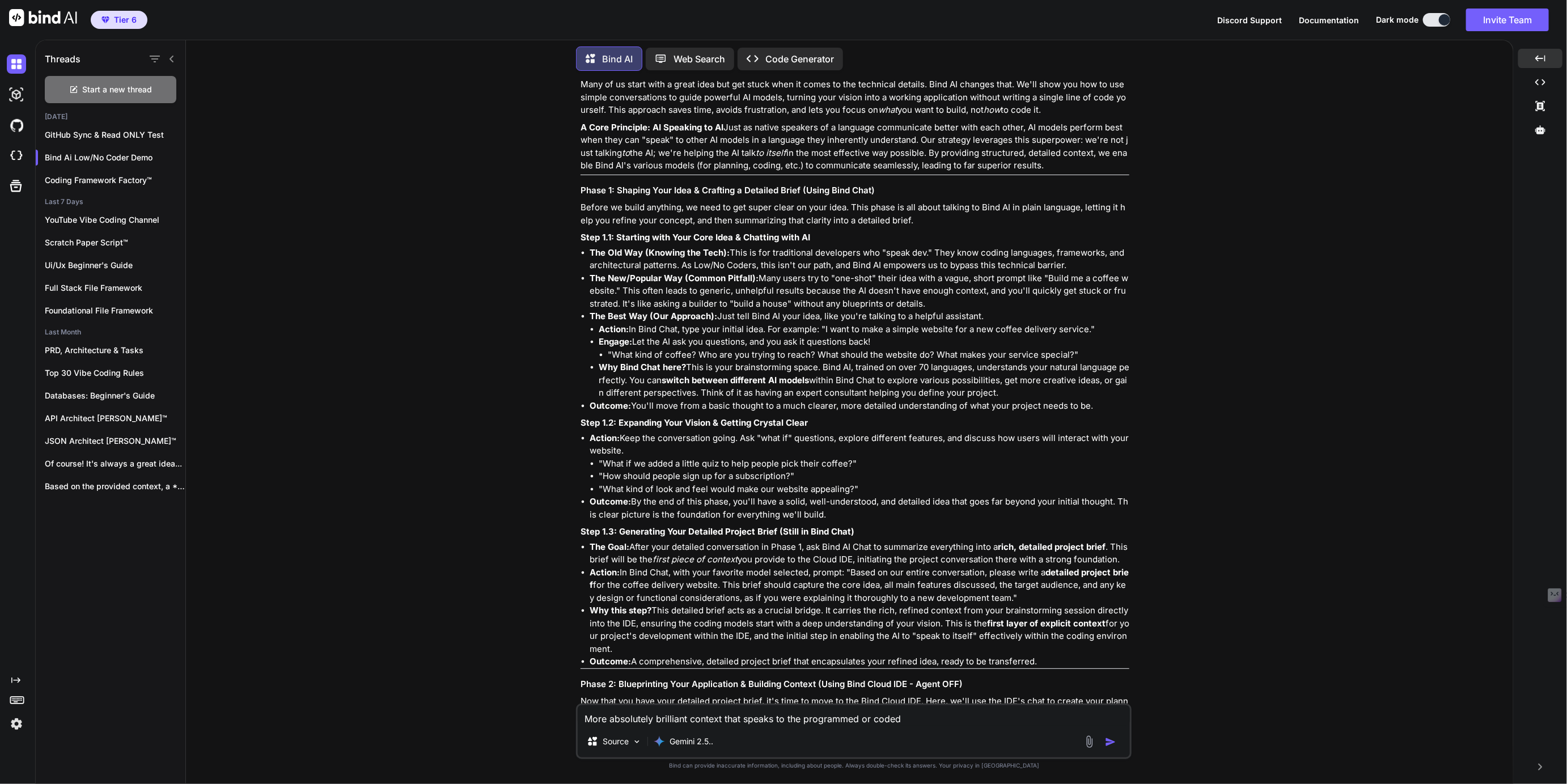
type textarea "x"
type textarea "More absolutely brilliant context that speaks to the programmed or coded i"
type textarea "x"
type textarea "More absolutely brilliant context that speaks to the programmed or coded in"
type textarea "x"
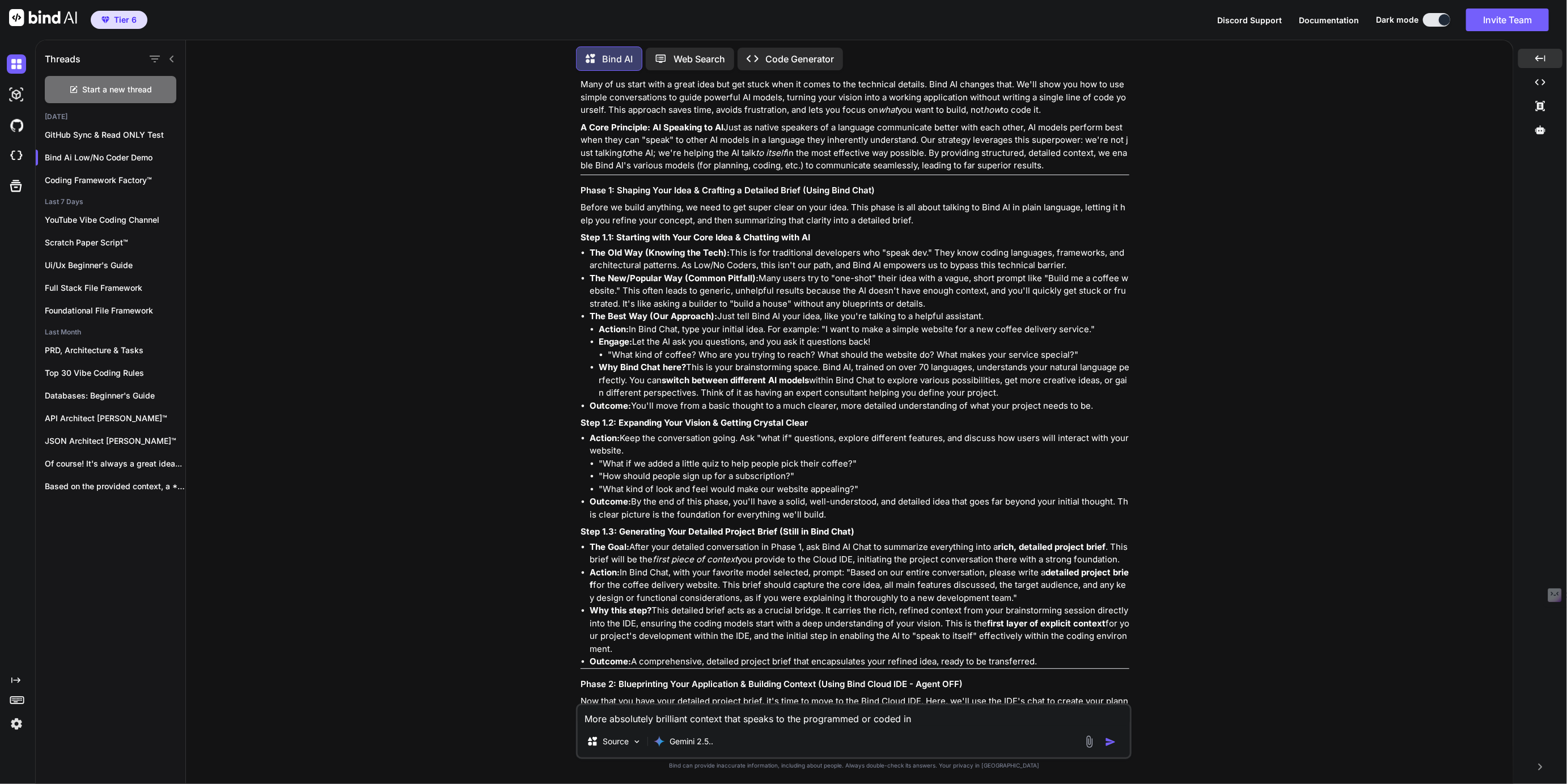
type textarea "More absolutely brilliant context that speaks to the programmed or coded in"
type textarea "x"
type textarea "More absolutely brilliant context that speaks to the programmed or coded in p"
type textarea "x"
type textarea "More absolutely brilliant context that speaks to the programmed or coded in po"
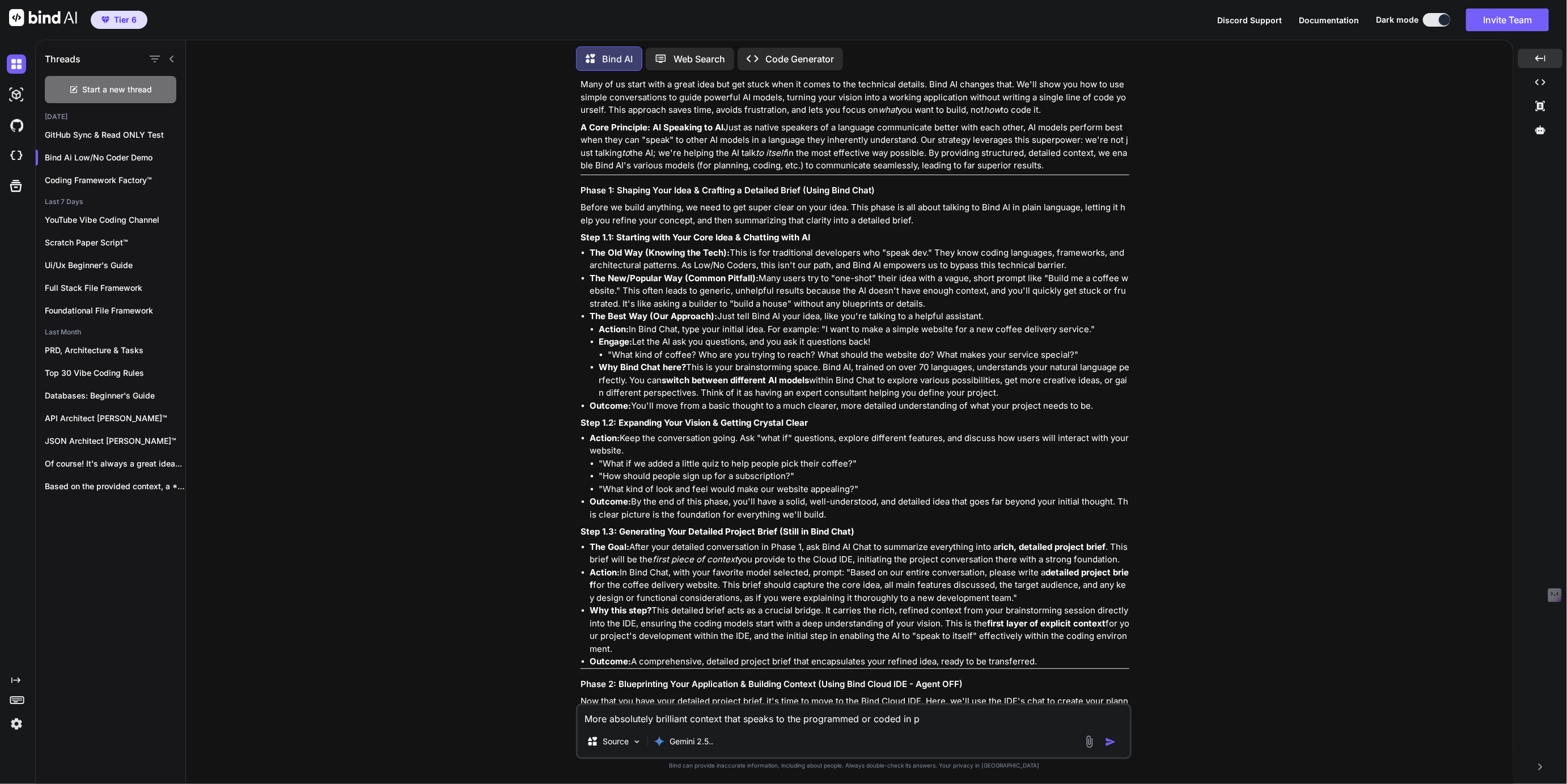
type textarea "x"
type textarea "More absolutely brilliant context that speaks to the programmed or coded in pow"
type textarea "x"
type textarea "More absolutely brilliant context that speaks to the programmed or coded in [PE…"
click at [804, 718] on textarea "More absolutely brilliant context that speaks to the programmed or coded in pow…" at bounding box center [853, 715] width 552 height 20
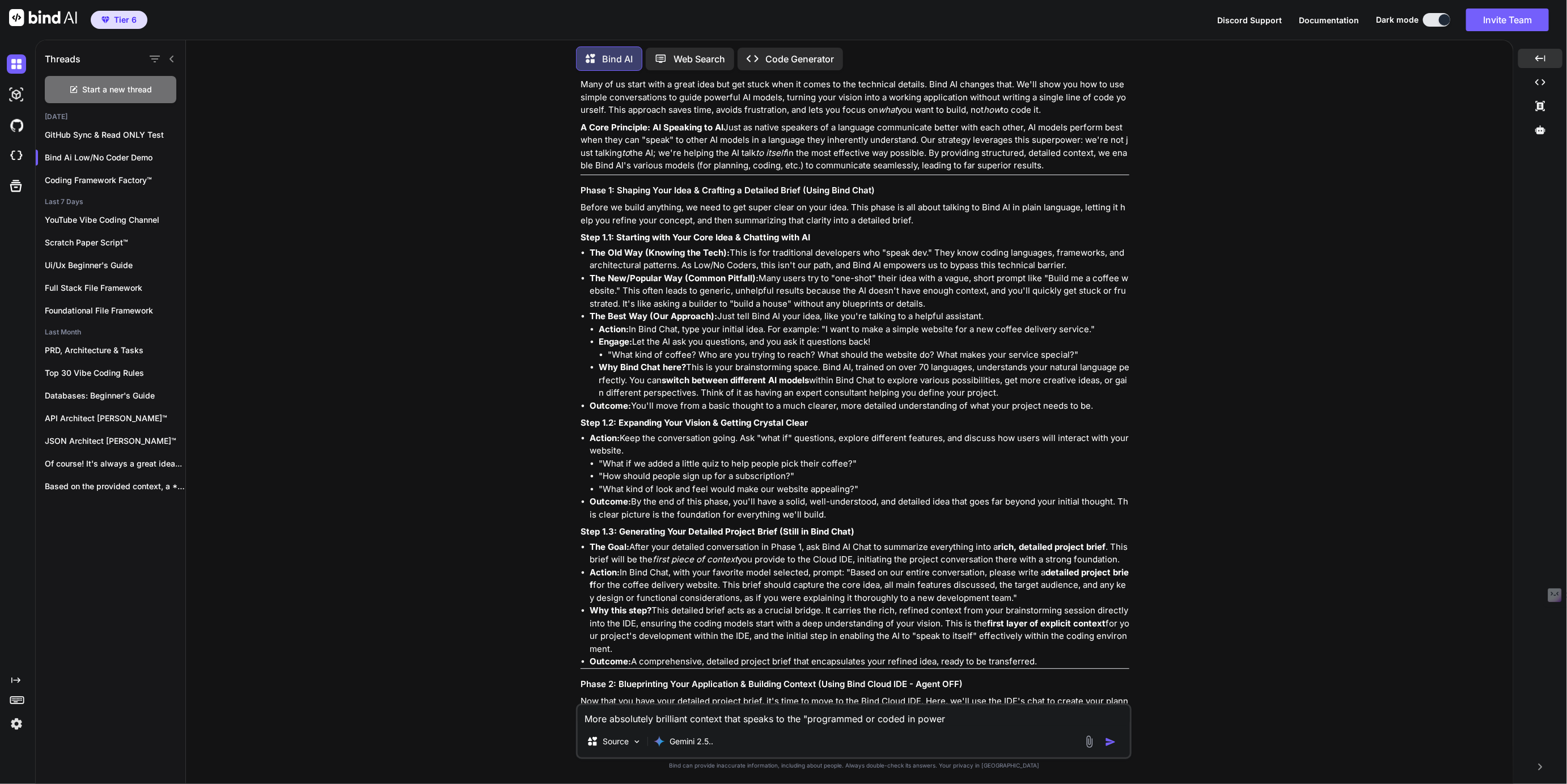
click at [863, 718] on textarea "More absolutely brilliant context that speaks to the "programmed or coded in po…" at bounding box center [853, 715] width 552 height 20
click at [883, 718] on textarea "More absolutely brilliant context that speaks to the "programmed" or coded in p…" at bounding box center [853, 715] width 552 height 20
click at [917, 714] on textarea "More absolutely brilliant context that speaks to the "programmed" or "coded in …" at bounding box center [853, 715] width 552 height 20
click at [994, 718] on textarea "More absolutely brilliant context that speaks to the "programmed" or "coded (in…" at bounding box center [853, 715] width 552 height 20
click at [998, 718] on textarea "More absolutely brilliant context that speaks to the "programmed" or "coded (in…" at bounding box center [853, 715] width 552 height 20
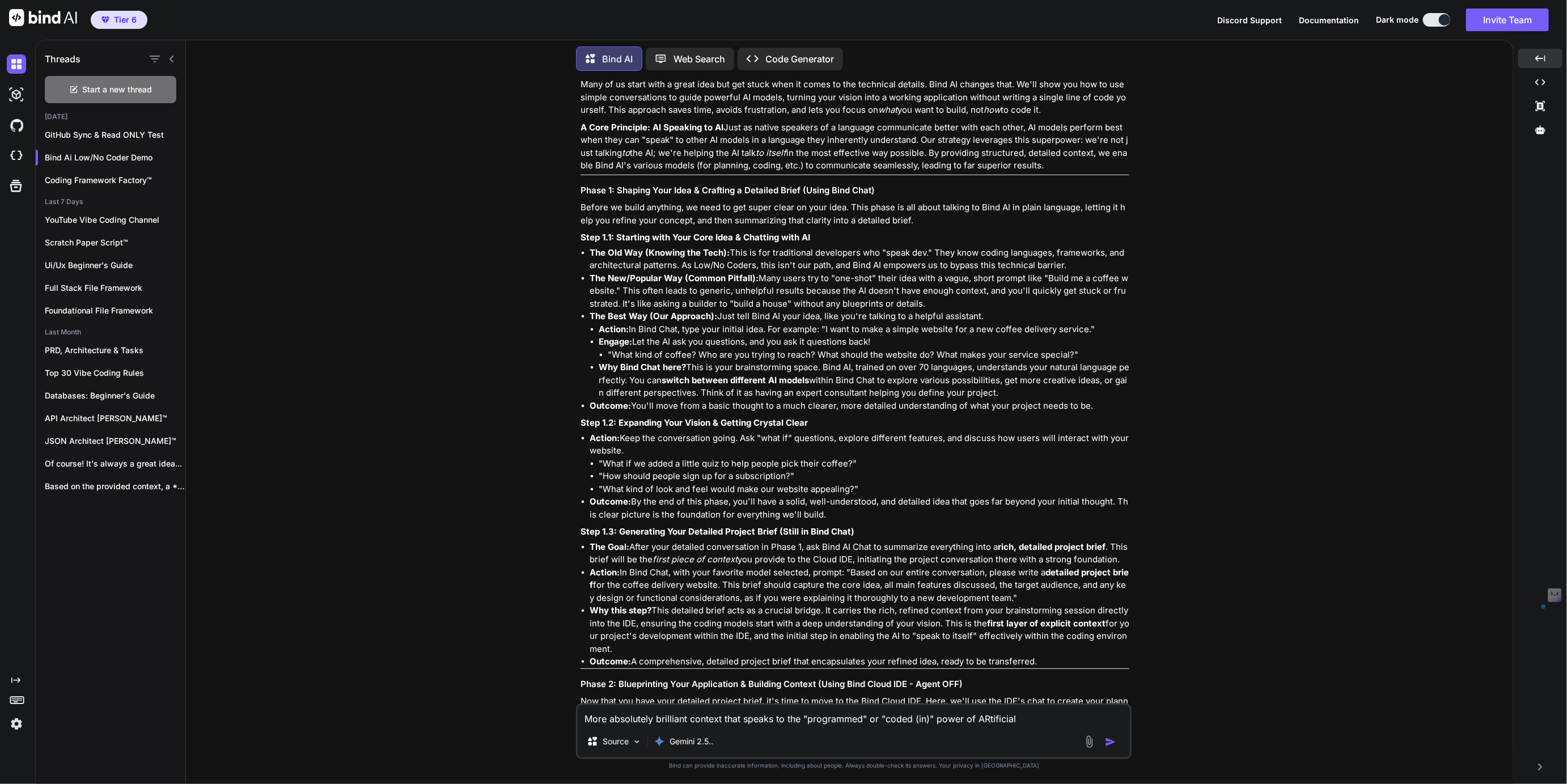
click at [998, 718] on textarea "More absolutely brilliant context that speaks to the "programmed" or "coded (in…" at bounding box center [853, 715] width 552 height 20
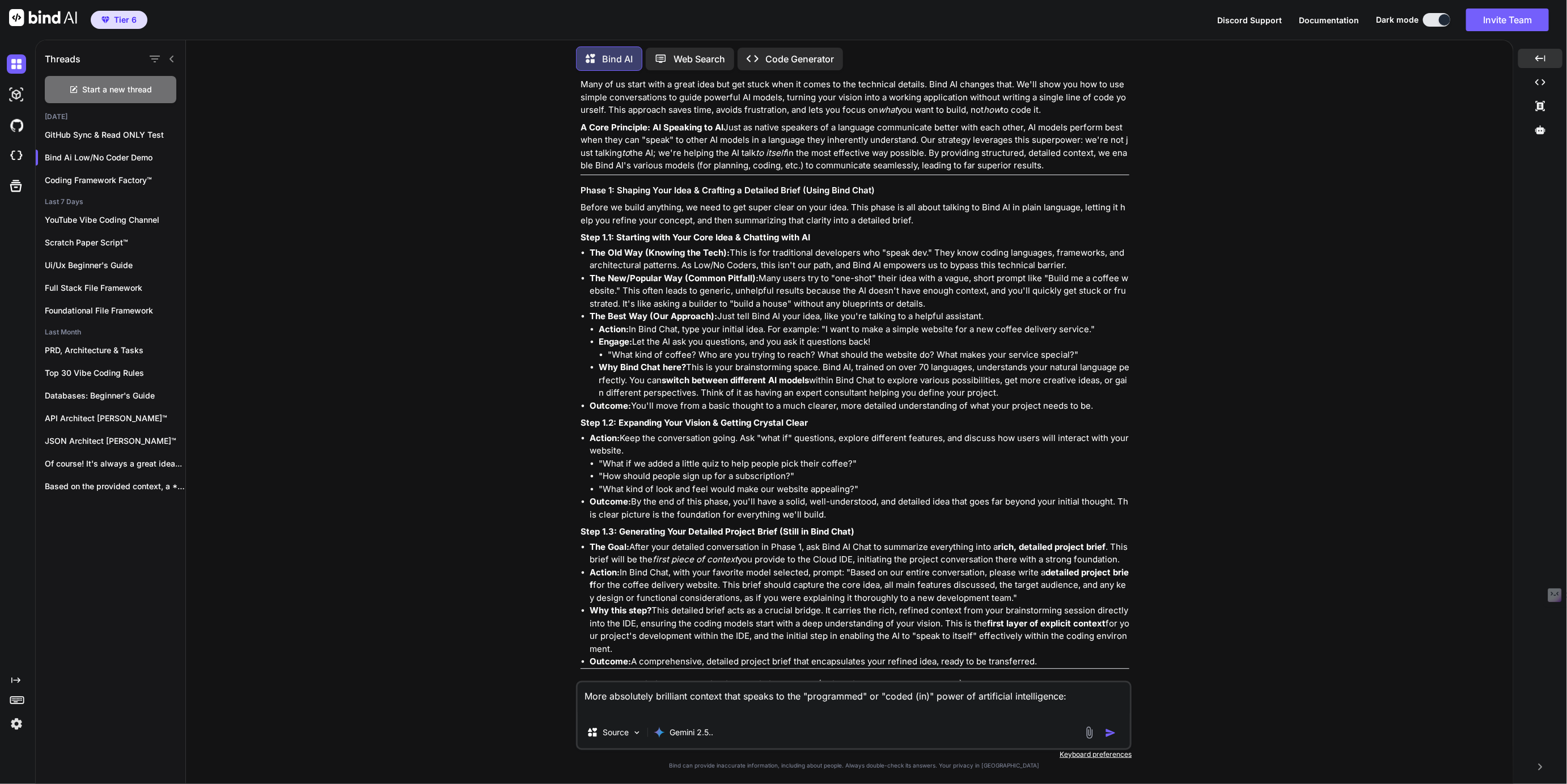
paste textarea "Here's the truth: tech giants like Apple, Google, Microsoft, & more, with thous…"
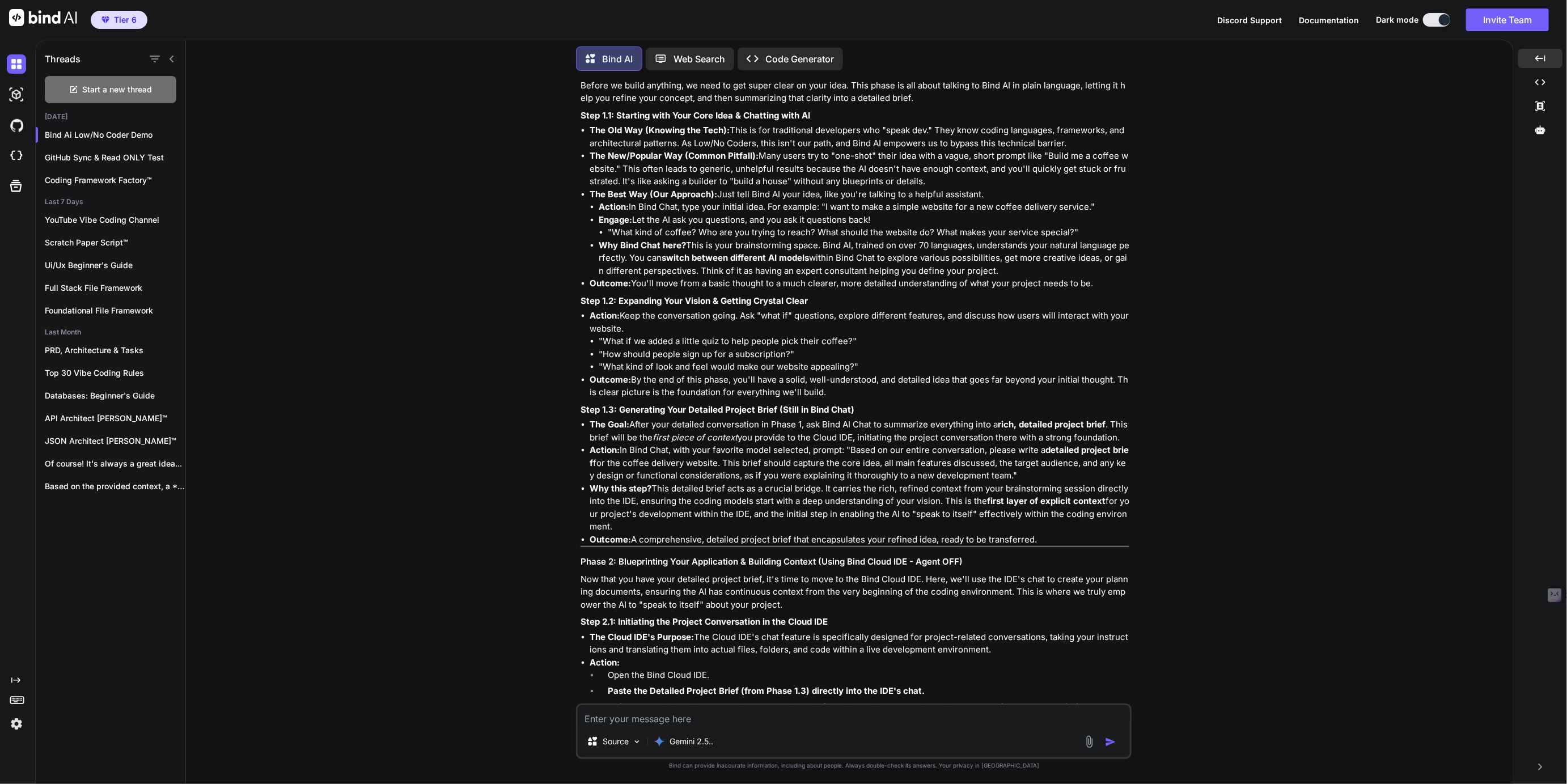
scroll to position [12597, 0]
click at [636, 718] on textarea "Nicely done, thank you! In Phase 1.2 in order to keep the chat going we often a…" at bounding box center [853, 708] width 552 height 34
click at [732, 722] on textarea "Nicely done, thank you! In Phase 1.2 in order to keep the chat going we often a…" at bounding box center [853, 708] width 552 height 34
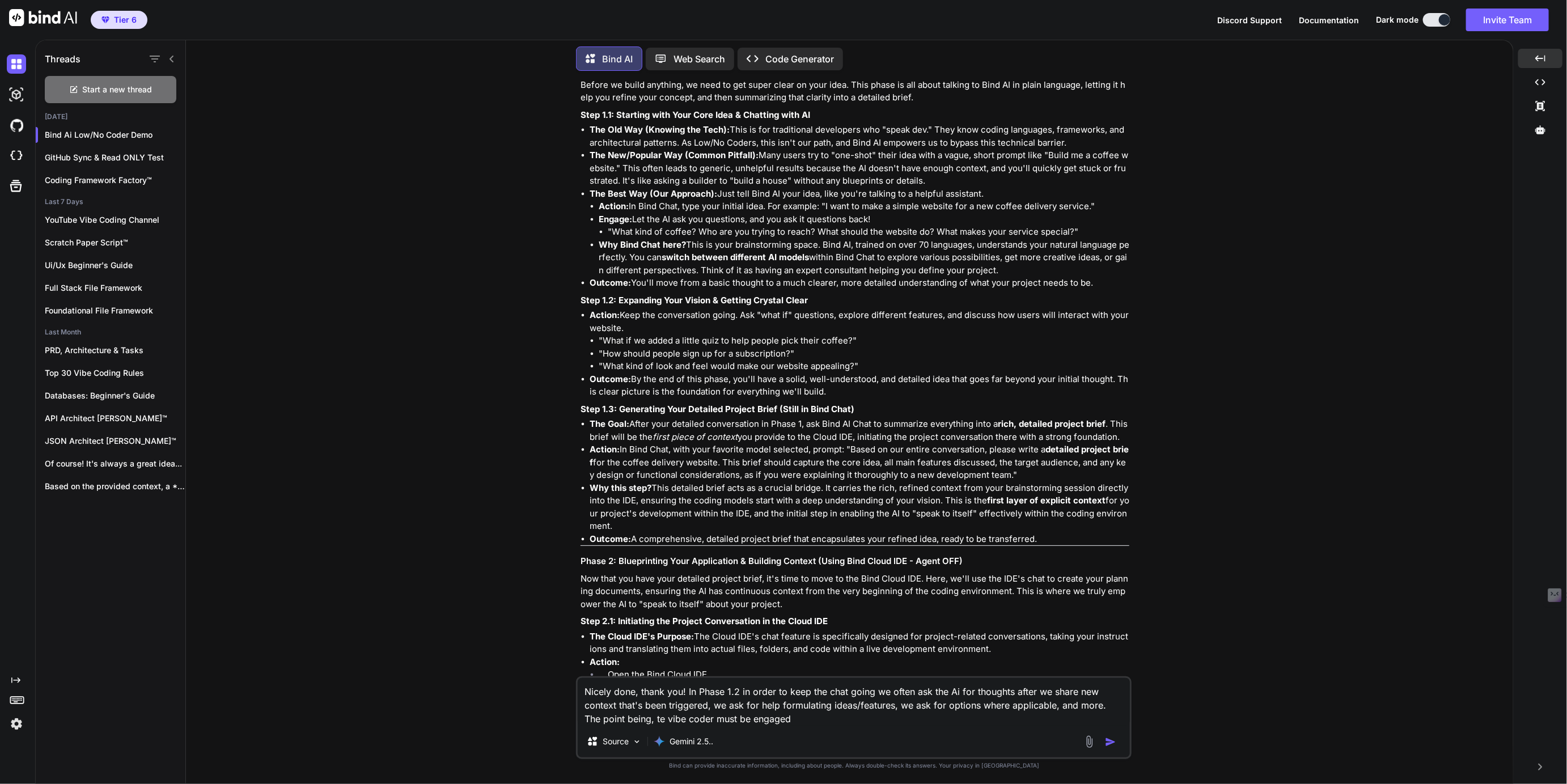
click at [642, 721] on textarea "Nicely done, thank you! In Phase 1.2 in order to keep the chat going we often a…" at bounding box center [853, 702] width 552 height 48
click at [785, 718] on textarea "Nicely done, thank you! In Phase 1.2 in order to keep the chat going we often a…" at bounding box center [853, 702] width 552 height 48
click at [1112, 741] on img "button" at bounding box center [1110, 741] width 11 height 11
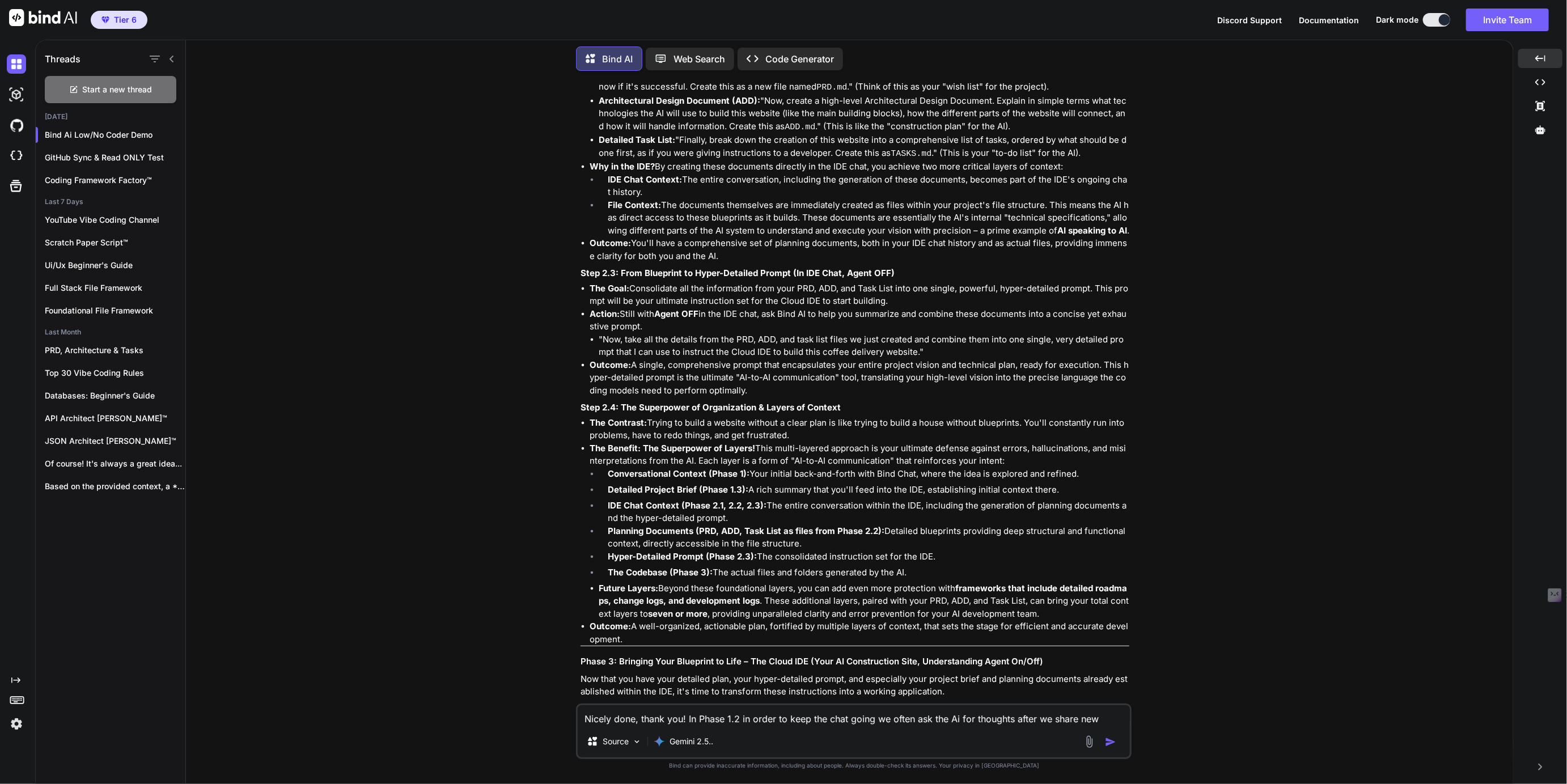
scroll to position [16513, 0]
click at [638, 717] on textarea "Nicely done, thank you! In Phase 1.2 in order to keep the chat going we often a…" at bounding box center [853, 715] width 552 height 20
click at [712, 718] on textarea "Ooh, in 2.3 I'm not understadning this section" at bounding box center [853, 715] width 552 height 20
click at [745, 722] on textarea "Ooh, in 2.3 I'm not understanding this sections intent. The prompt building is …" at bounding box center [853, 708] width 552 height 34
click at [834, 720] on textarea "Ooh, in 2.3 I'm not understanding this sections intent. The prompt building is …" at bounding box center [853, 708] width 552 height 34
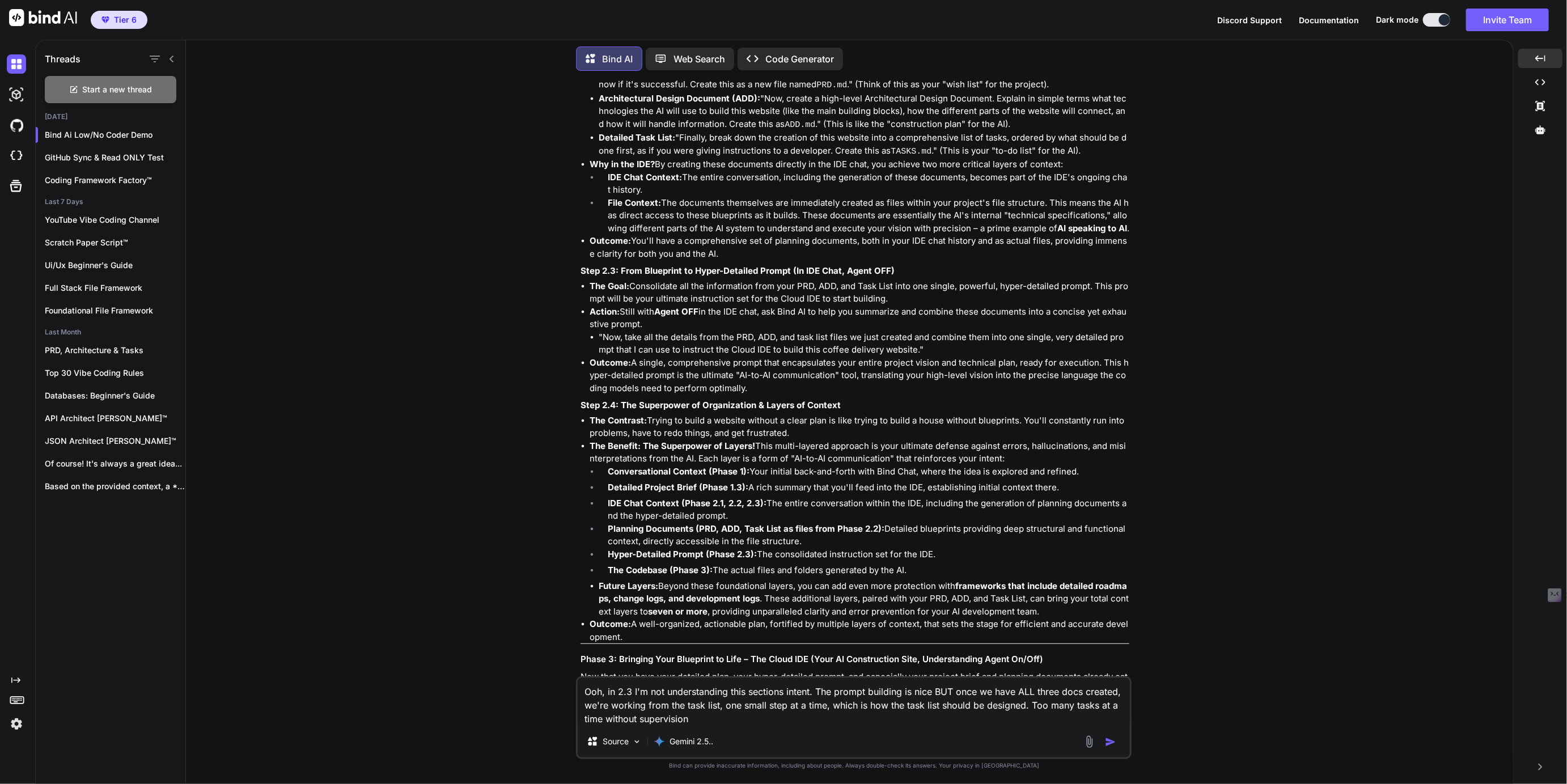
click at [710, 722] on textarea "Ooh, in 2.3 I'm not understanding this sections intent. The prompt building is …" at bounding box center [853, 702] width 552 height 48
click at [841, 716] on textarea "Ooh, in 2.3 I'm not understanding this sections intent. The prompt building is …" at bounding box center [853, 702] width 552 height 48
click at [926, 720] on textarea "Ooh, in 2.3 I'm not understanding this sections intent. The prompt building is …" at bounding box center [853, 702] width 552 height 48
click at [746, 559] on li "Hyper-Detailed Prompt (Phase 2.3): The consolidated instruction set for the IDE." at bounding box center [864, 556] width 531 height 16
click at [952, 719] on textarea "Ooh, in 2.3 I'm not understanding this sections intent. The prompt building is …" at bounding box center [853, 702] width 552 height 48
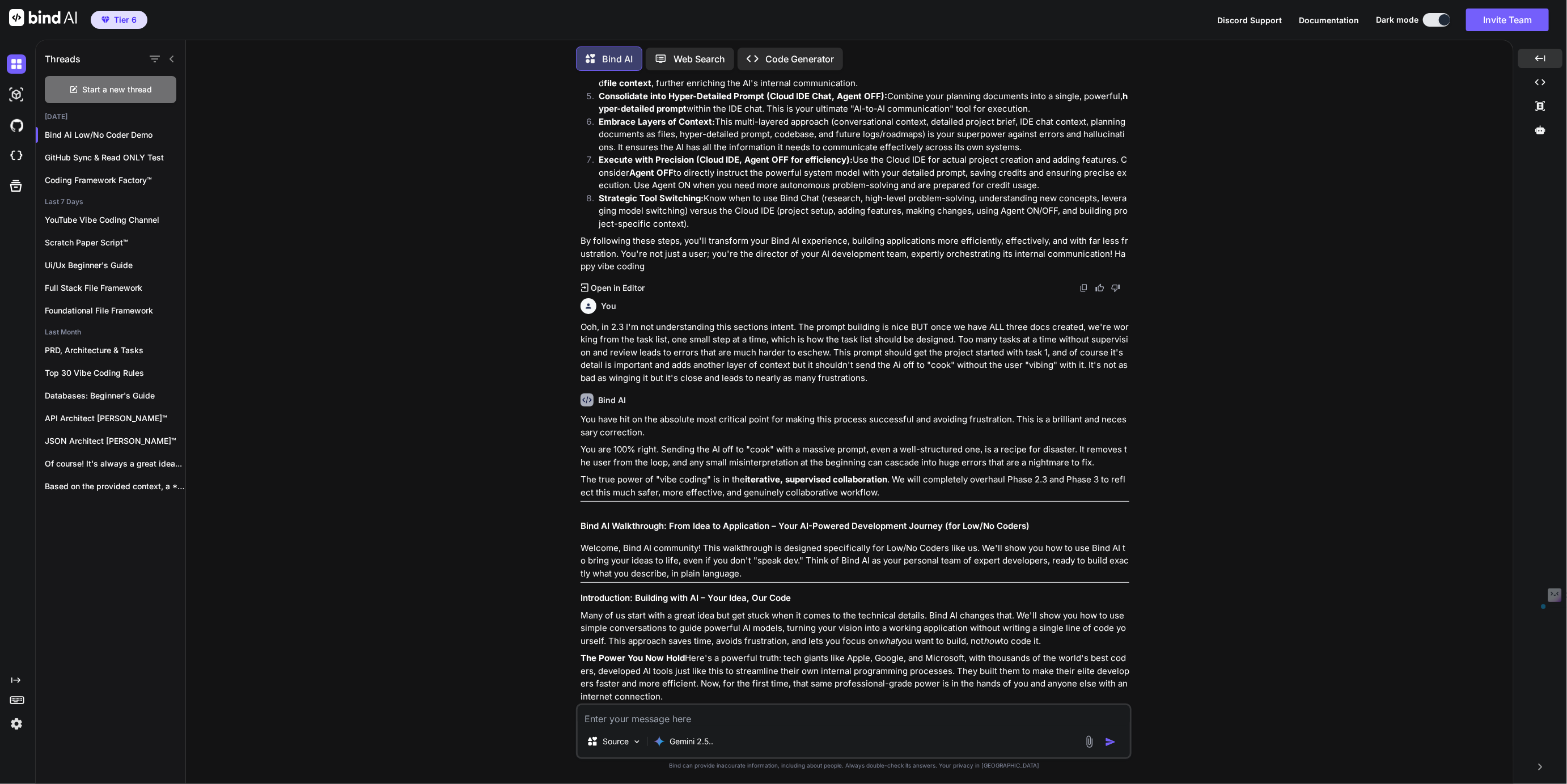
scroll to position [17941, 0]
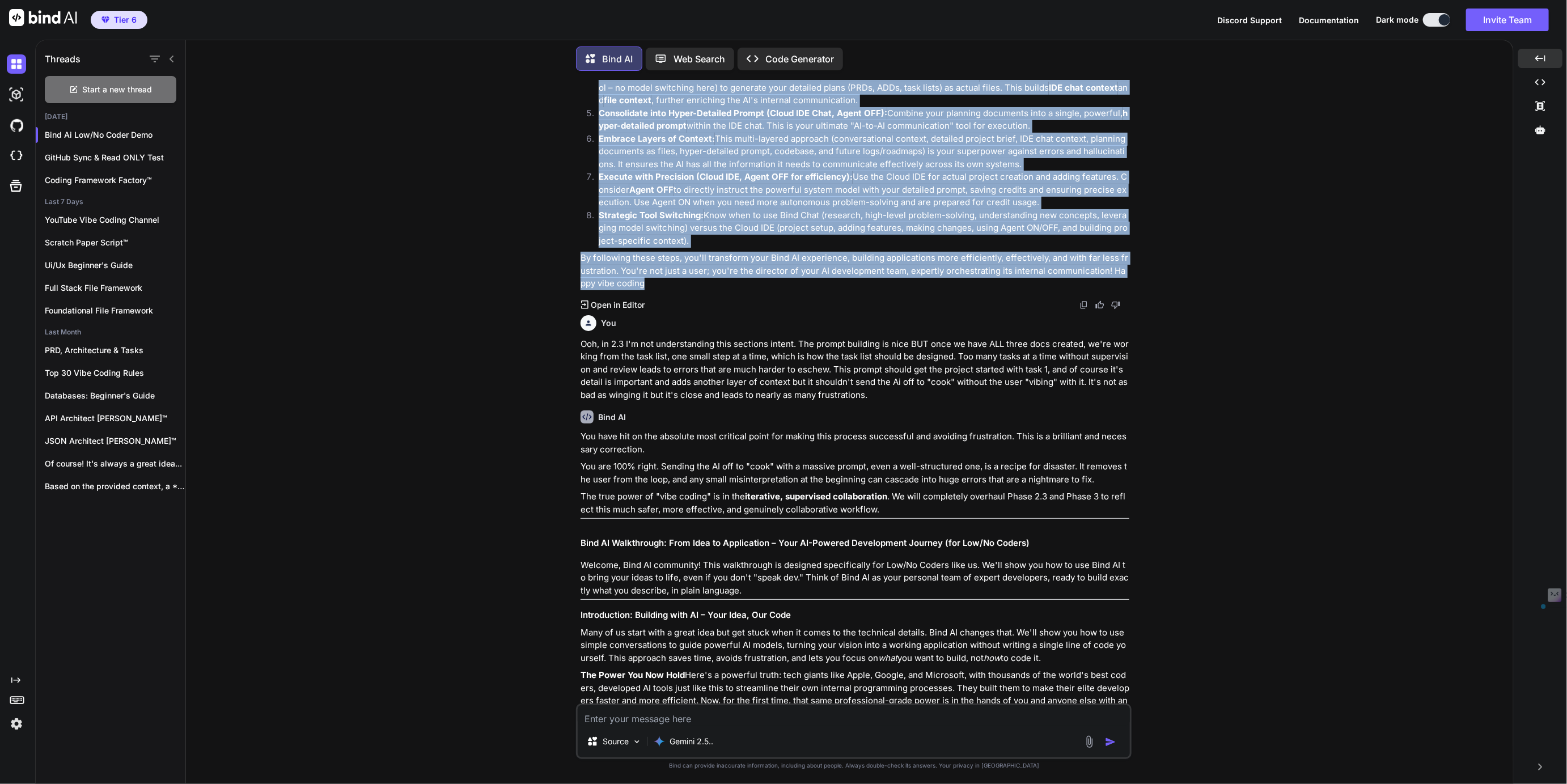
drag, startPoint x: 581, startPoint y: 328, endPoint x: 800, endPoint y: 291, distance: 222.1
copy div "Lore IP Dolorsitame: Cons Adip el Seddoeiusmo – Temp IN-Utlabor Etdoloremag Ali…"
